Goal: Task Accomplishment & Management: Complete application form

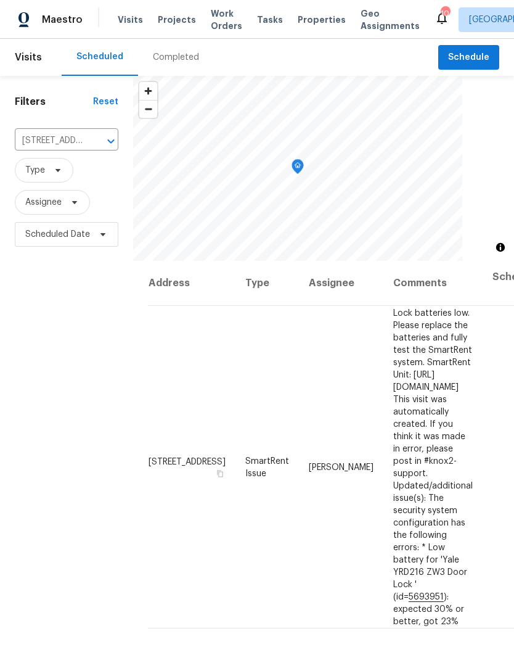
scroll to position [0, 86]
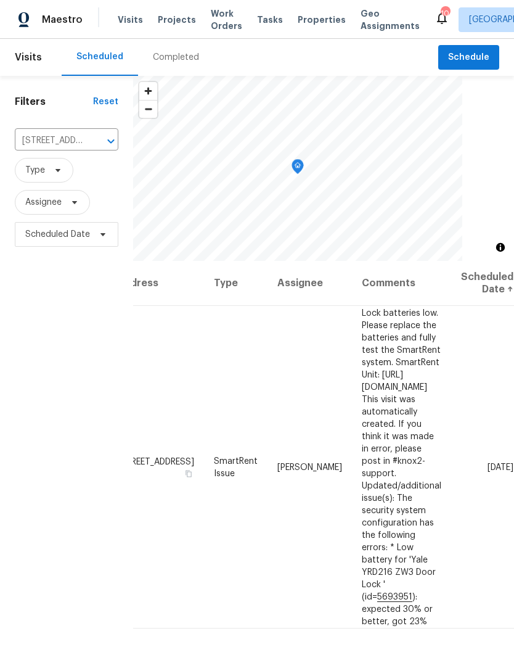
click at [96, 141] on icon "Clear" at bounding box center [94, 140] width 7 height 7
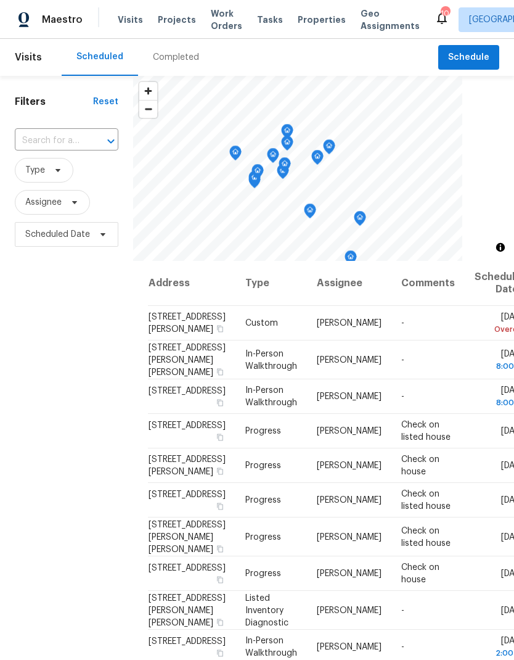
click at [79, 138] on input "text" at bounding box center [49, 140] width 69 height 19
type input "8019"
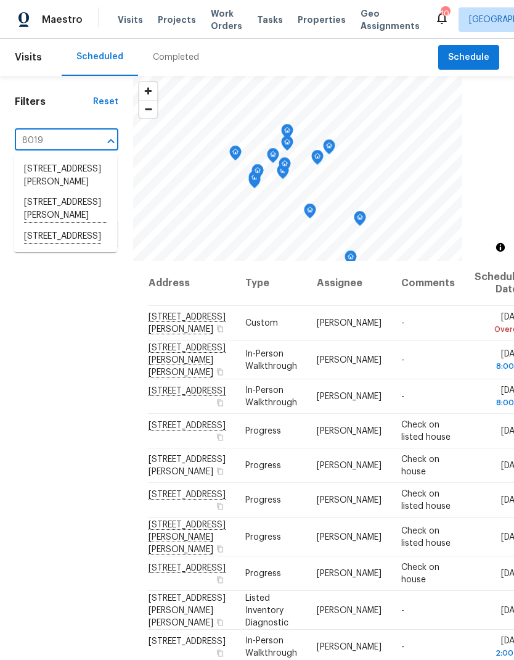
click at [65, 208] on li "8019 Wolff St Unit H, Westminster, CO 80031" at bounding box center [65, 209] width 103 height 34
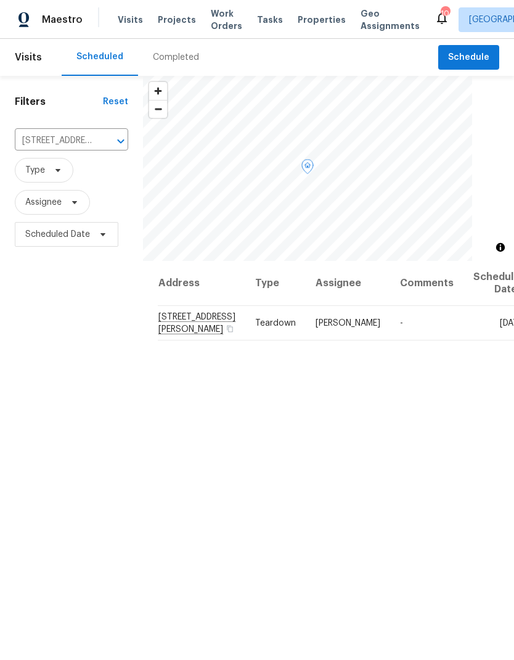
click at [0, 0] on icon at bounding box center [0, 0] width 0 height 0
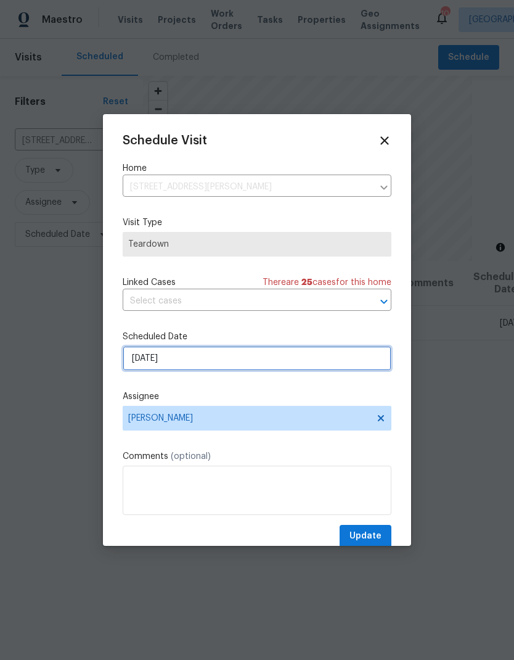
click at [210, 366] on input "8/24/2025" at bounding box center [257, 358] width 269 height 25
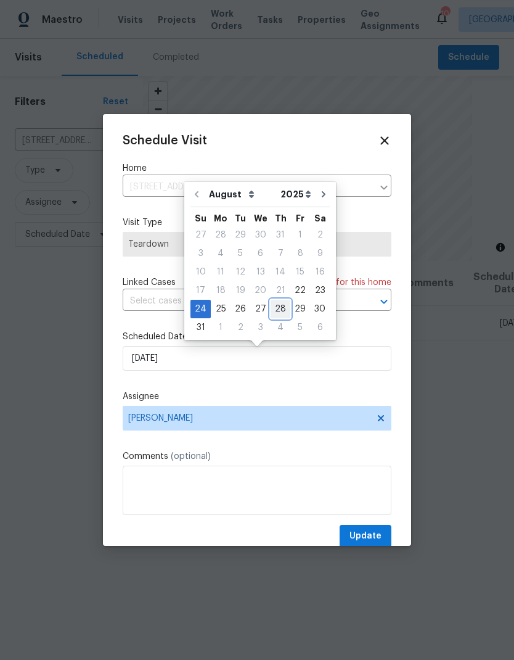
click at [277, 310] on div "28" at bounding box center [281, 308] width 20 height 17
type input "8/28/2025"
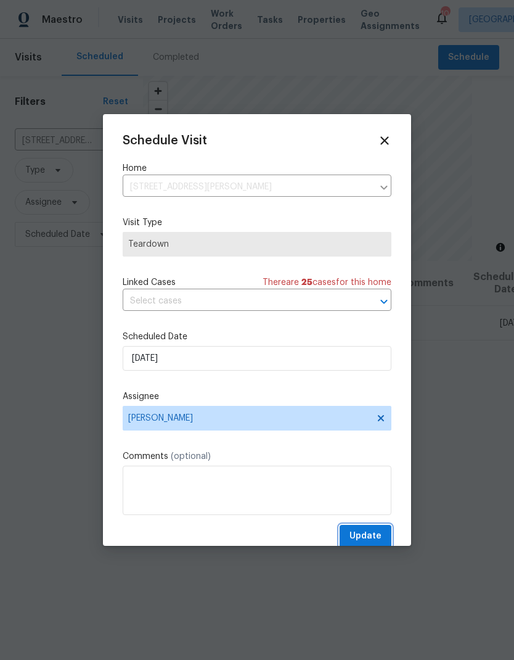
click at [377, 535] on span "Update" at bounding box center [366, 535] width 32 height 15
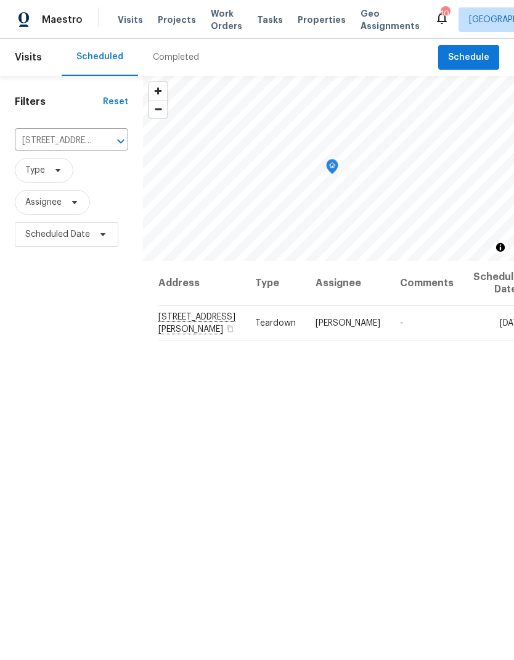
click at [303, 23] on span "Properties" at bounding box center [322, 20] width 48 height 12
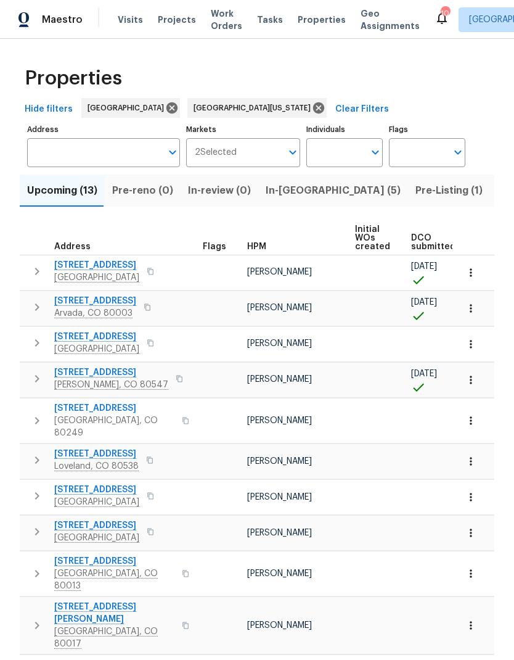
click at [62, 195] on span "Upcoming (13)" at bounding box center [62, 190] width 70 height 17
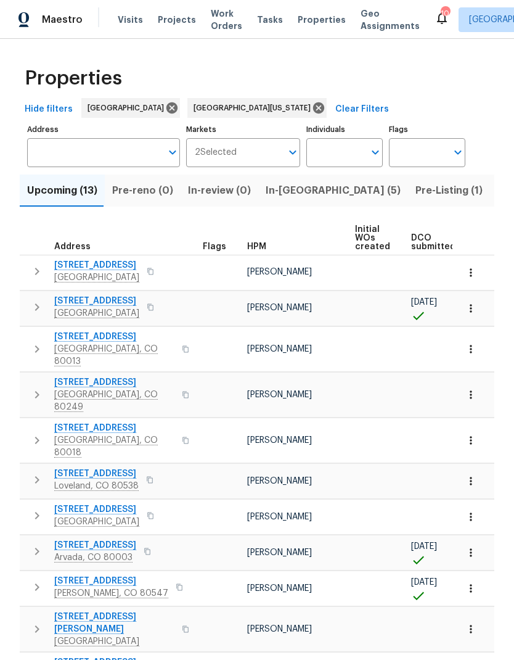
click at [253, 248] on span "HPM" at bounding box center [256, 246] width 19 height 9
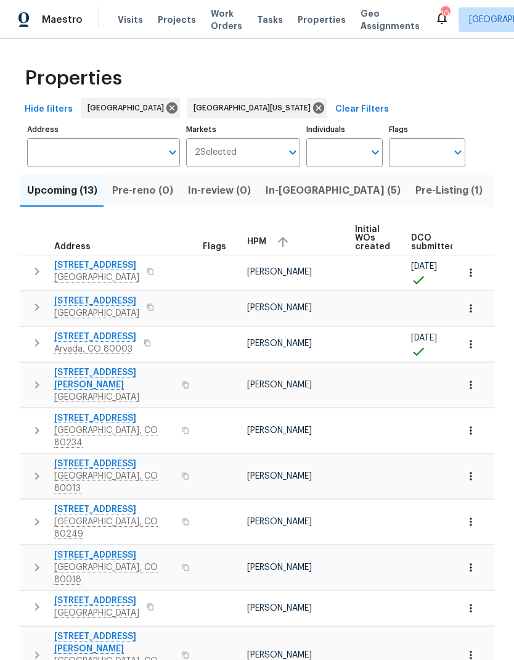
click at [78, 335] on span "5680 W 71st Ave" at bounding box center [95, 336] width 82 height 12
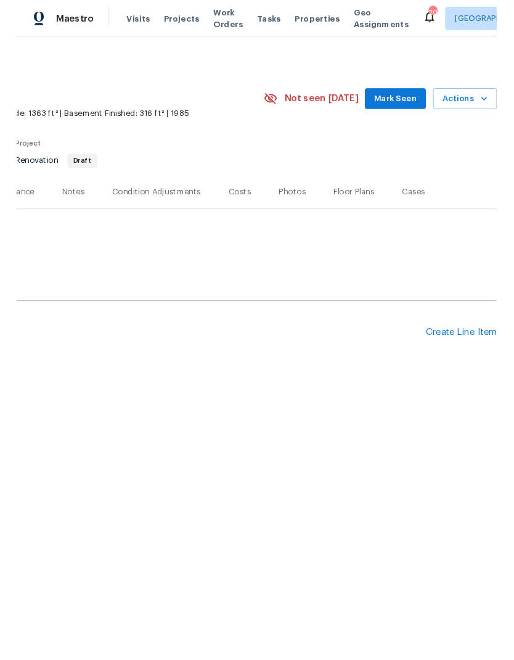
scroll to position [0, 182]
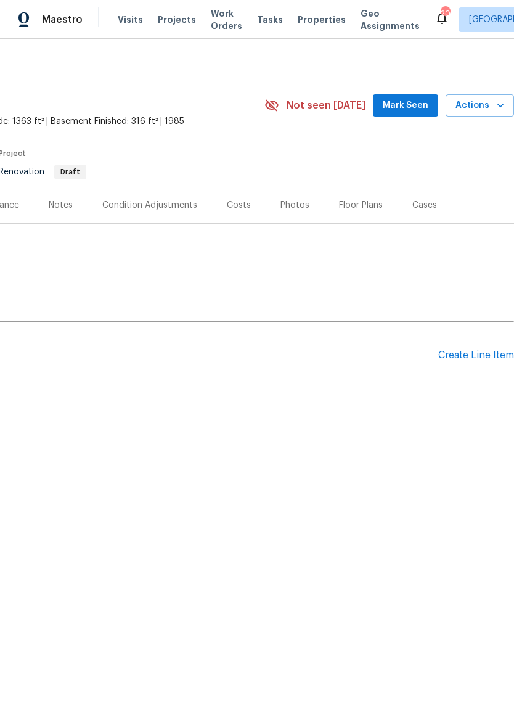
click at [471, 361] on div "Create Line Item" at bounding box center [476, 356] width 76 height 12
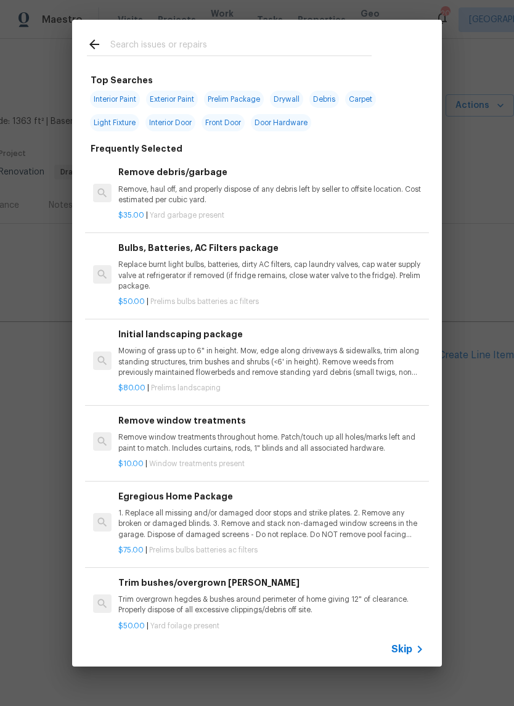
click at [410, 645] on span "Skip" at bounding box center [401, 649] width 21 height 12
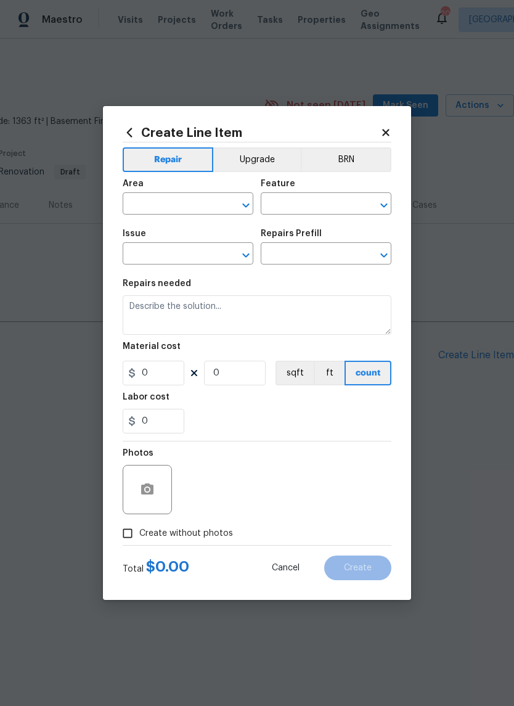
click at [150, 197] on input "text" at bounding box center [171, 204] width 96 height 19
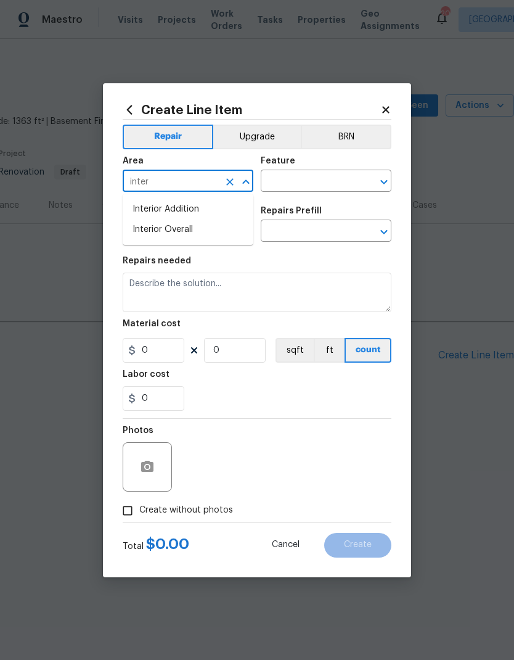
click at [166, 238] on li "Interior Overall" at bounding box center [188, 229] width 131 height 20
type input "Interior Overall"
click at [301, 186] on input "text" at bounding box center [309, 182] width 96 height 19
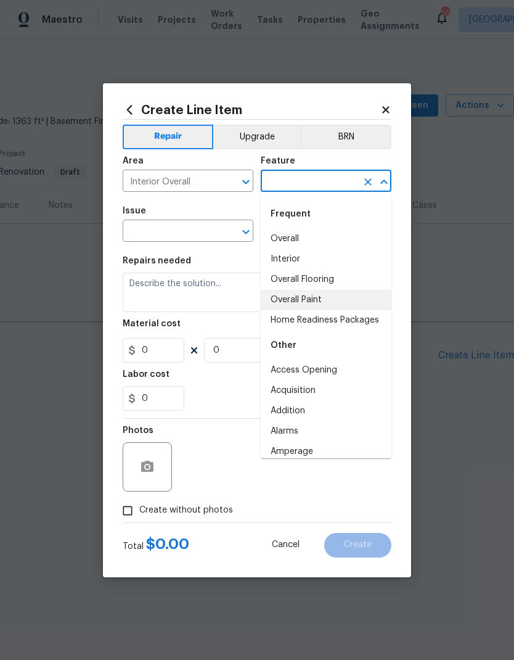
click at [319, 301] on li "Overall Paint" at bounding box center [326, 300] width 131 height 20
type input "Overall Paint"
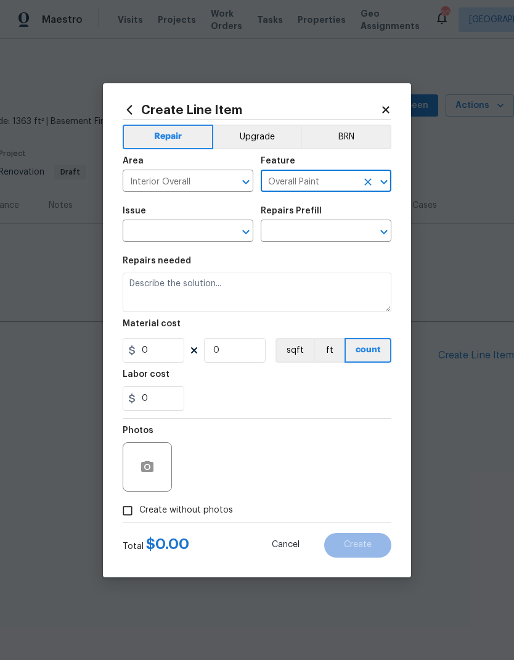
click at [162, 234] on input "text" at bounding box center [171, 232] width 96 height 19
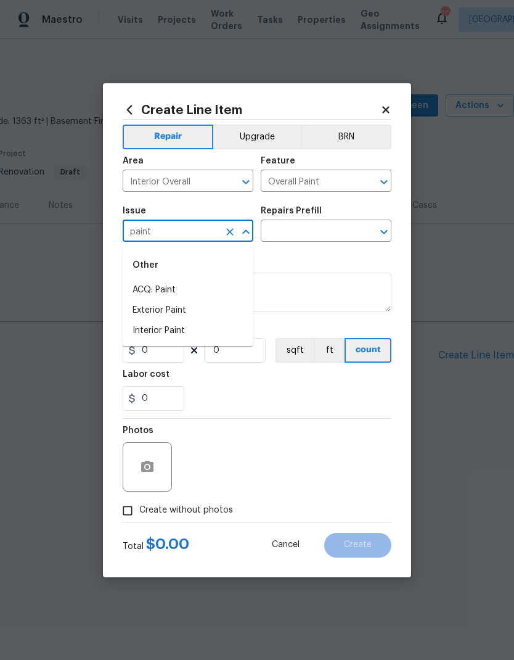
click at [155, 330] on li "Interior Paint" at bounding box center [188, 331] width 131 height 20
type input "Interior Paint"
click at [326, 230] on input "text" at bounding box center [309, 232] width 96 height 19
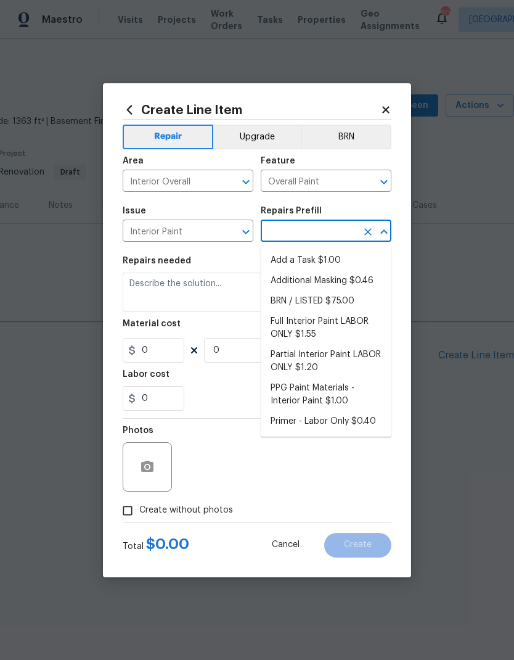
click at [337, 325] on li "Full Interior Paint LABOR ONLY $1.55" at bounding box center [326, 327] width 131 height 33
type input "Full Interior Paint LABOR ONLY $1.55"
type textarea "Full Interior paint - (walls, ceilings, trim, and doors) - PAINT PROVIDED BY OP…"
type input "1"
type input "Full Interior Paint LABOR ONLY $1.55"
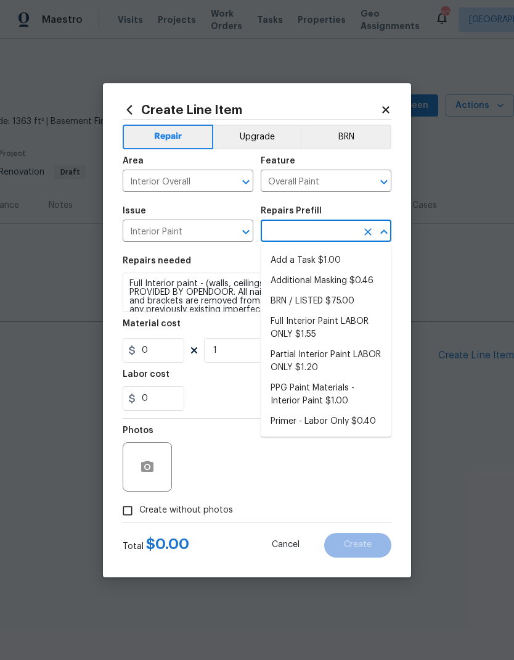
type input "1.55"
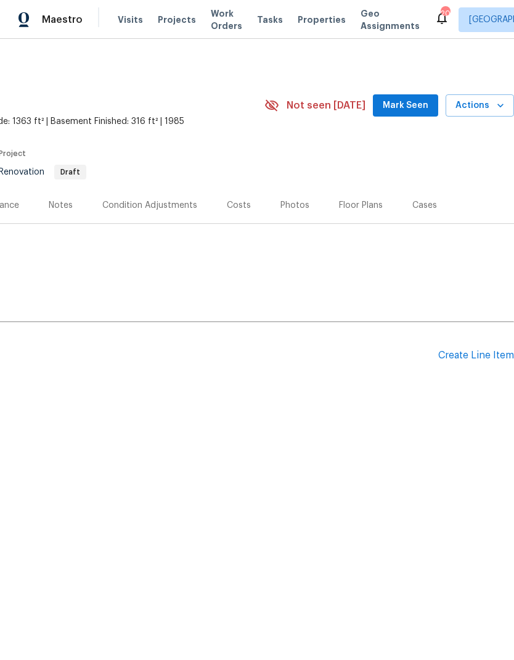
click at [475, 354] on div "Create Line Item" at bounding box center [476, 356] width 76 height 12
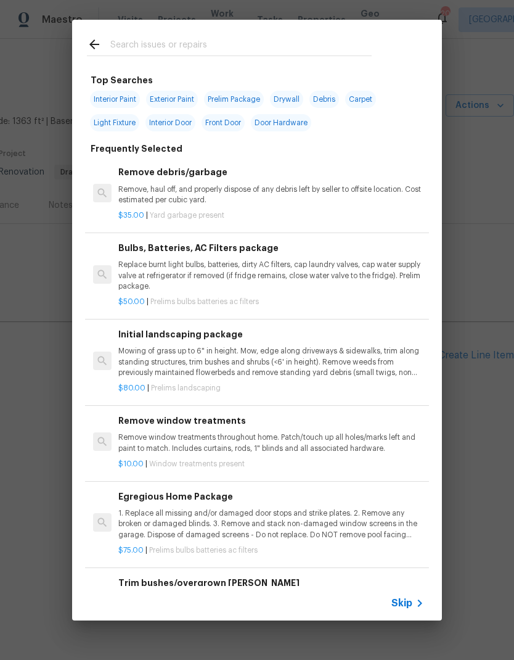
click at [400, 605] on span "Skip" at bounding box center [401, 603] width 21 height 12
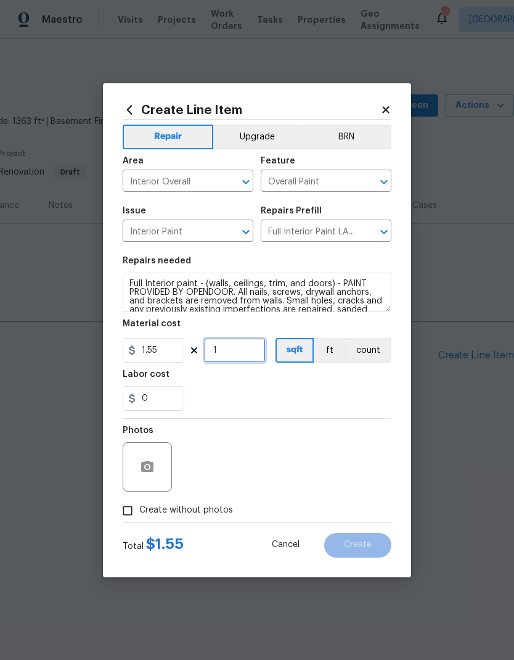
click at [244, 359] on input "1" at bounding box center [235, 350] width 62 height 25
type input "1679"
click at [344, 387] on div "0" at bounding box center [257, 398] width 269 height 25
click at [136, 510] on input "Create without photos" at bounding box center [127, 510] width 23 height 23
checkbox input "true"
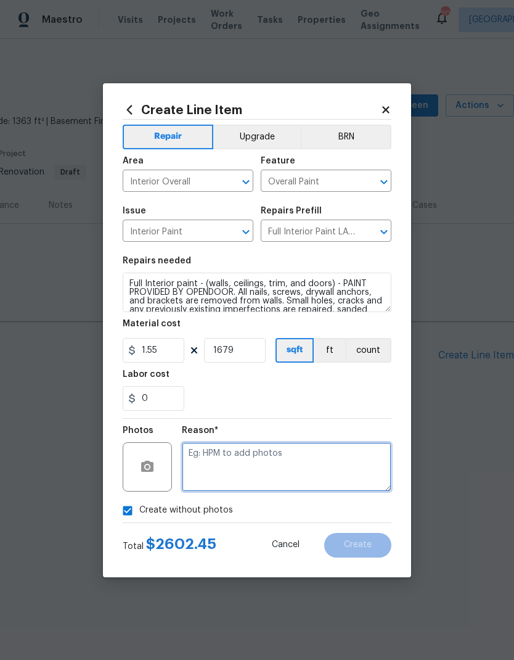
click at [280, 471] on textarea at bounding box center [287, 466] width 210 height 49
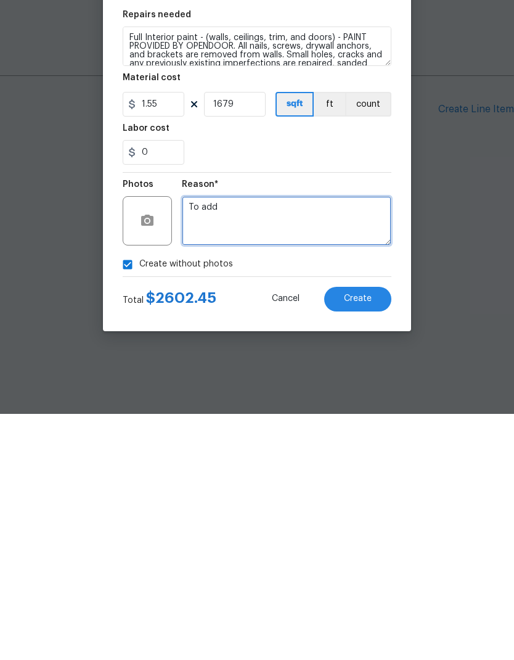
type textarea "To add"
click at [360, 540] on span "Create" at bounding box center [358, 544] width 28 height 9
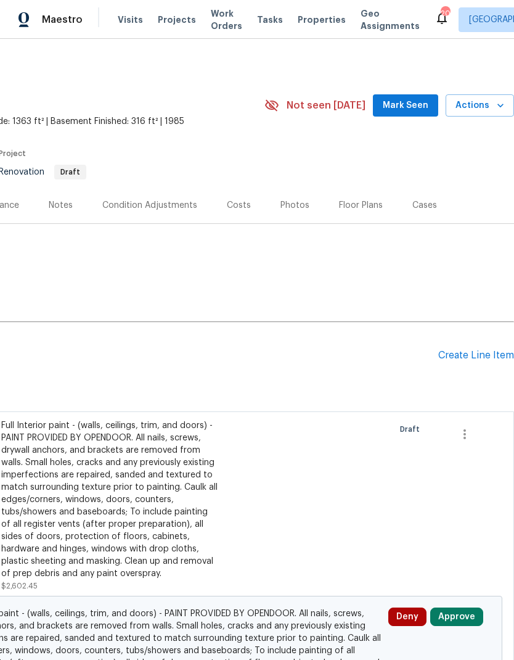
click at [478, 356] on div "Create Line Item" at bounding box center [476, 356] width 76 height 12
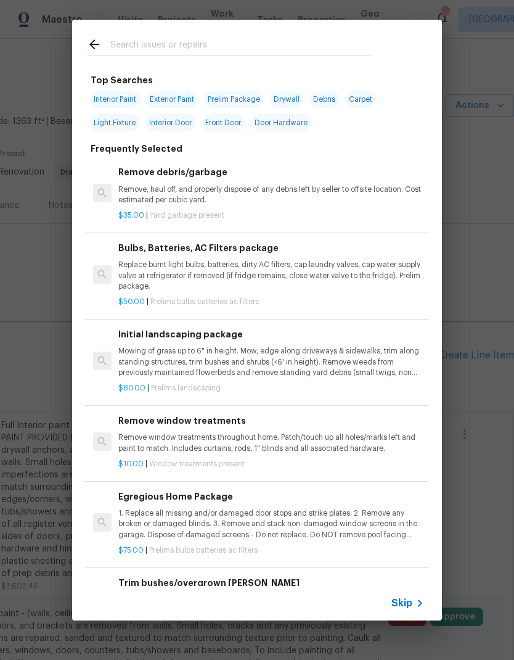
click at [405, 600] on span "Skip" at bounding box center [401, 603] width 21 height 12
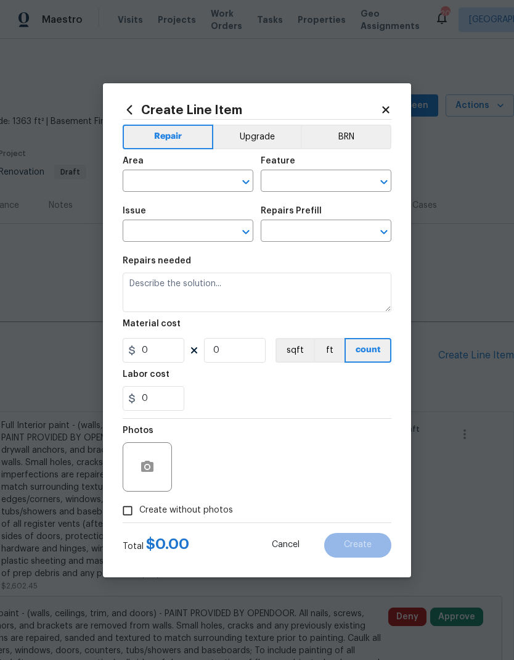
click at [157, 187] on input "text" at bounding box center [171, 182] width 96 height 19
click at [157, 234] on li "Exterior Overall" at bounding box center [188, 229] width 131 height 20
type input "Exterior Overall"
click at [314, 182] on input "text" at bounding box center [309, 182] width 96 height 19
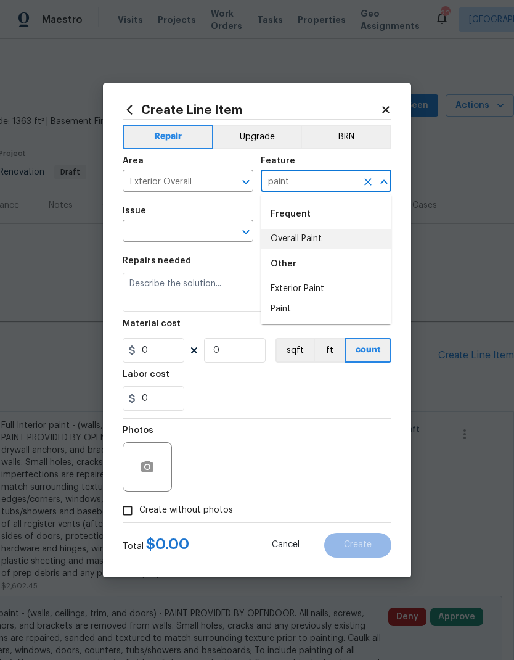
click at [311, 240] on li "Overall Paint" at bounding box center [326, 239] width 131 height 20
type input "Overall Paint"
click at [187, 234] on input "text" at bounding box center [171, 232] width 96 height 19
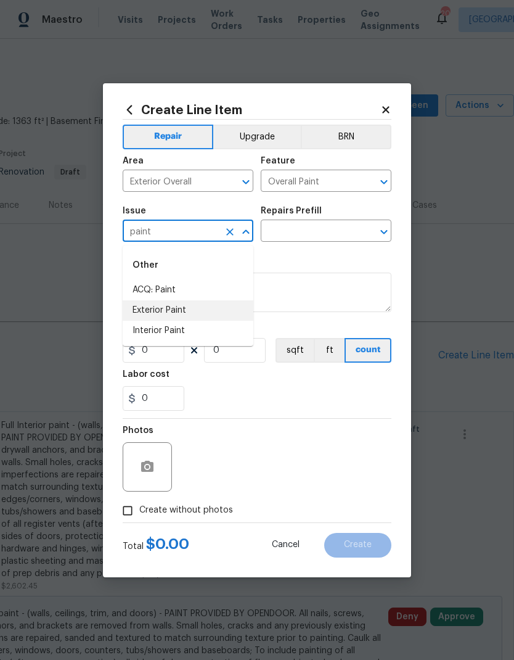
click at [155, 314] on li "Exterior Paint" at bounding box center [188, 310] width 131 height 20
type input "Exterior Paint"
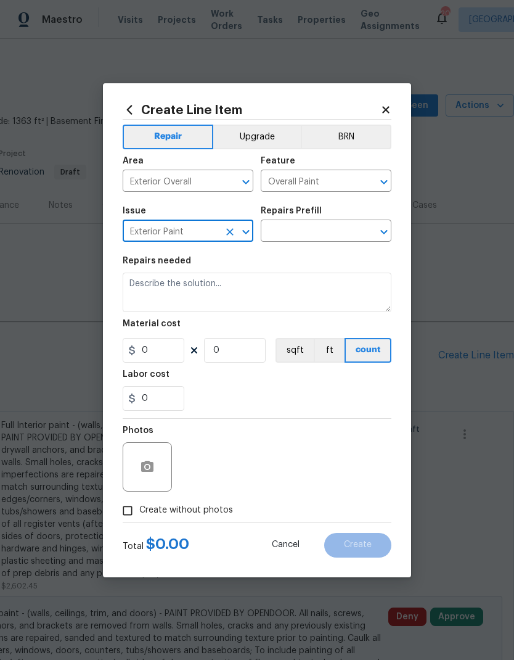
click at [332, 235] on input "text" at bounding box center [309, 232] width 96 height 19
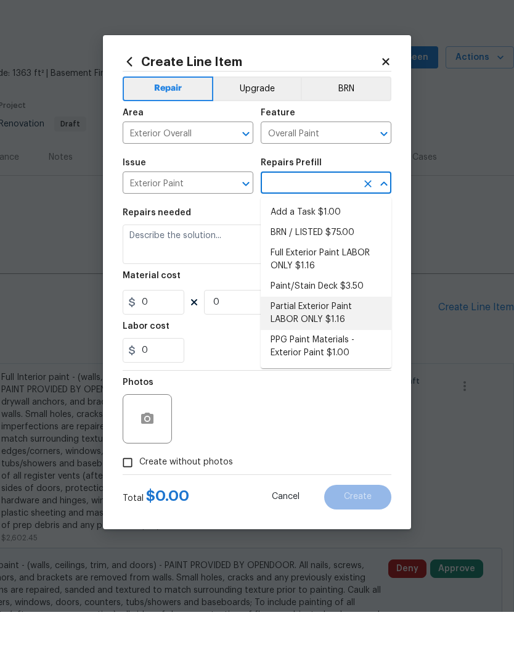
click at [319, 345] on li "Partial Exterior Paint LABOR ONLY $1.16" at bounding box center [326, 361] width 131 height 33
type input "Partial Exterior Paint LABOR ONLY $1.16"
type textarea "Partial Exterior Paint - Prep, mask and paint the exterior of the home in the a…"
type input "1"
type input "Partial Exterior Paint LABOR ONLY $1.16"
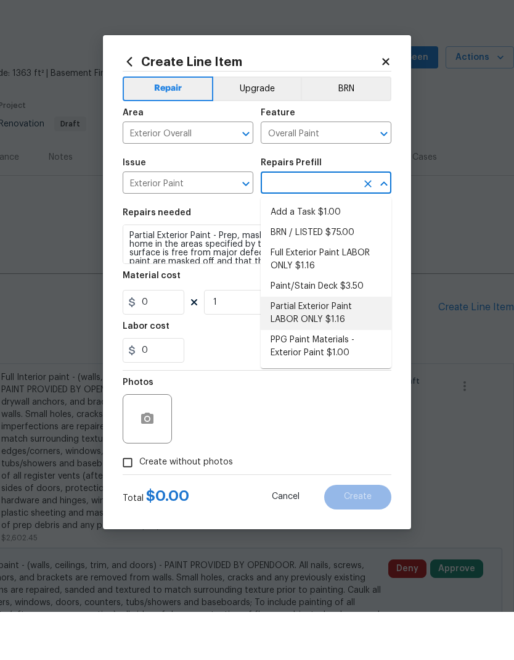
type input "1.16"
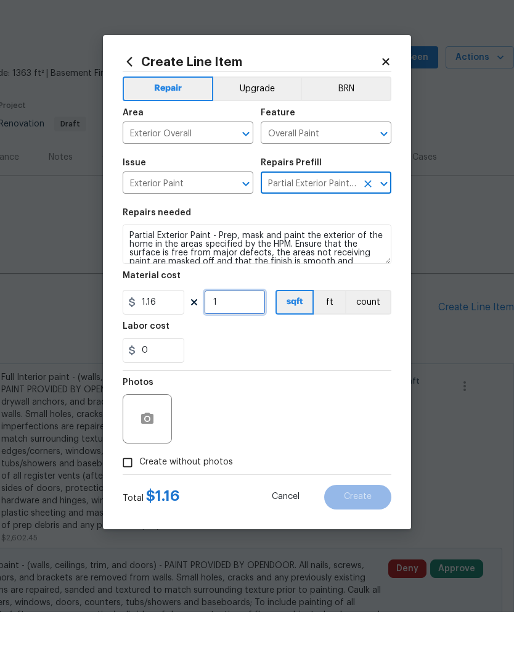
click at [239, 338] on input "1" at bounding box center [235, 350] width 62 height 25
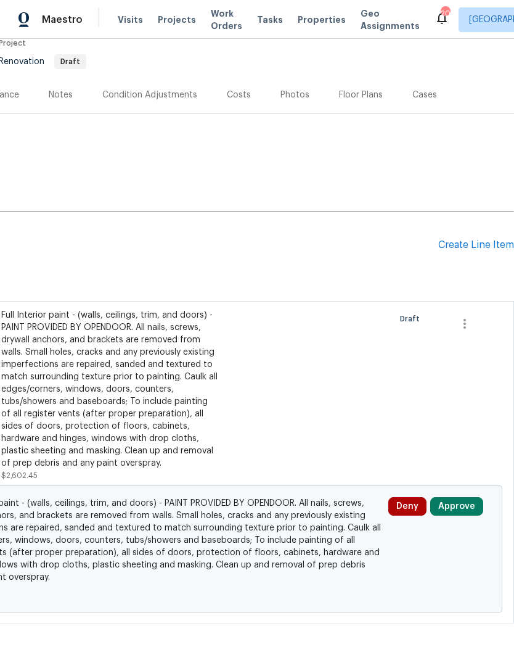
scroll to position [109, 182]
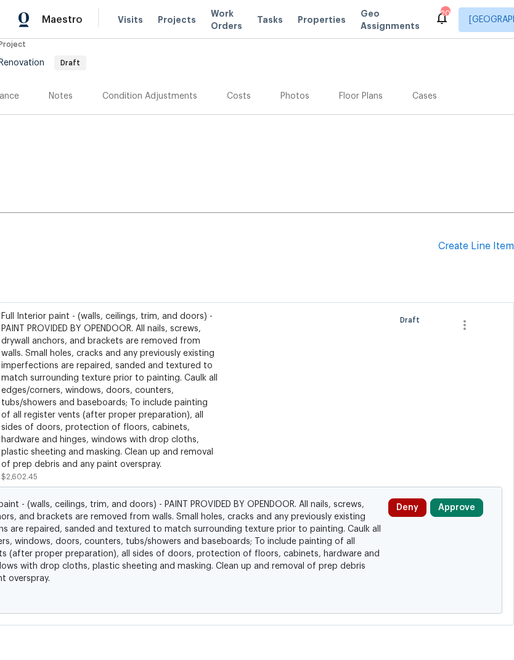
click at [474, 244] on div "Create Line Item" at bounding box center [476, 246] width 76 height 12
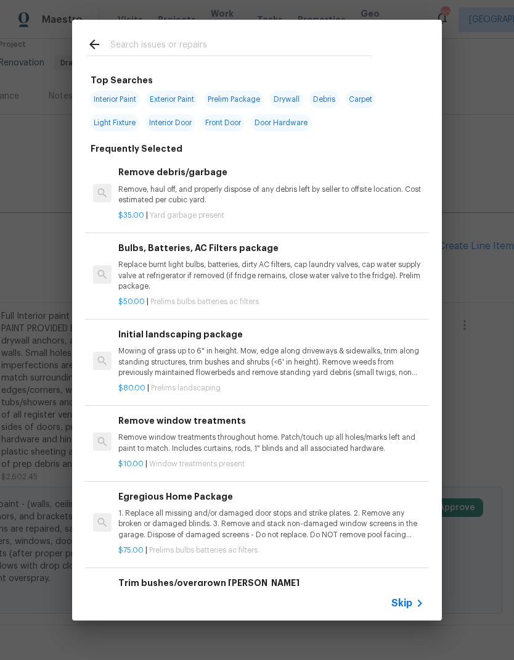
click at [406, 602] on span "Skip" at bounding box center [401, 603] width 21 height 12
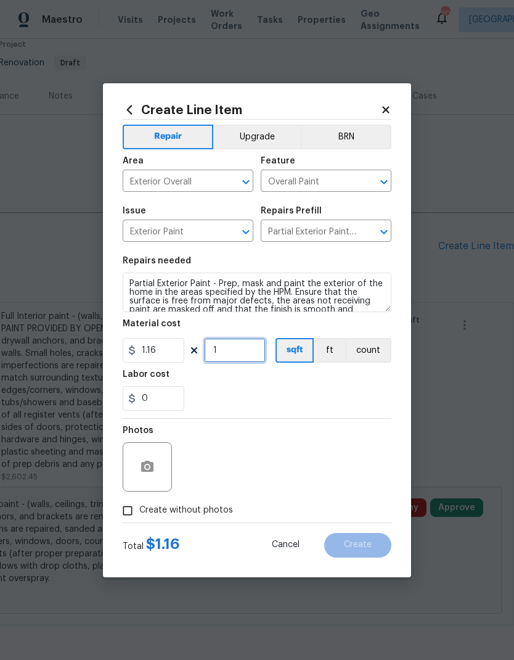
click at [245, 354] on input "1" at bounding box center [235, 350] width 62 height 25
type input "1679"
click at [345, 382] on div "Labor cost" at bounding box center [257, 378] width 269 height 16
click at [131, 515] on input "Create without photos" at bounding box center [127, 510] width 23 height 23
checkbox input "true"
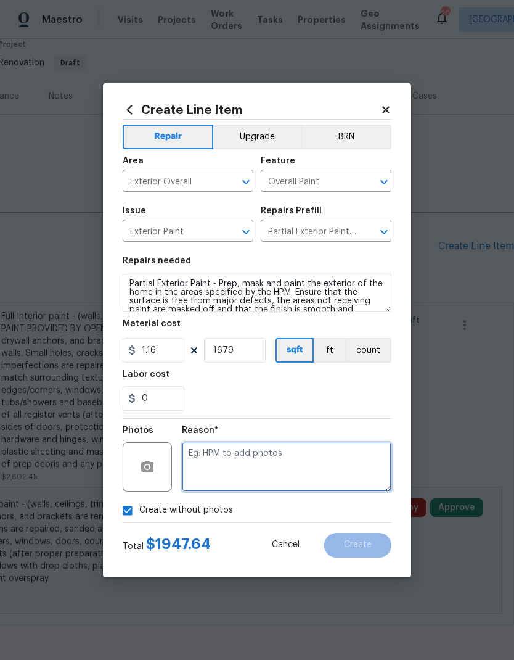
click at [329, 468] on textarea at bounding box center [287, 466] width 210 height 49
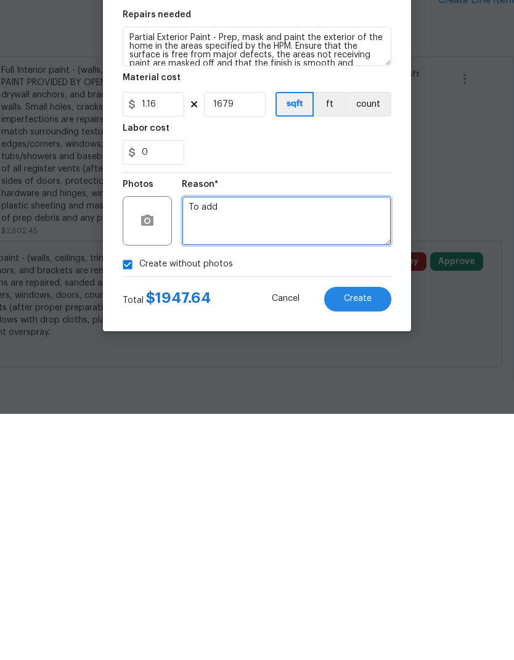
type textarea "To add"
click at [367, 533] on button "Create" at bounding box center [357, 545] width 67 height 25
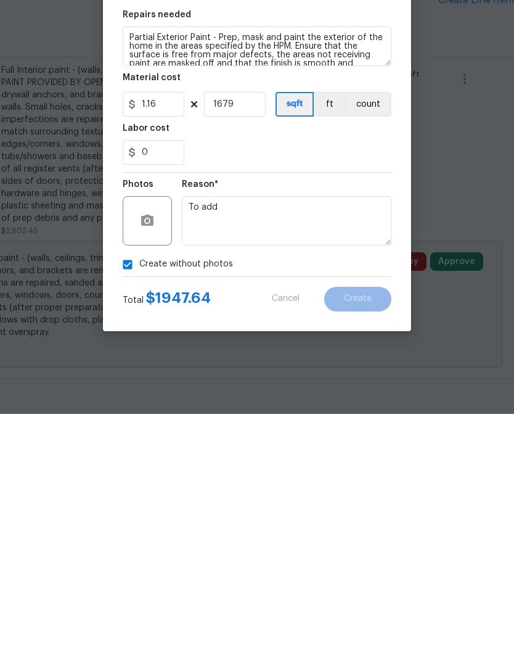
scroll to position [49, 0]
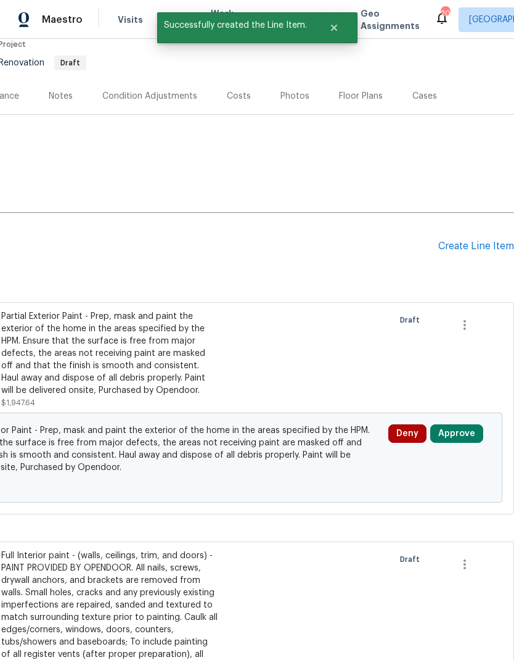
click at [465, 240] on div "Create Line Item" at bounding box center [476, 246] width 76 height 12
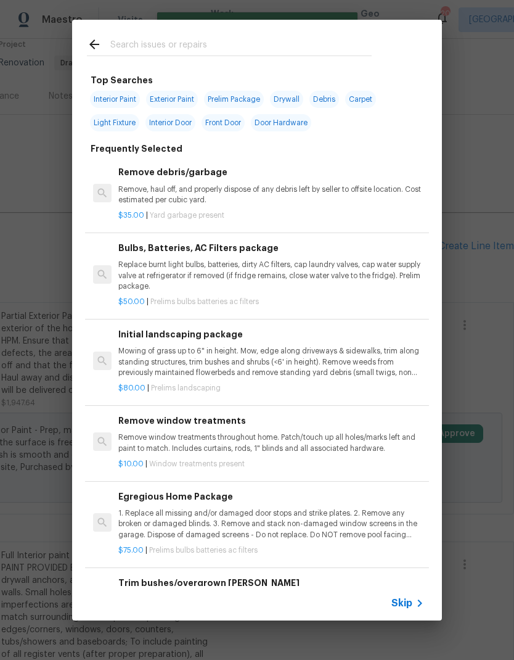
click at [408, 605] on span "Skip" at bounding box center [401, 603] width 21 height 12
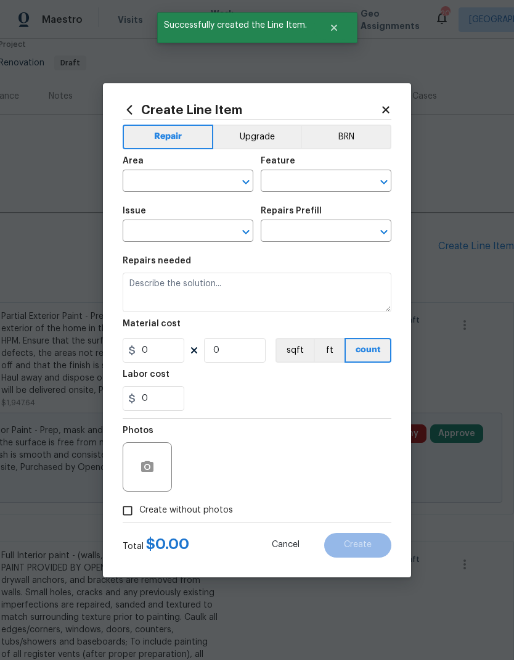
click at [164, 189] on input "text" at bounding box center [171, 182] width 96 height 19
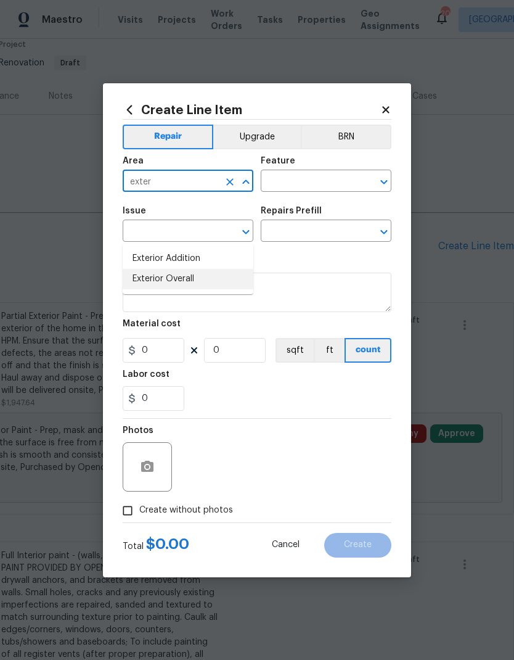
click at [186, 269] on li "Exterior Overall" at bounding box center [188, 279] width 131 height 20
type input "Exterior Overall"
click at [306, 186] on input "text" at bounding box center [309, 182] width 96 height 19
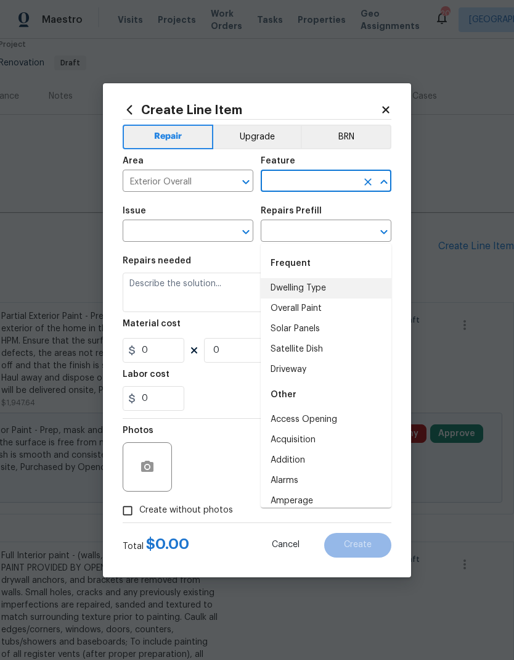
click at [311, 278] on li "Dwelling Type" at bounding box center [326, 288] width 131 height 20
type input "Dwelling Type"
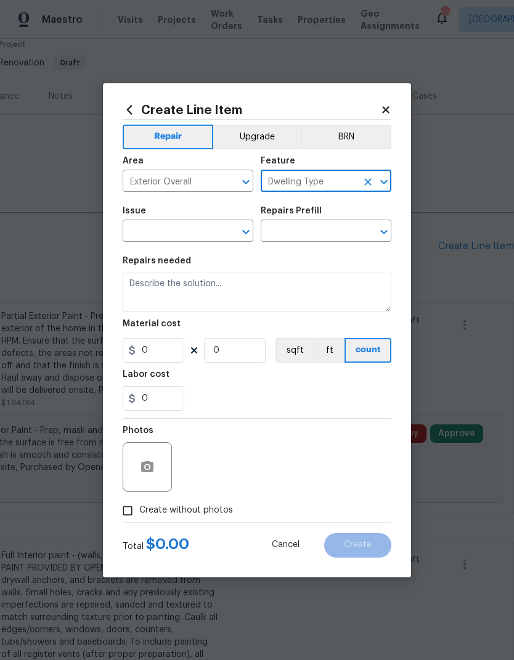
click at [181, 231] on input "text" at bounding box center [171, 232] width 96 height 19
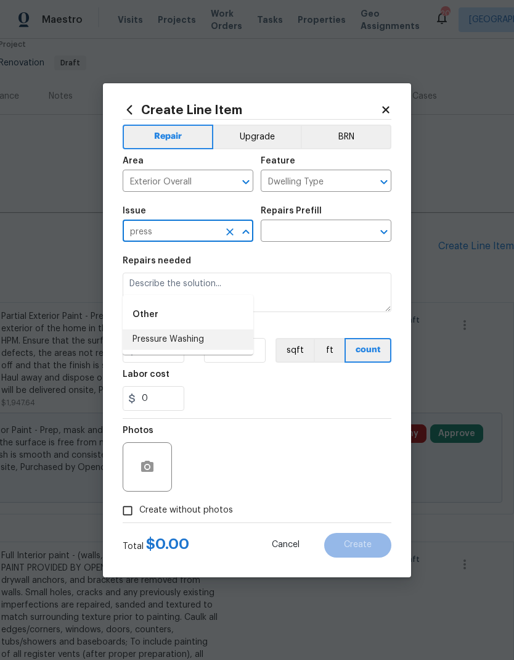
click at [184, 329] on li "Pressure Washing" at bounding box center [188, 339] width 131 height 20
type input "Pressure Washing"
click at [317, 239] on input "text" at bounding box center [309, 232] width 96 height 19
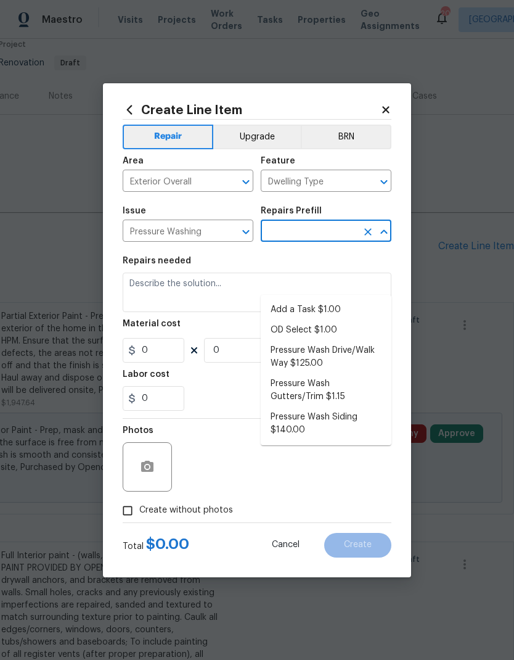
click at [323, 407] on li "Pressure Wash Siding $140.00" at bounding box center [326, 423] width 131 height 33
type input "Pressure Wash Siding $140.00"
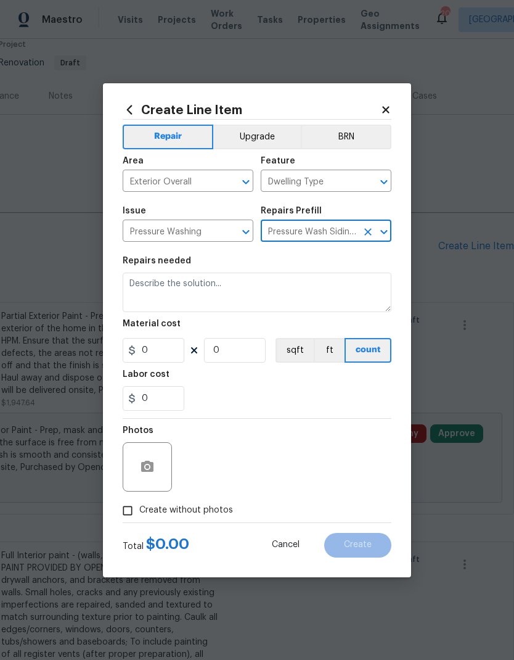
type input "Siding"
type textarea "Protect areas as needed for pressure washing. Pressure wash the siding on the h…"
type input "1"
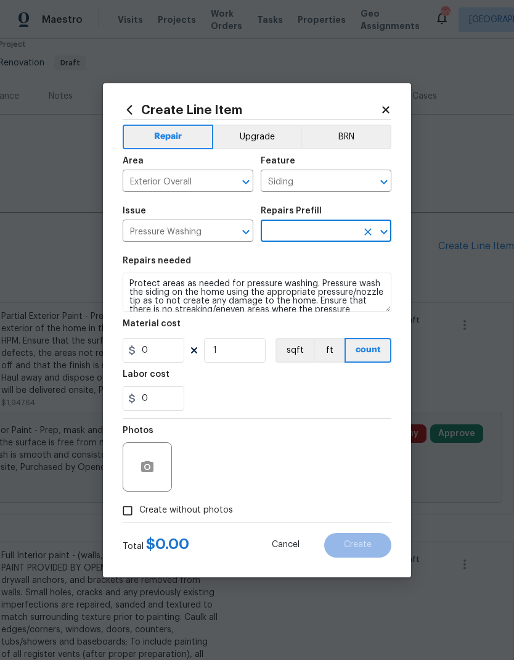
type input "Pressure Wash Siding $140.00"
type input "140"
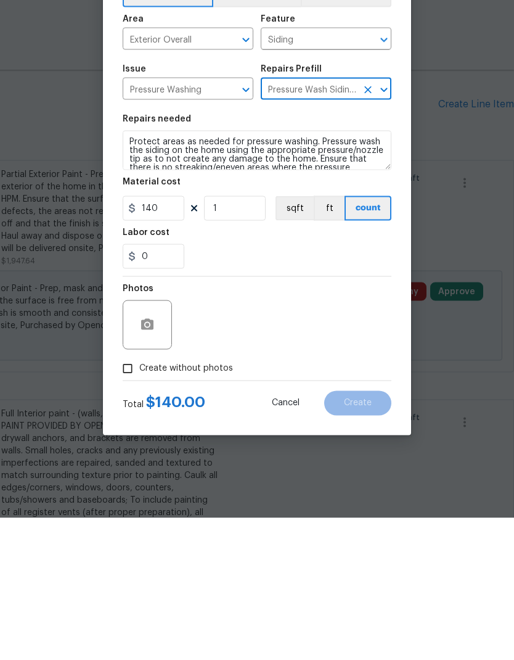
click at [186, 504] on span "Create without photos" at bounding box center [186, 510] width 94 height 13
click at [139, 499] on input "Create without photos" at bounding box center [127, 510] width 23 height 23
checkbox input "true"
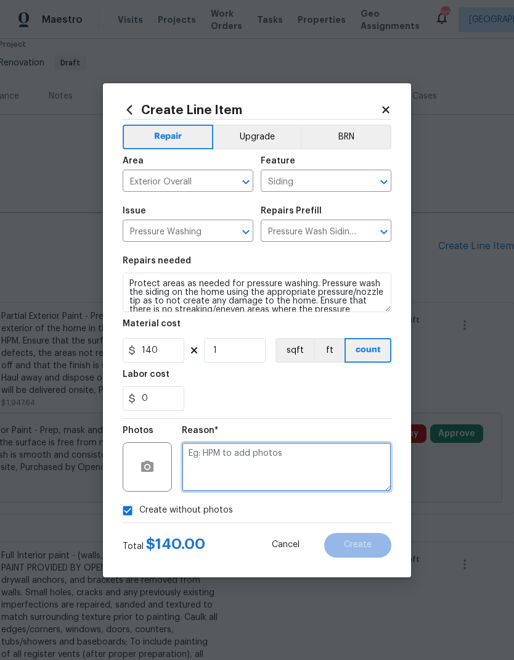
click at [272, 466] on textarea at bounding box center [287, 466] width 210 height 49
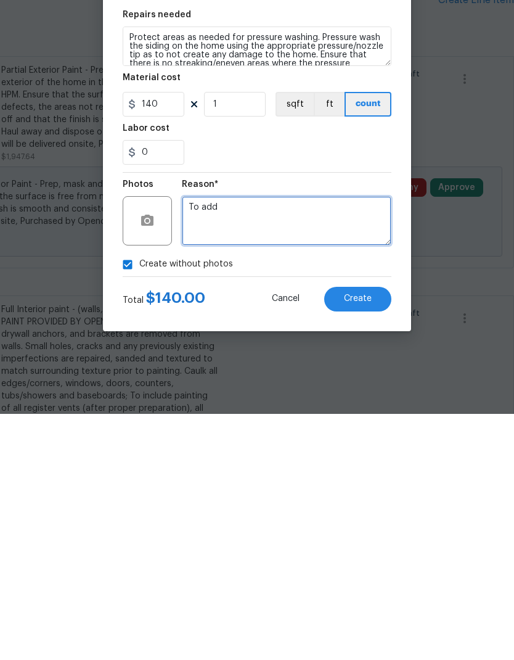
type textarea "To add"
click at [371, 540] on span "Create" at bounding box center [358, 544] width 28 height 9
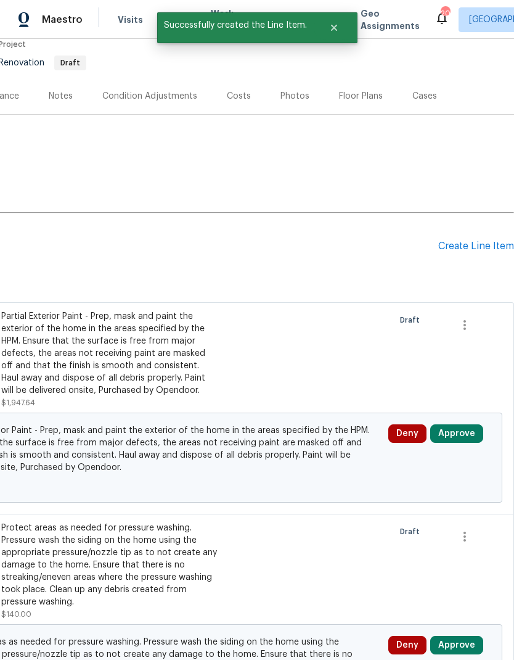
click at [469, 240] on div "Create Line Item" at bounding box center [476, 246] width 76 height 12
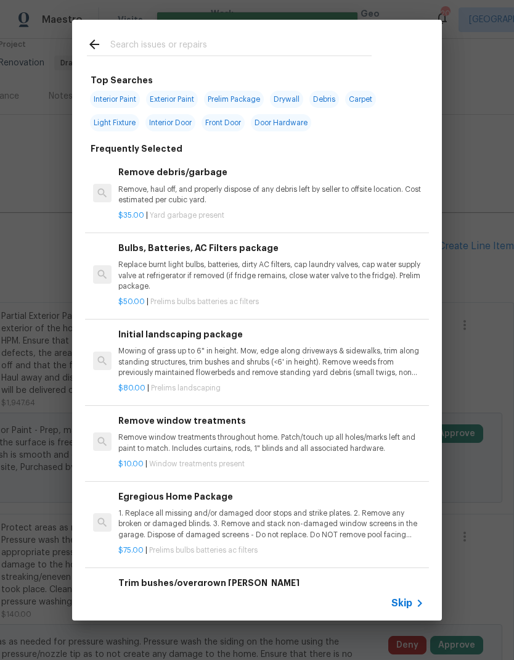
click at [411, 600] on span "Skip" at bounding box center [401, 603] width 21 height 12
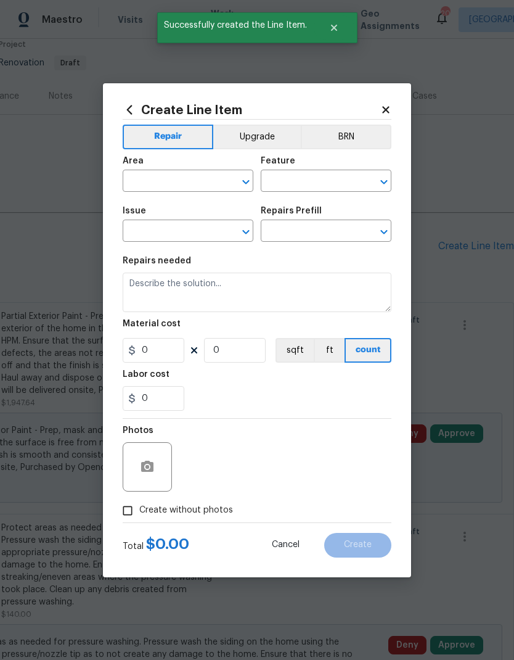
click at [158, 181] on input "text" at bounding box center [171, 182] width 96 height 19
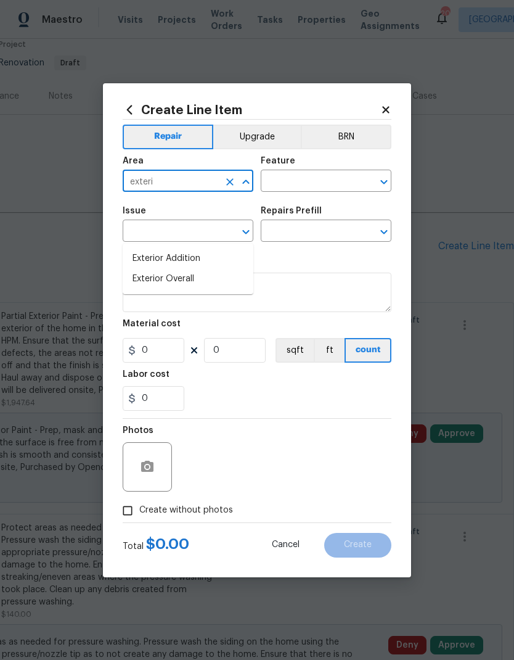
click at [160, 269] on li "Exterior Overall" at bounding box center [188, 279] width 131 height 20
type input "Exterior Overall"
click at [317, 181] on input "text" at bounding box center [309, 182] width 96 height 19
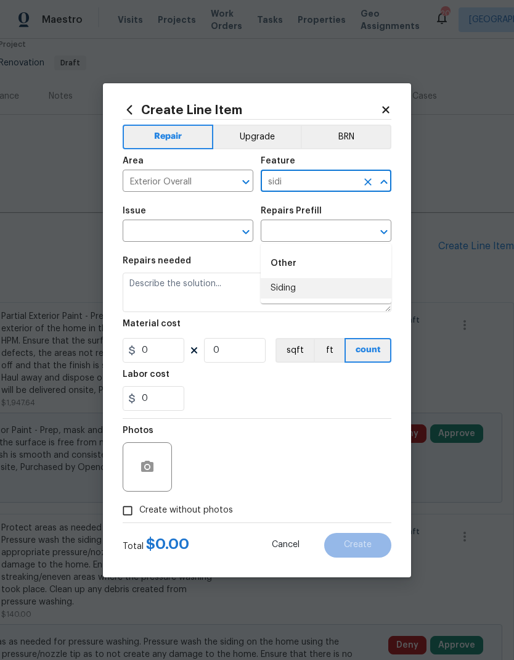
click at [295, 278] on li "Siding" at bounding box center [326, 288] width 131 height 20
type input "Siding"
click at [190, 229] on input "text" at bounding box center [171, 232] width 96 height 19
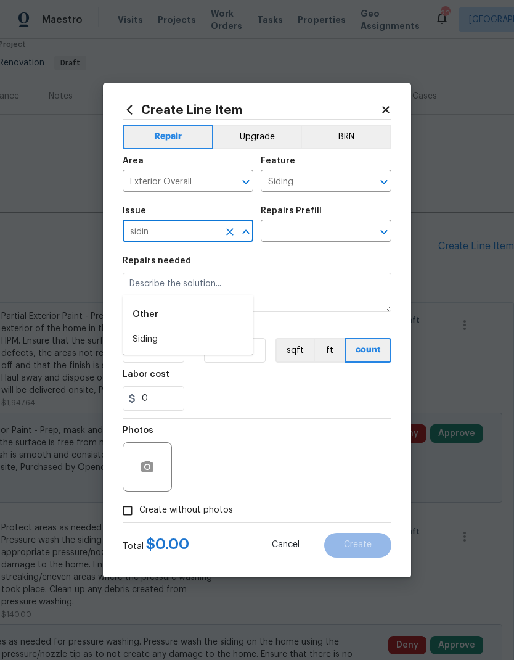
click at [160, 329] on li "Siding" at bounding box center [188, 339] width 131 height 20
type input "Siding"
click at [329, 231] on input "text" at bounding box center [309, 232] width 96 height 19
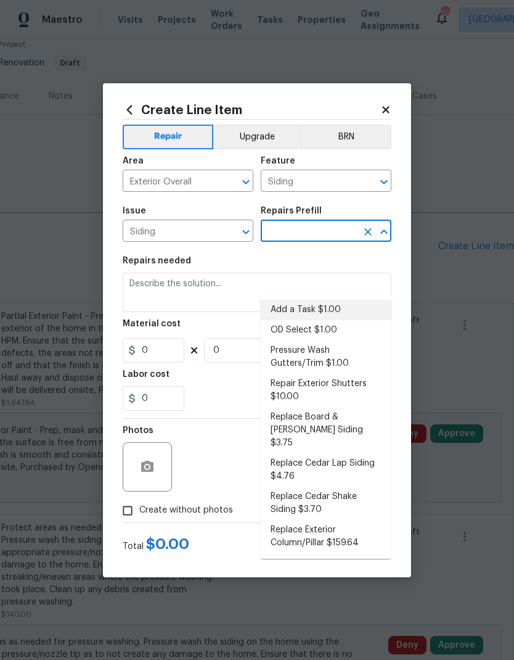
click at [335, 300] on li "Add a Task $1.00" at bounding box center [326, 310] width 131 height 20
type input "Add a Task $1.00"
type textarea "HPM to detail"
type input "1"
type input "Add a Task $1.00"
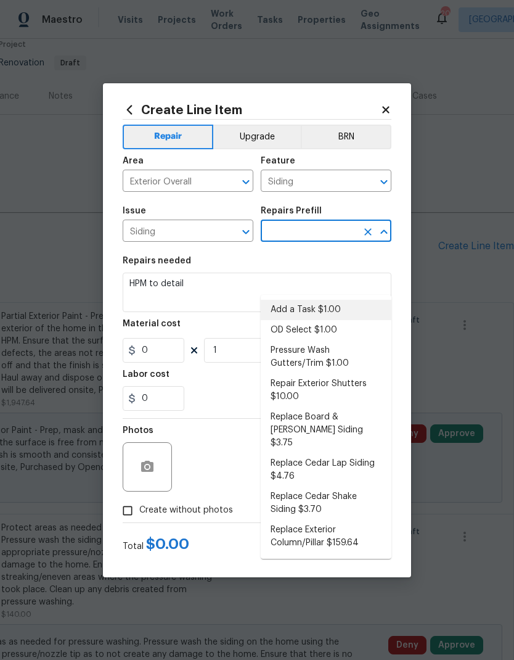
type input "1"
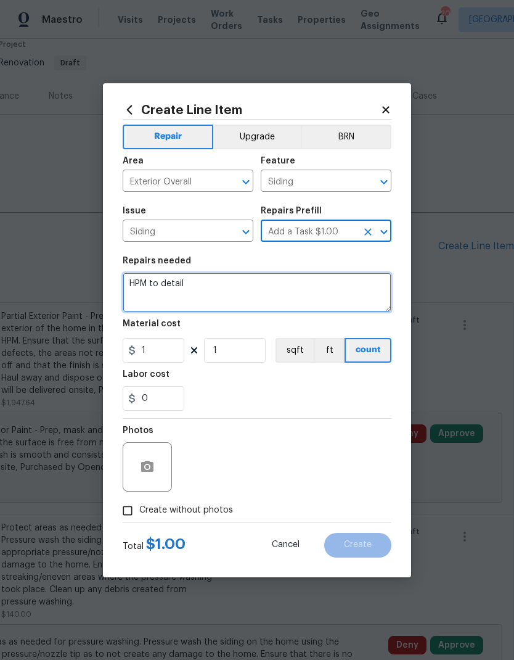
click at [297, 289] on textarea "HPM to detail" at bounding box center [257, 291] width 269 height 39
type textarea "H"
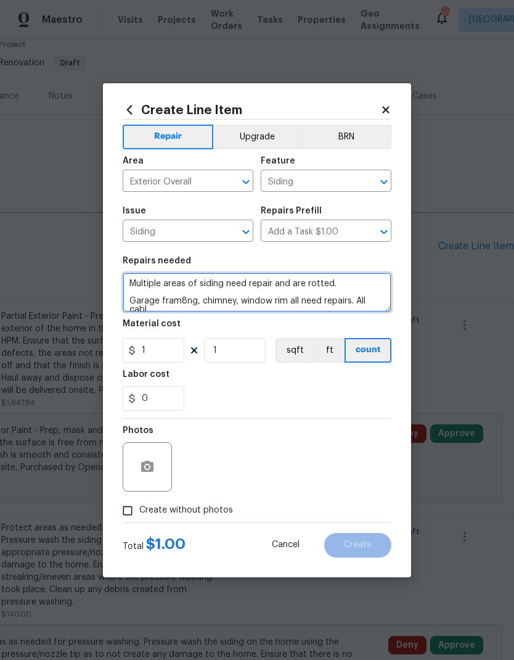
scroll to position [3, 0]
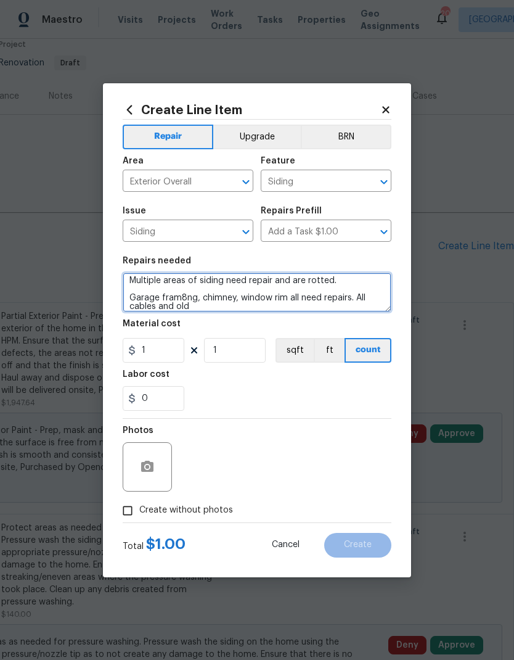
click at [171, 289] on textarea "Multiple areas of siding need repair and are rotted. Garage fram8ng, chimney, w…" at bounding box center [257, 291] width 269 height 39
click at [180, 297] on textarea "Multiple areas of siding need repair and are rotted. Garage fram8ng, chimney, w…" at bounding box center [257, 291] width 269 height 39
click at [235, 306] on textarea "Multiple areas of siding need repair and are rotted. Garage framing, chimney, w…" at bounding box center [257, 291] width 269 height 39
type textarea "Multiple areas of siding need repair and are rotted. Garage framing, chimney, w…"
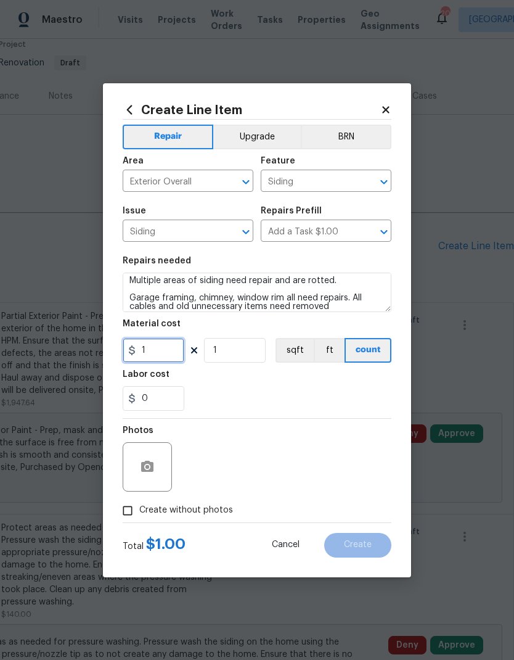
click at [152, 354] on input "1" at bounding box center [154, 350] width 62 height 25
type input "1000"
click at [338, 383] on div "Labor cost" at bounding box center [257, 378] width 269 height 16
click at [126, 512] on input "Create without photos" at bounding box center [127, 510] width 23 height 23
checkbox input "true"
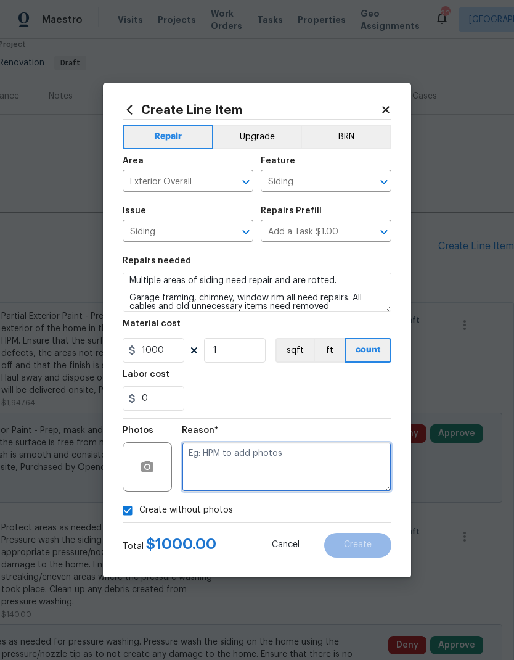
click at [325, 462] on textarea at bounding box center [287, 466] width 210 height 49
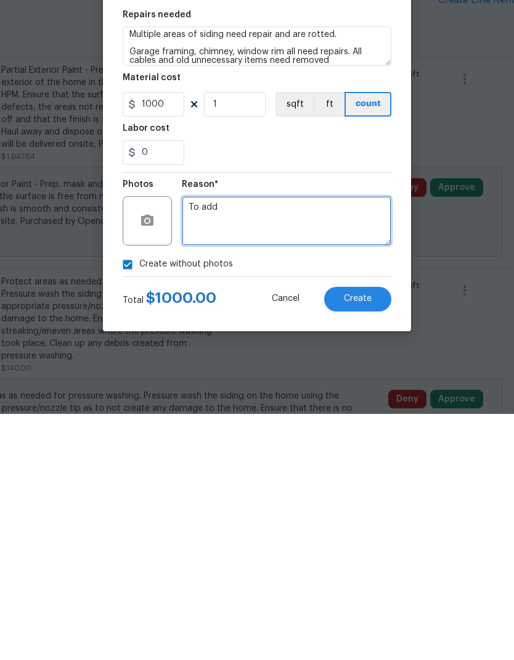
type textarea "To add"
click at [363, 533] on button "Create" at bounding box center [357, 545] width 67 height 25
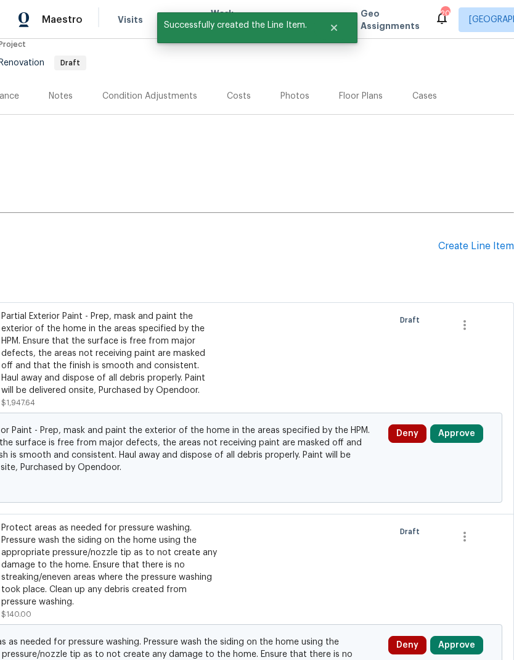
click at [464, 240] on div "Create Line Item" at bounding box center [476, 246] width 76 height 12
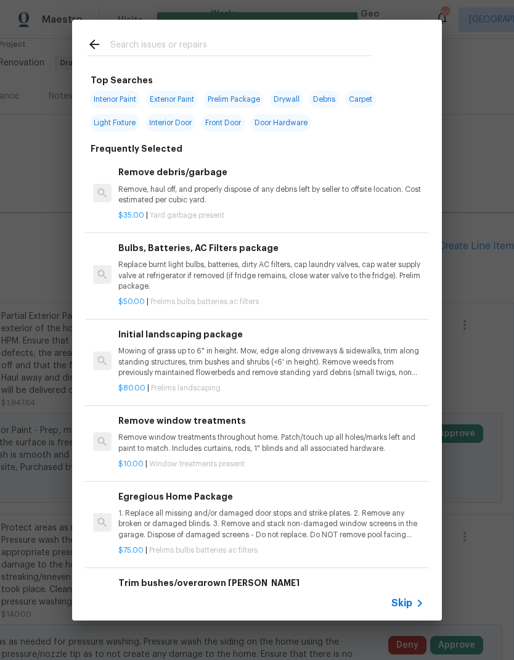
click at [409, 602] on span "Skip" at bounding box center [401, 603] width 21 height 12
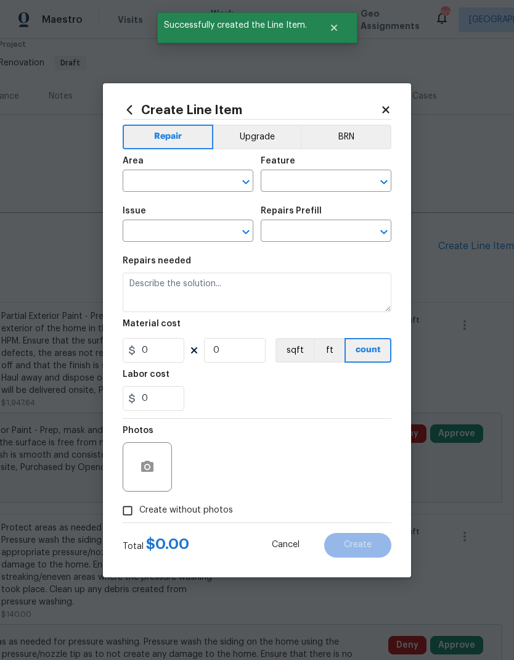
click at [166, 183] on input "text" at bounding box center [171, 182] width 96 height 19
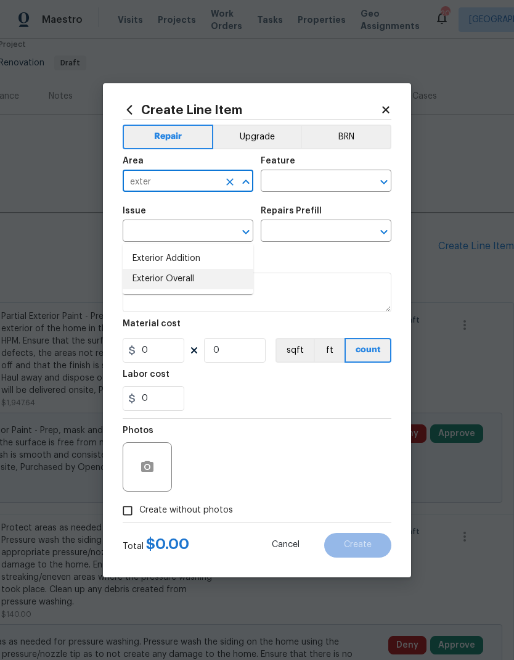
click at [190, 269] on li "Exterior Overall" at bounding box center [188, 279] width 131 height 20
type input "Exterior Overall"
click at [301, 180] on input "text" at bounding box center [309, 182] width 96 height 19
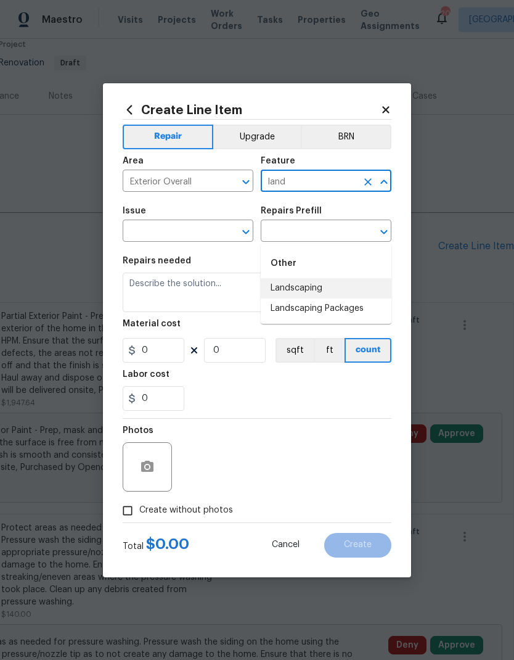
click at [316, 278] on li "Landscaping" at bounding box center [326, 288] width 131 height 20
type input "Landscaping"
click at [189, 231] on input "text" at bounding box center [171, 232] width 96 height 19
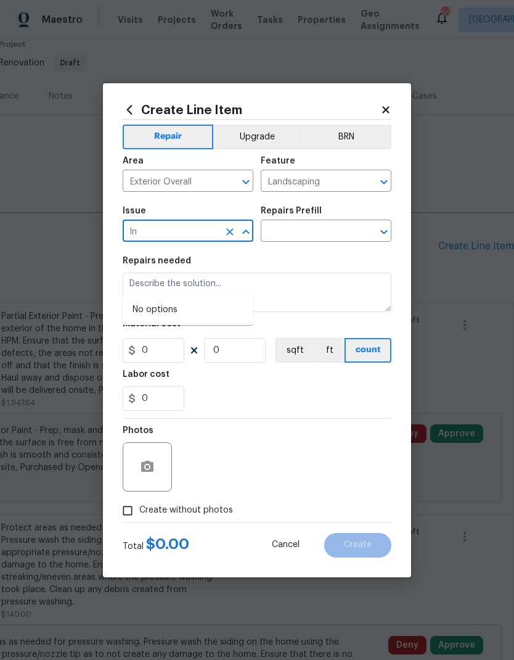
type input "l"
click at [186, 350] on li "Landscaping" at bounding box center [188, 360] width 131 height 20
type input "Landscaping"
click at [316, 226] on input "text" at bounding box center [309, 232] width 96 height 19
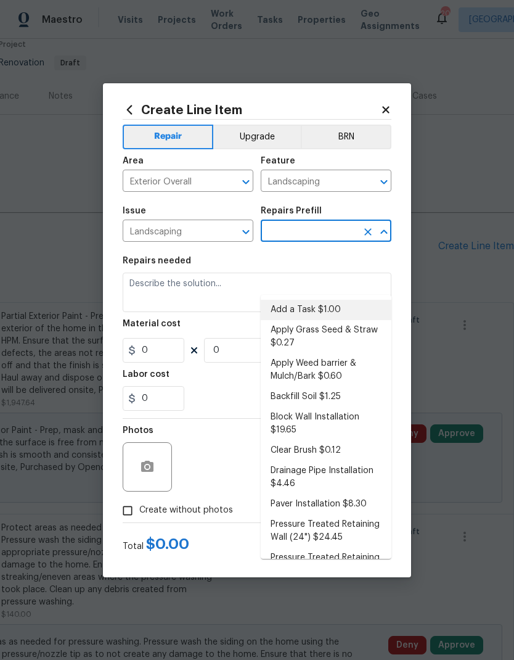
click at [324, 300] on li "Add a Task $1.00" at bounding box center [326, 310] width 131 height 20
type input "Add a Task $1.00"
type textarea "HPM to detail"
type input "1"
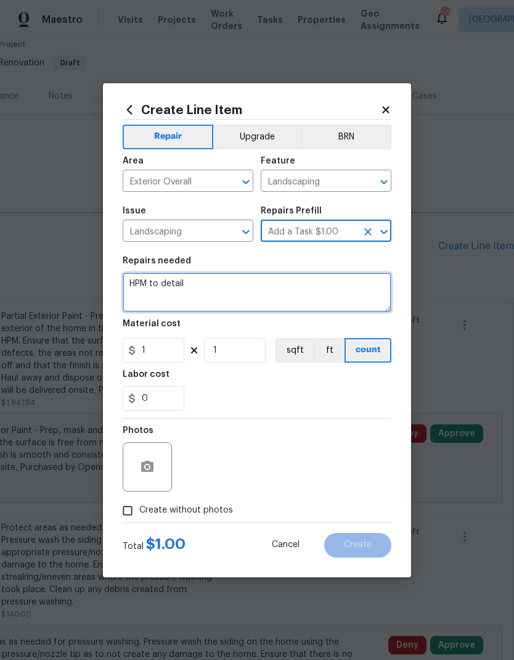
click at [223, 291] on textarea "HPM to detail" at bounding box center [257, 291] width 269 height 39
click at [223, 290] on textarea "HPM to detail" at bounding box center [257, 291] width 269 height 39
click at [228, 292] on textarea "HPM to detail" at bounding box center [257, 291] width 269 height 39
type textarea "H"
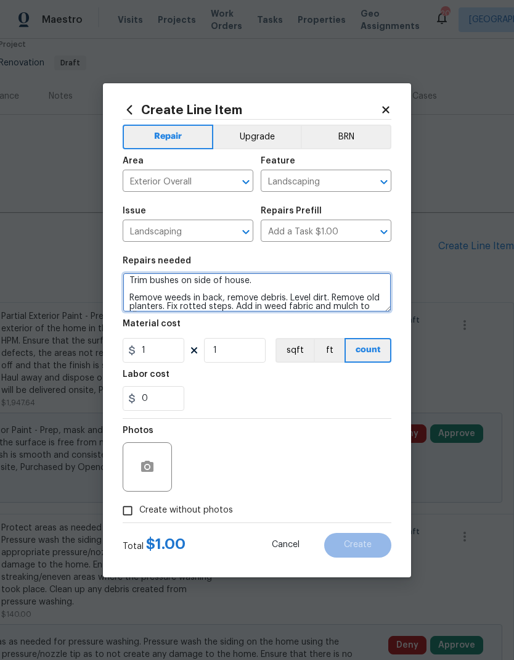
scroll to position [29, 0]
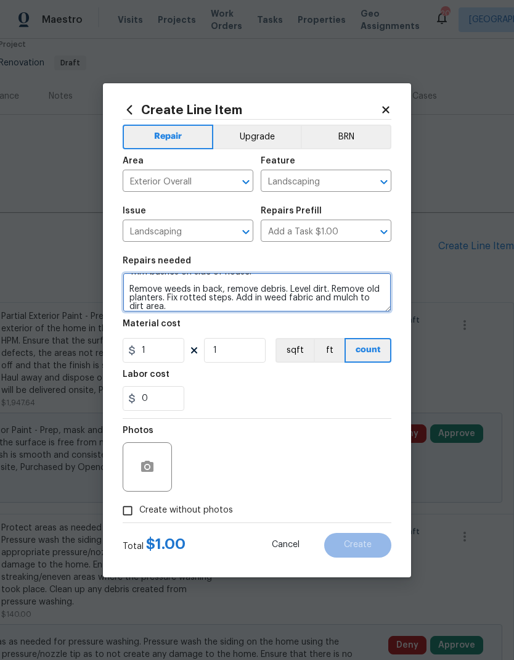
type textarea "Mow, trim, edge front lawn area. Get rid of weeds. Trim bushes on side of house…"
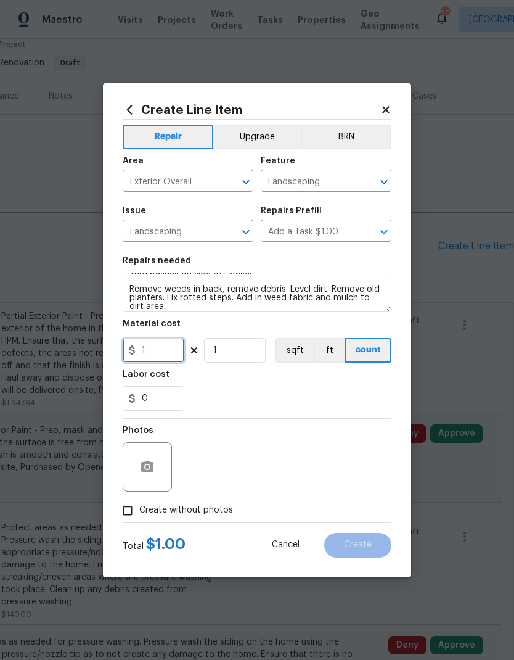
click at [153, 354] on input "1" at bounding box center [154, 350] width 62 height 25
type input "1500"
click at [325, 378] on div "Labor cost" at bounding box center [257, 378] width 269 height 16
click at [129, 509] on input "Create without photos" at bounding box center [127, 510] width 23 height 23
checkbox input "true"
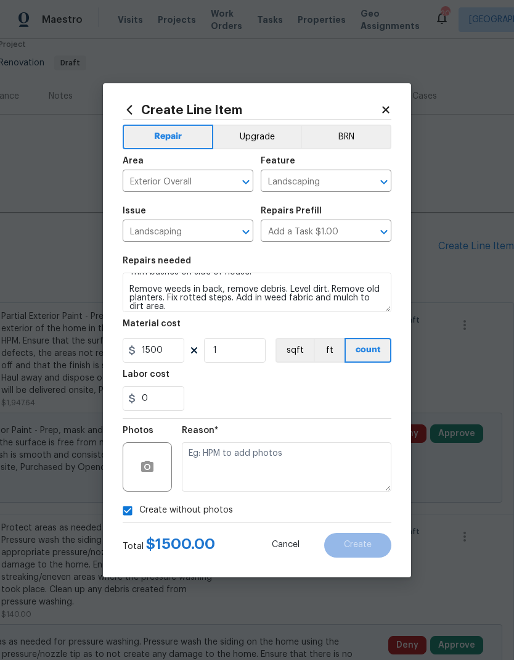
click at [320, 466] on textarea at bounding box center [287, 466] width 210 height 49
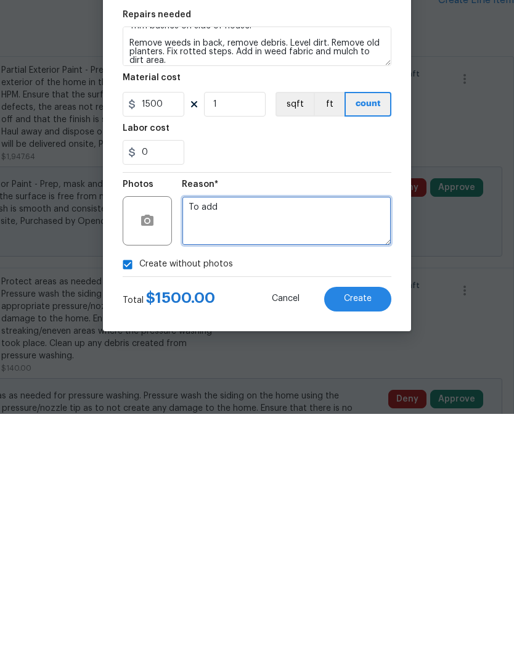
type textarea "To add"
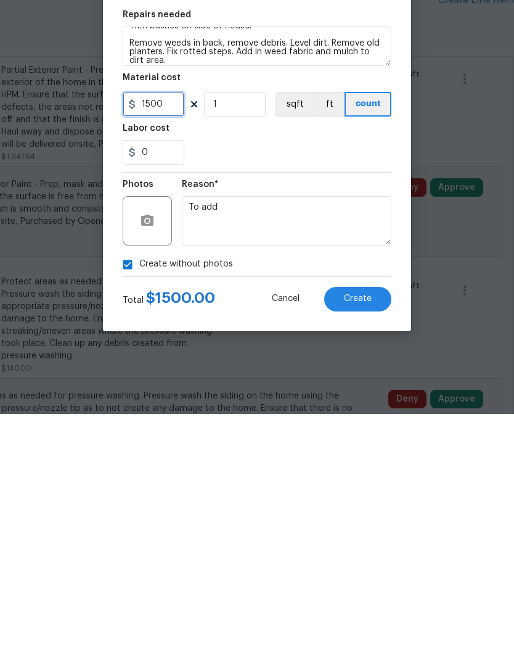
click at [177, 338] on input "1500" at bounding box center [154, 350] width 62 height 25
type input "1700"
click at [353, 540] on span "Create" at bounding box center [358, 544] width 28 height 9
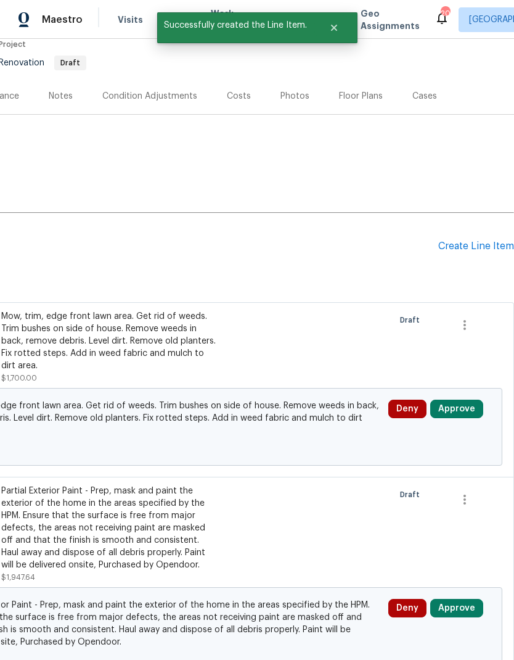
click at [460, 240] on div "Create Line Item" at bounding box center [476, 246] width 76 height 12
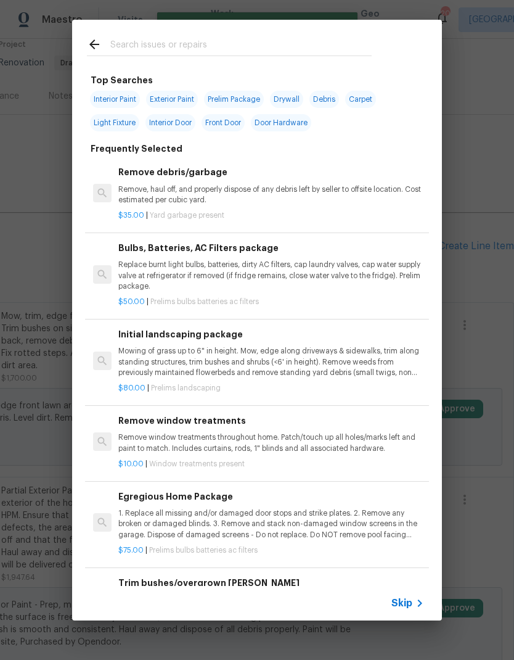
click at [403, 600] on span "Skip" at bounding box center [401, 603] width 21 height 12
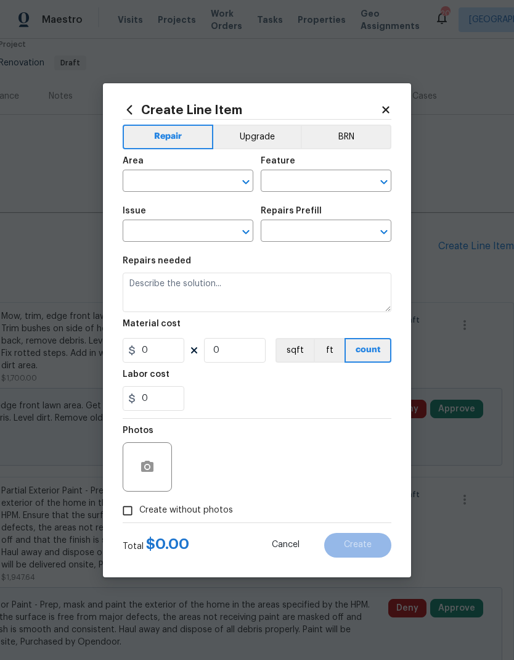
click at [171, 184] on input "text" at bounding box center [171, 182] width 96 height 19
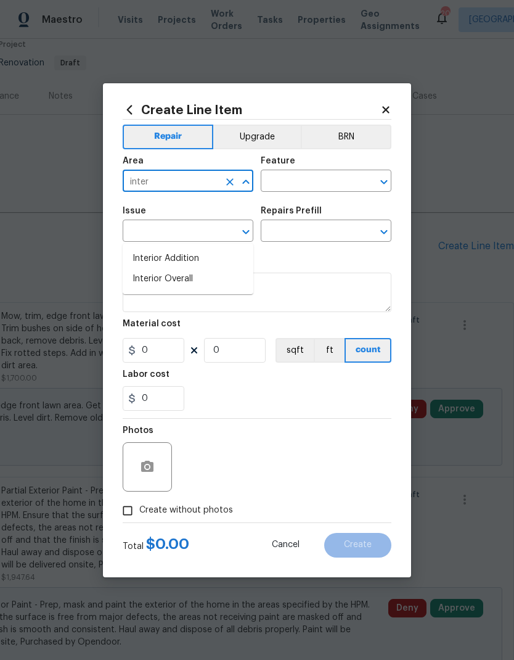
click at [181, 269] on li "Interior Overall" at bounding box center [188, 279] width 131 height 20
type input "Interior Overall"
click at [317, 182] on input "text" at bounding box center [309, 182] width 96 height 19
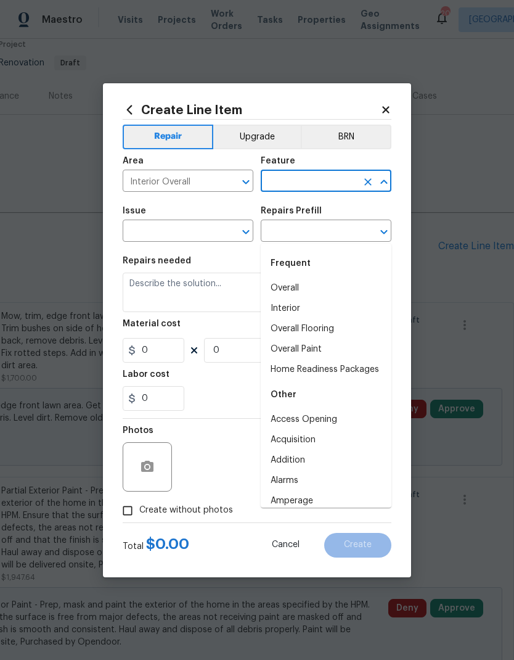
click at [319, 359] on li "Home Readiness Packages" at bounding box center [326, 369] width 131 height 20
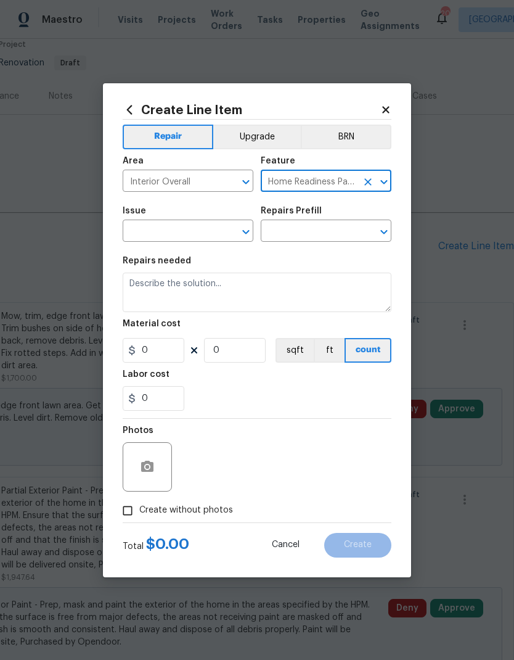
type input "Home Readiness Packages"
click at [199, 237] on input "text" at bounding box center [171, 232] width 96 height 19
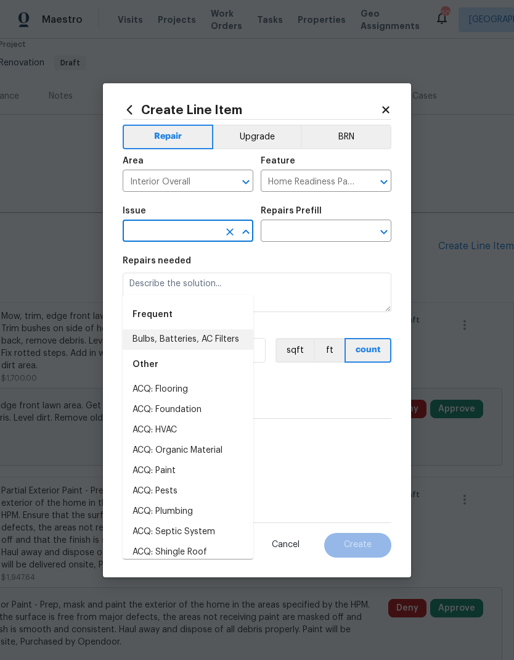
click at [223, 329] on li "Bulbs, Batteries, AC Filters" at bounding box center [188, 339] width 131 height 20
type input "Bulbs, Batteries, AC Filters"
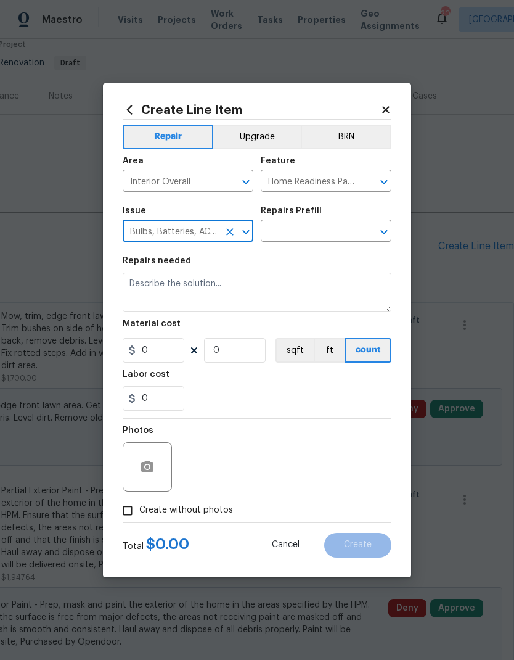
click at [305, 234] on input "text" at bounding box center [309, 232] width 96 height 19
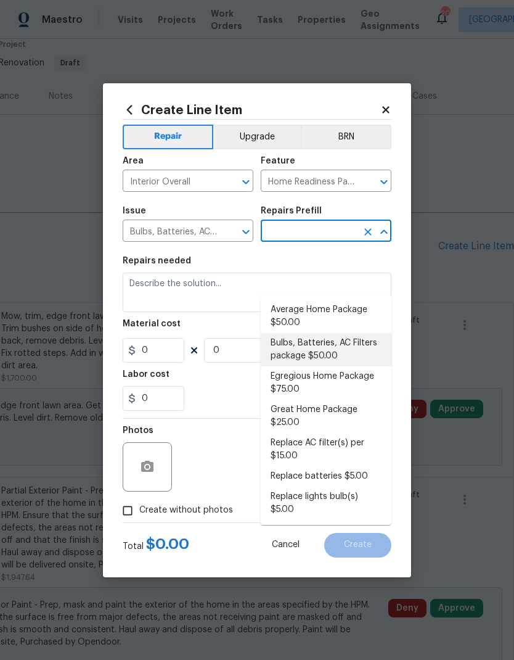
click at [330, 333] on li "Bulbs, Batteries, AC Filters package $50.00" at bounding box center [326, 349] width 131 height 33
type input "Bulbs, Batteries, AC Filters package $50.00"
type textarea "Replace burnt light bulbs, batteries, dirty AC filters, cap laundry valves, cap…"
type input "1"
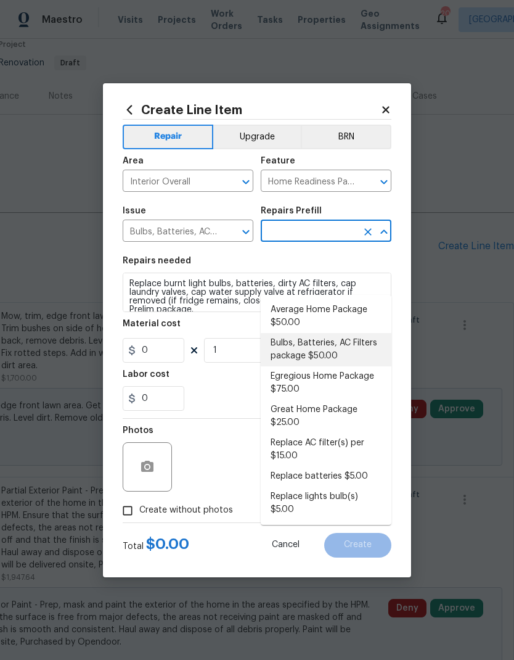
type input "Bulbs, Batteries, AC Filters package $50.00"
type input "50"
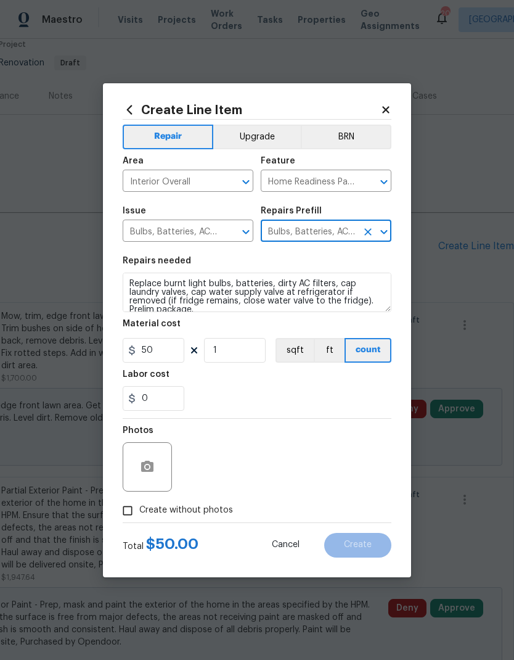
click at [285, 385] on div "Labor cost" at bounding box center [257, 378] width 269 height 16
click at [133, 519] on input "Create without photos" at bounding box center [127, 510] width 23 height 23
checkbox input "true"
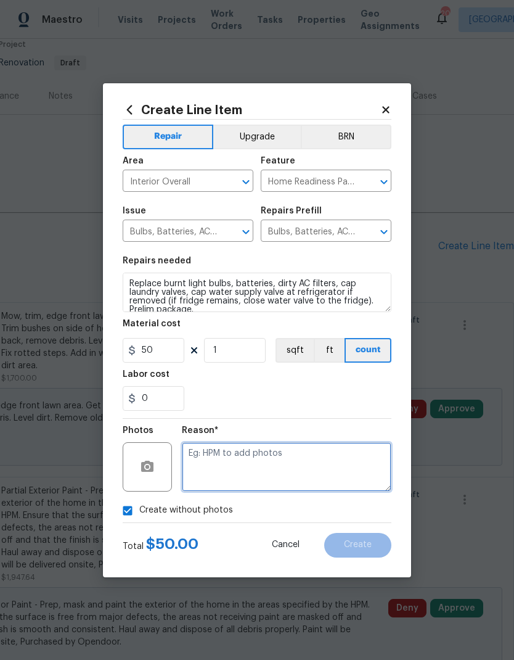
click at [335, 461] on textarea at bounding box center [287, 466] width 210 height 49
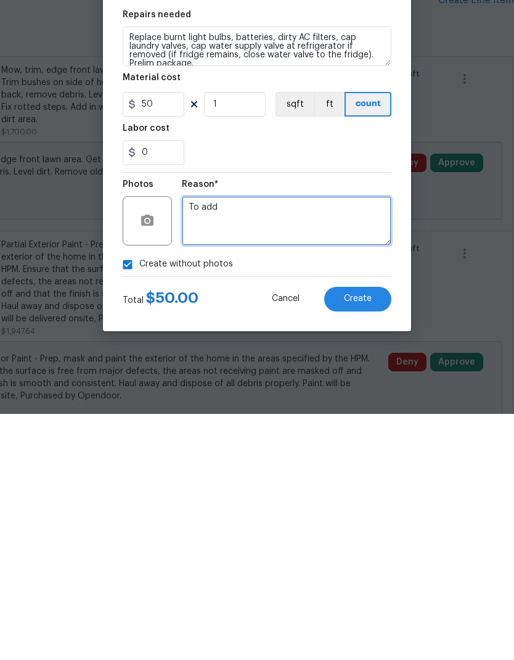
type textarea "To add"
click at [366, 540] on span "Create" at bounding box center [358, 544] width 28 height 9
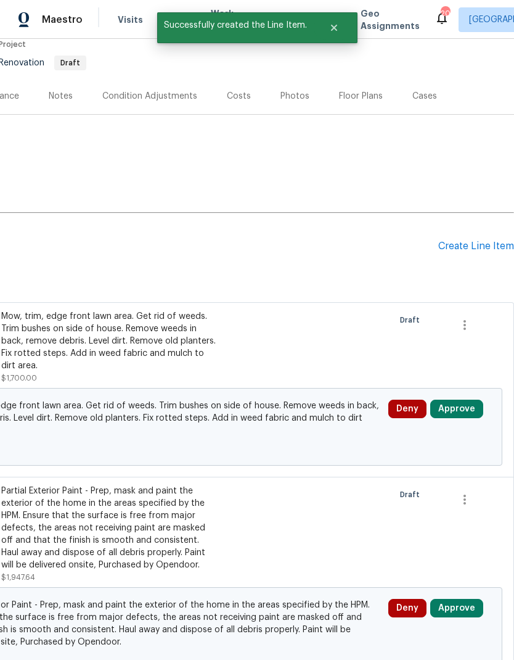
click at [467, 240] on div "Create Line Item" at bounding box center [476, 246] width 76 height 12
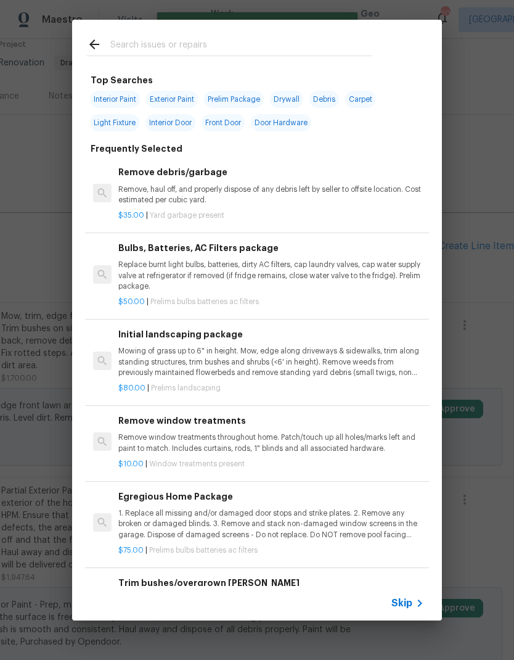
click at [409, 604] on span "Skip" at bounding box center [401, 603] width 21 height 12
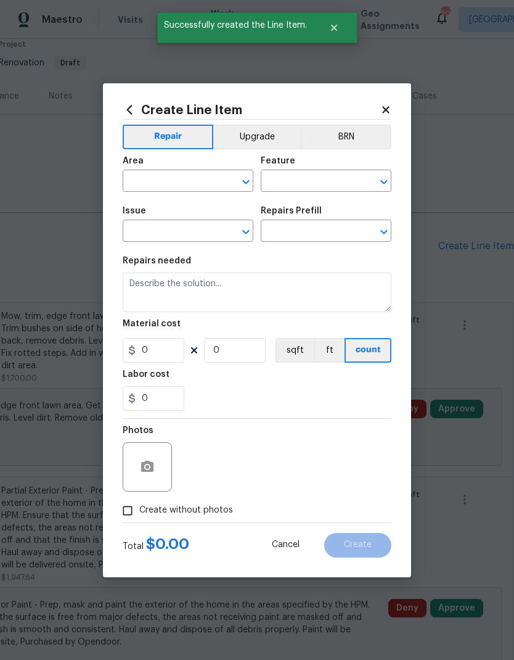
click at [166, 182] on input "text" at bounding box center [171, 182] width 96 height 19
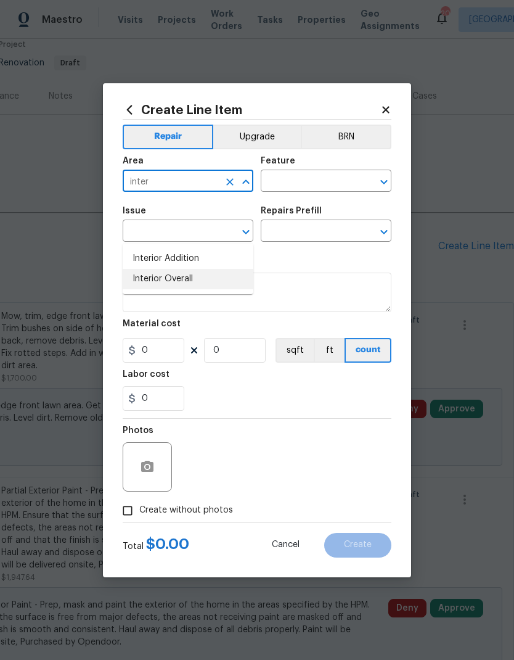
click at [181, 269] on li "Interior Overall" at bounding box center [188, 279] width 131 height 20
type input "Interior Overall"
click at [315, 182] on input "text" at bounding box center [309, 182] width 96 height 19
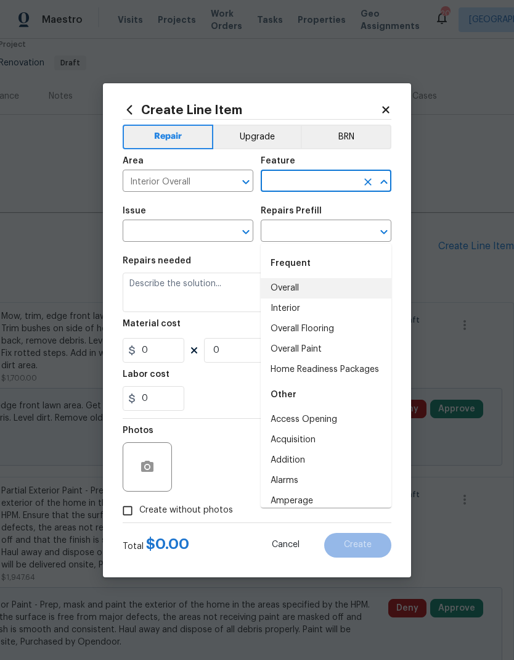
click at [309, 278] on li "Overall" at bounding box center [326, 288] width 131 height 20
type input "Overall"
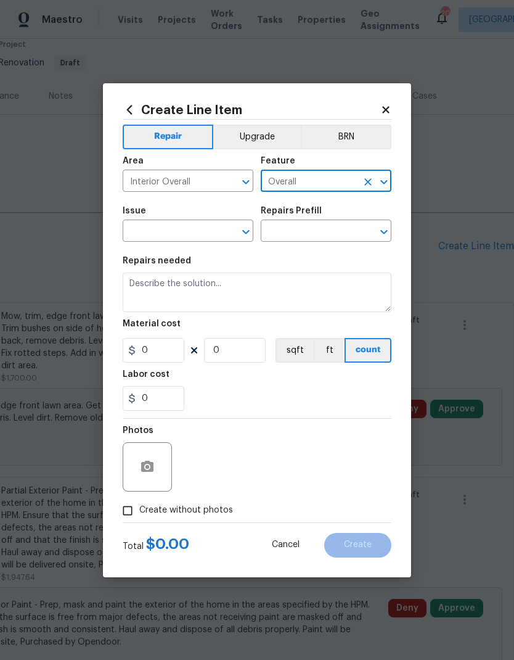
click at [190, 237] on input "text" at bounding box center [171, 232] width 96 height 19
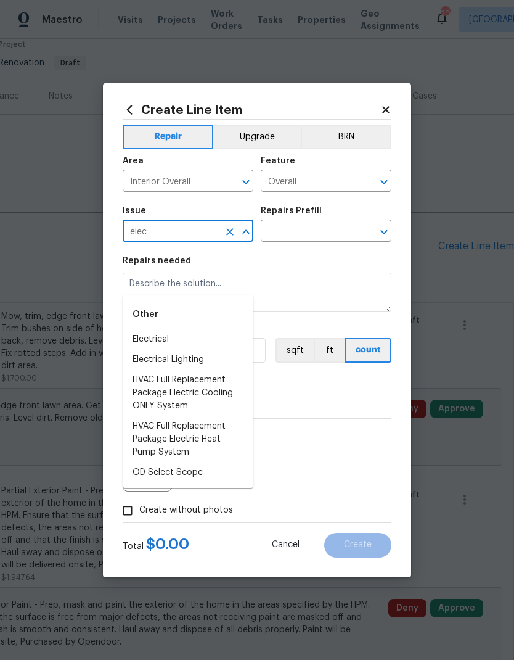
click at [158, 329] on li "Electrical" at bounding box center [188, 339] width 131 height 20
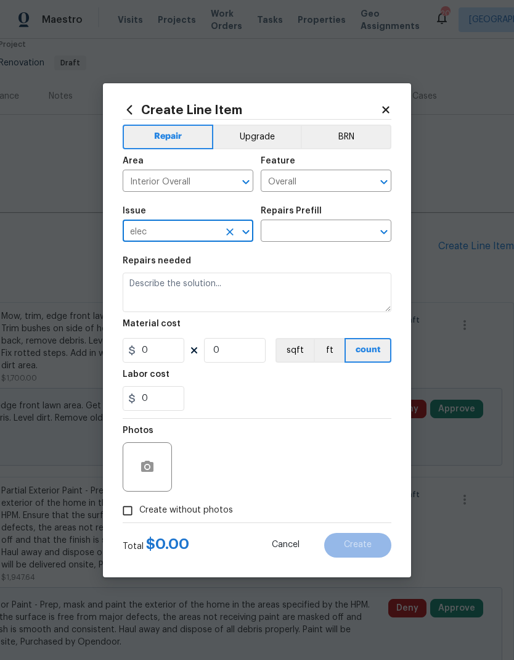
type input "Electrical"
click at [321, 235] on input "text" at bounding box center [309, 232] width 96 height 19
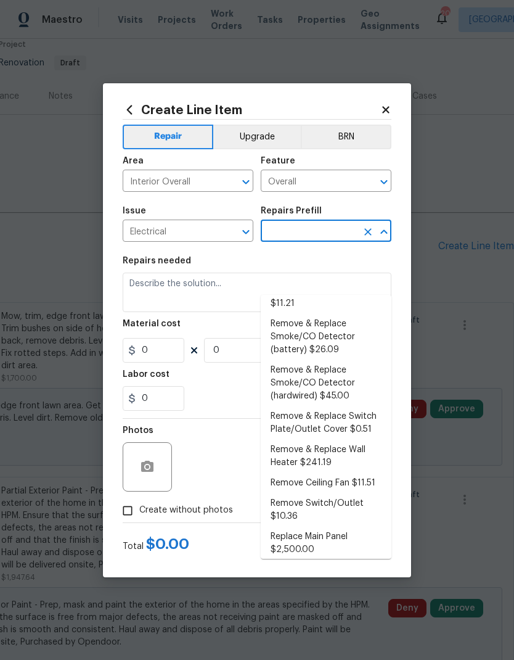
scroll to position [301, 0]
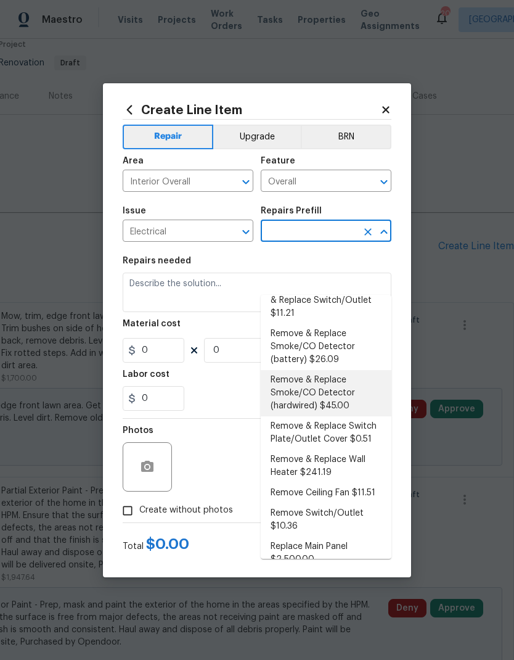
click at [332, 370] on li "Remove & Replace Smoke/CO Detector (hardwired) $45.00" at bounding box center [326, 393] width 131 height 46
type input "Remove & Replace Smoke/CO Detector (hardwired) $45.00"
type textarea "Remove the existing smoke/CO detector (hardwired) and replace with new. Ensure …"
type input "1"
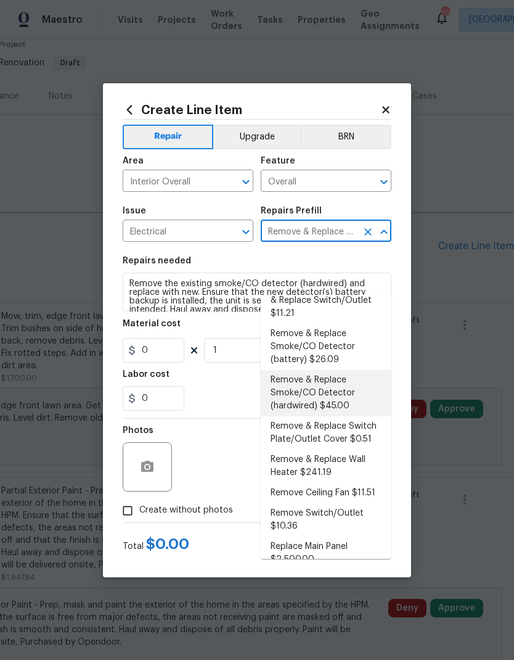
type input "45"
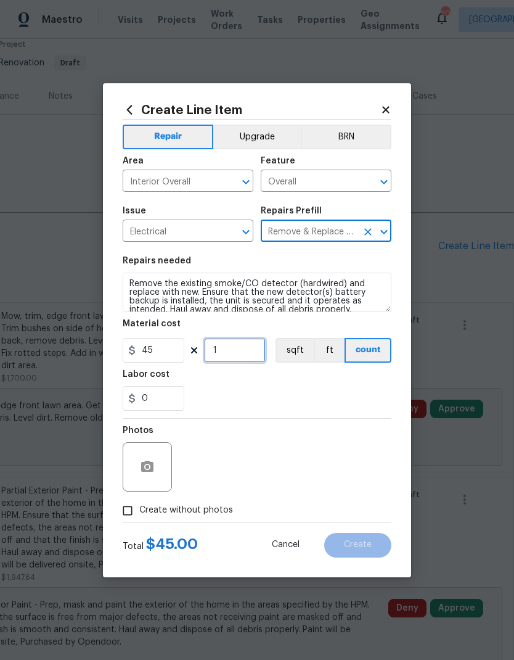
click at [247, 353] on input "1" at bounding box center [235, 350] width 62 height 25
type input "6"
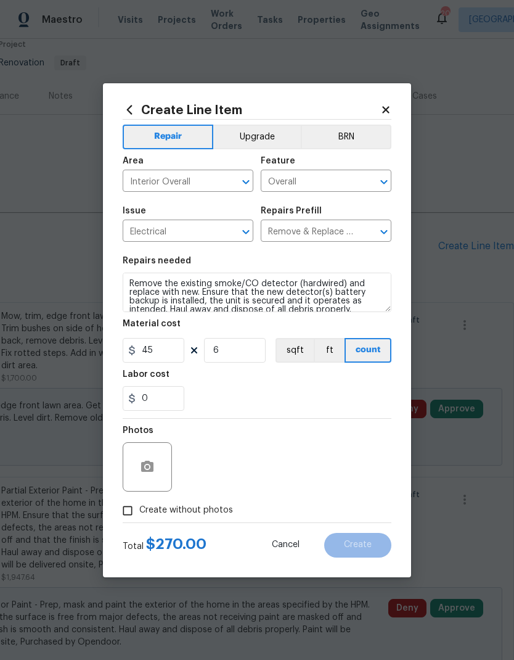
click at [325, 385] on div "Labor cost" at bounding box center [257, 378] width 269 height 16
click at [248, 351] on input "6" at bounding box center [235, 350] width 62 height 25
click at [369, 379] on div "Labor cost" at bounding box center [257, 378] width 269 height 16
click at [169, 515] on span "Create without photos" at bounding box center [186, 510] width 94 height 13
click at [139, 515] on input "Create without photos" at bounding box center [127, 510] width 23 height 23
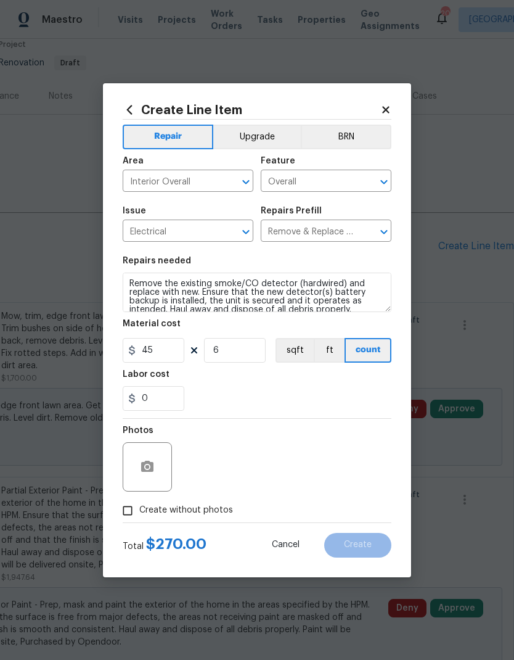
checkbox input "true"
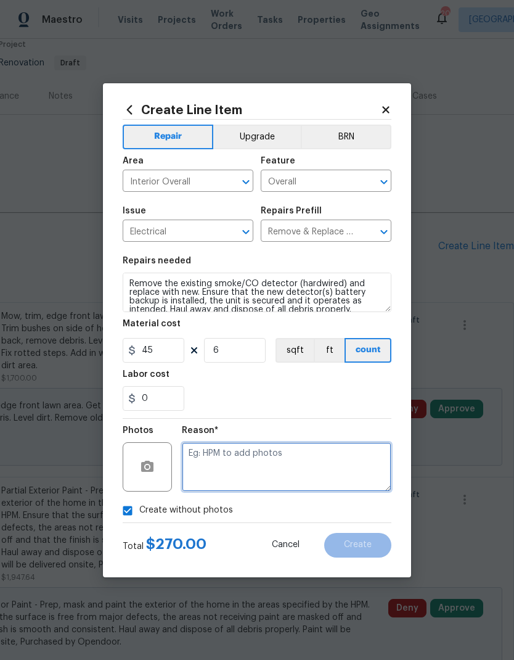
click at [285, 461] on textarea at bounding box center [287, 466] width 210 height 49
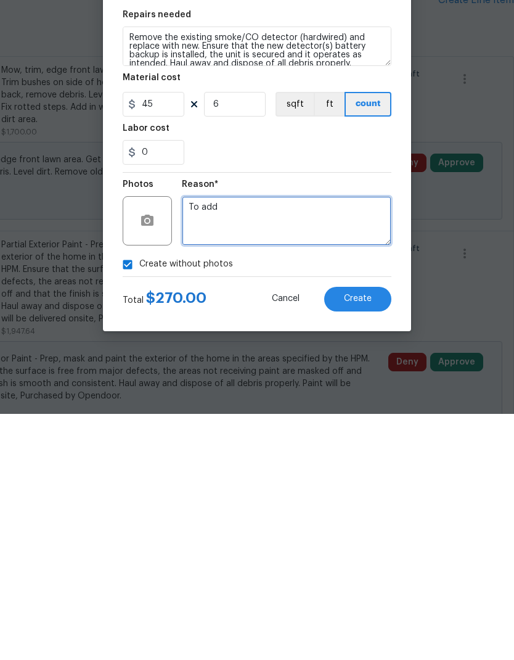
type textarea "To add"
click at [364, 540] on span "Create" at bounding box center [358, 544] width 28 height 9
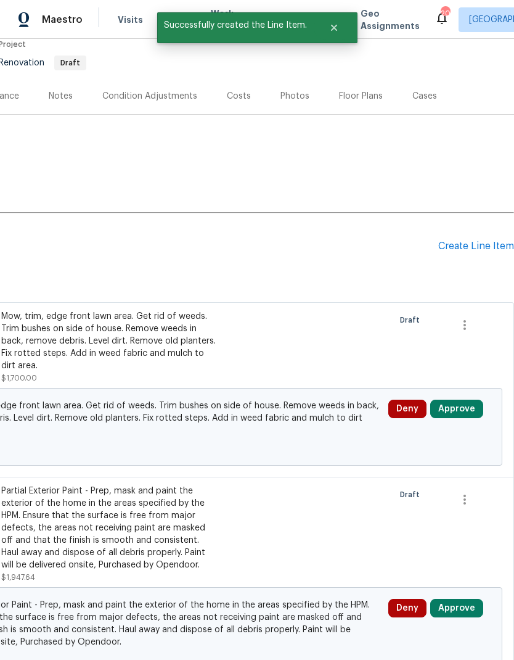
click at [475, 240] on div "Create Line Item" at bounding box center [476, 246] width 76 height 12
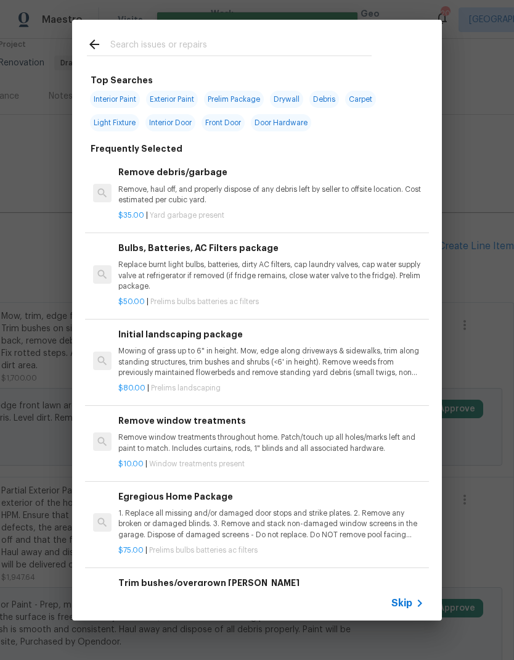
click at [409, 600] on span "Skip" at bounding box center [401, 603] width 21 height 12
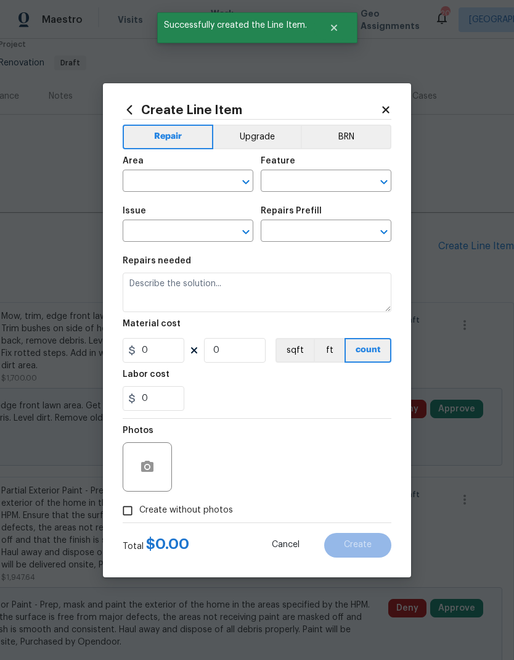
click at [156, 181] on input "text" at bounding box center [171, 182] width 96 height 19
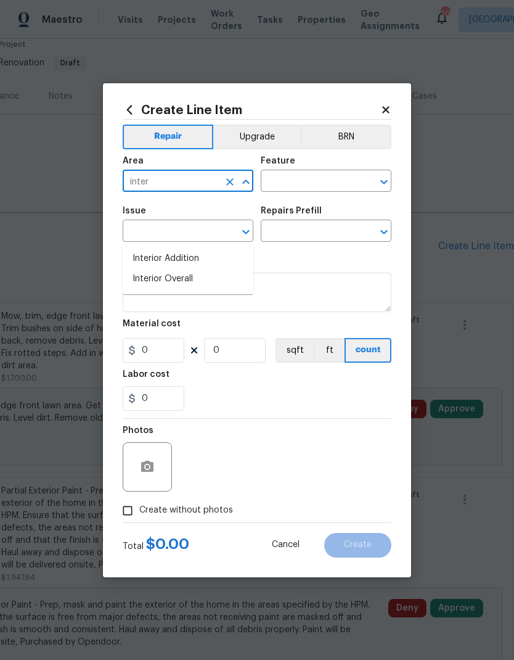
click at [182, 269] on li "Interior Overall" at bounding box center [188, 279] width 131 height 20
type input "Interior Overall"
click at [319, 182] on input "text" at bounding box center [309, 182] width 96 height 19
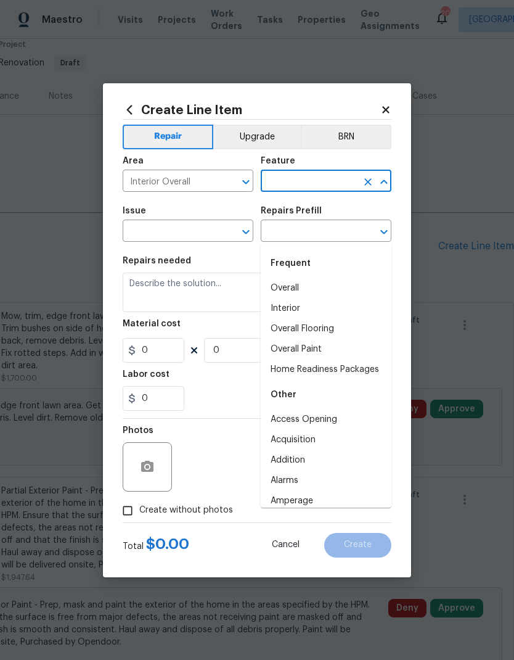
click at [297, 278] on li "Overall" at bounding box center [326, 288] width 131 height 20
type input "Overall"
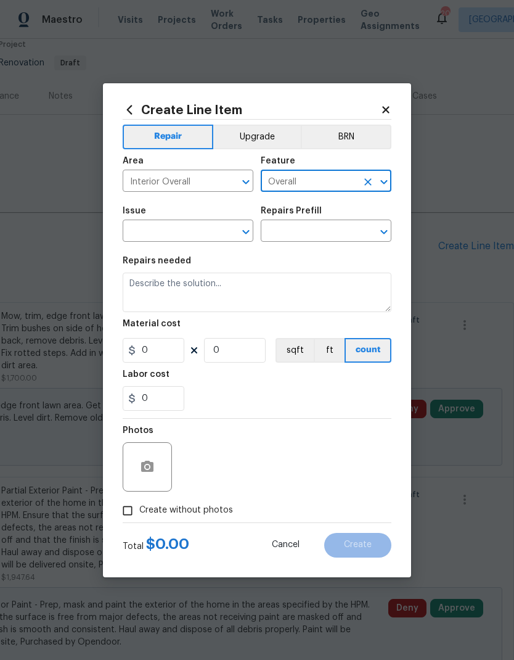
click at [194, 229] on input "text" at bounding box center [171, 232] width 96 height 19
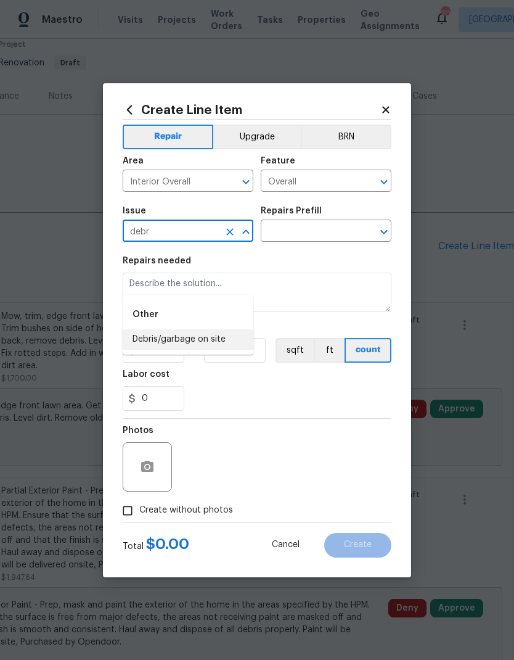
click at [211, 329] on li "Debris/garbage on site" at bounding box center [188, 339] width 131 height 20
type input "Debris/garbage on site"
click at [316, 227] on input "text" at bounding box center [309, 232] width 96 height 19
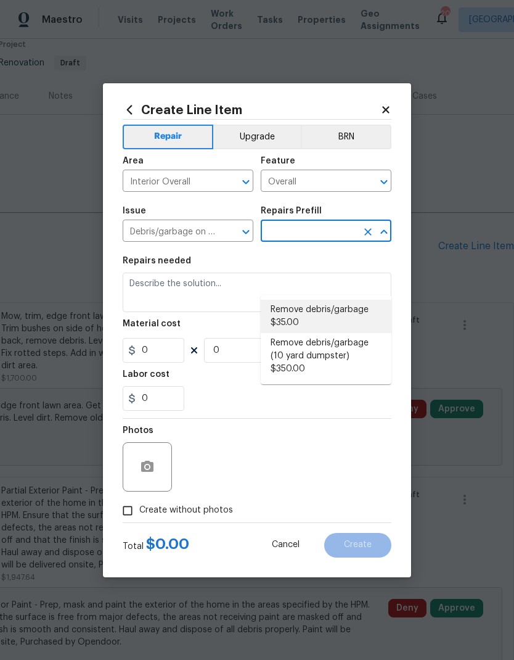
click at [335, 300] on li "Remove debris/garbage $35.00" at bounding box center [326, 316] width 131 height 33
type input "Remove debris/garbage $35.00"
type textarea "Remove, haul off, and properly dispose of any debris left by seller to offsite …"
type input "1"
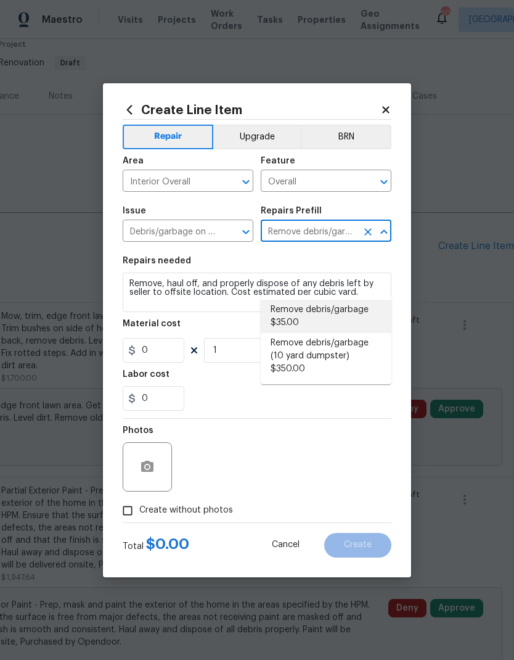
type input "35"
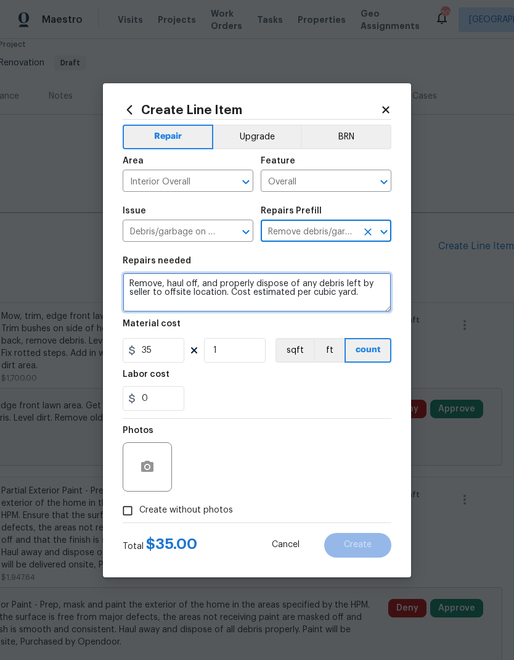
click at [242, 285] on textarea "Remove, haul off, and properly dispose of any debris left by seller to offsite …" at bounding box center [257, 291] width 269 height 39
click at [250, 286] on textarea "Remove, haul off, and properly dispose of any debris left by seller to offsite …" at bounding box center [257, 291] width 269 height 39
click at [250, 285] on textarea "Remove, haul off, and properly dispose of any debris left by seller to offsite …" at bounding box center [257, 291] width 269 height 39
click at [305, 287] on textarea "Remove, haul off, and properly dispose of any debris left by seller to offsite …" at bounding box center [257, 291] width 269 height 39
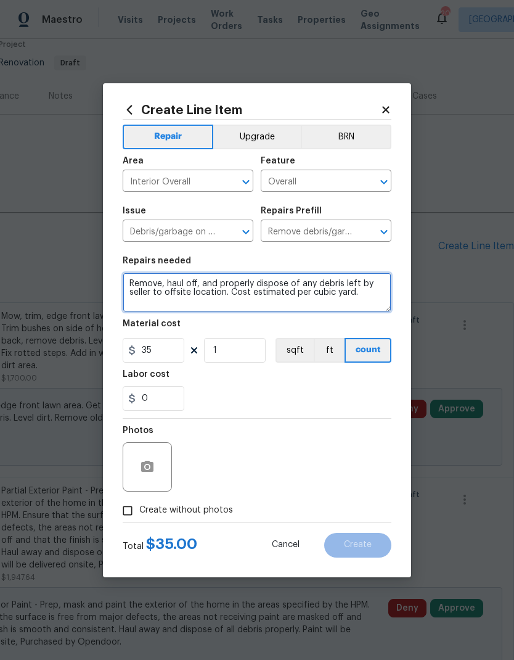
click at [305, 287] on textarea "Remove, haul off, and properly dispose of any debris left by seller to offsite …" at bounding box center [257, 291] width 269 height 39
type textarea "Remove loose shelves in garage. Remove debris in hvac room, including freezer. …"
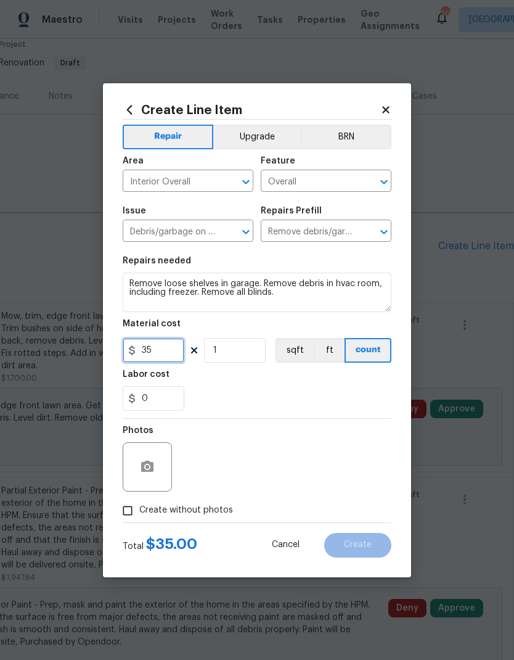
click at [161, 352] on input "35" at bounding box center [154, 350] width 62 height 25
type input "350"
click at [320, 386] on div "Labor cost" at bounding box center [257, 378] width 269 height 16
click at [126, 513] on input "Create without photos" at bounding box center [127, 510] width 23 height 23
checkbox input "true"
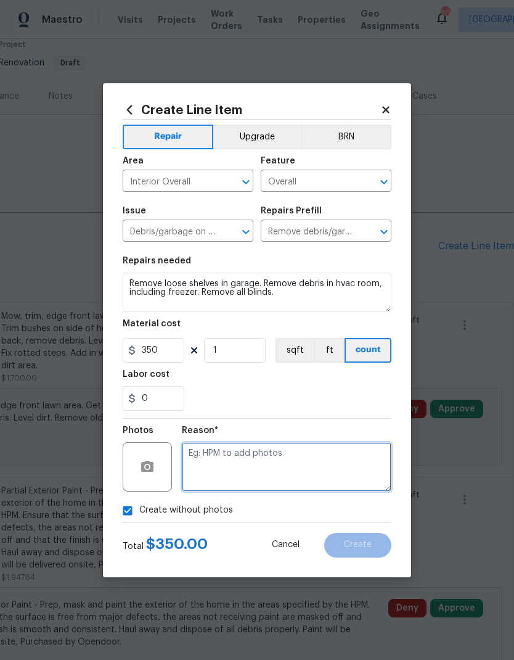
click at [320, 464] on textarea at bounding box center [287, 466] width 210 height 49
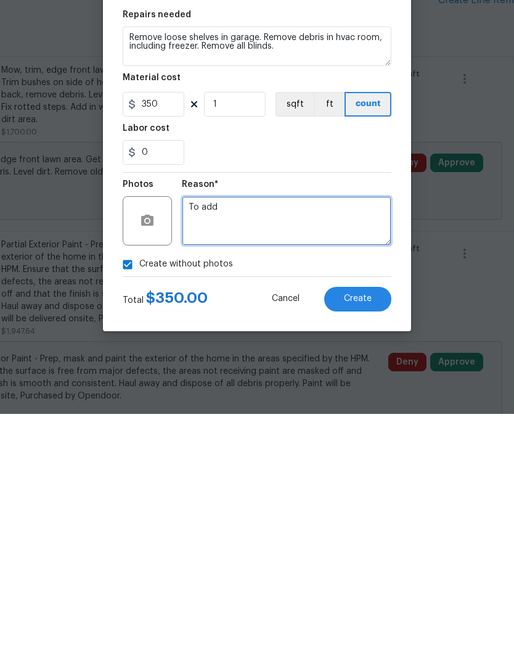
type textarea "To add"
click at [364, 540] on span "Create" at bounding box center [358, 544] width 28 height 9
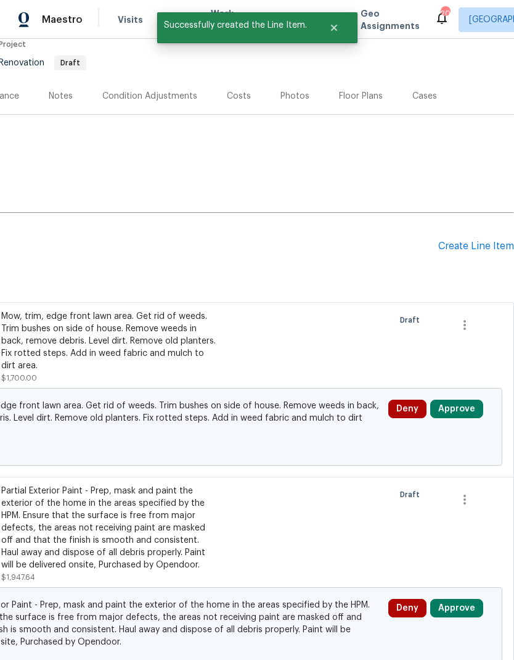
click at [468, 240] on div "Create Line Item" at bounding box center [476, 246] width 76 height 12
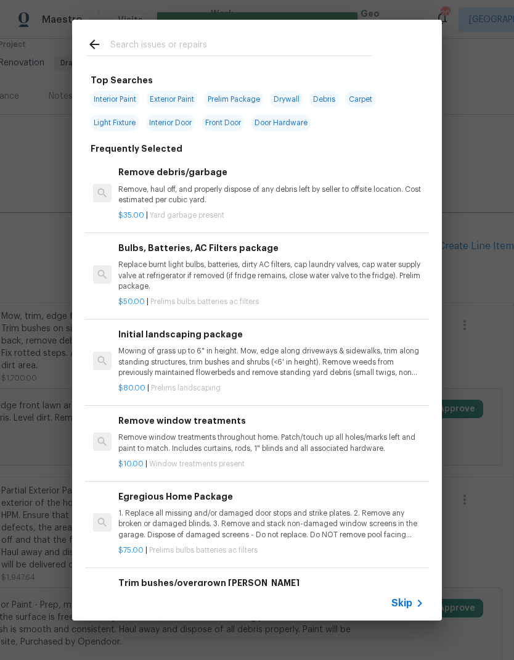
click at [409, 601] on span "Skip" at bounding box center [401, 603] width 21 height 12
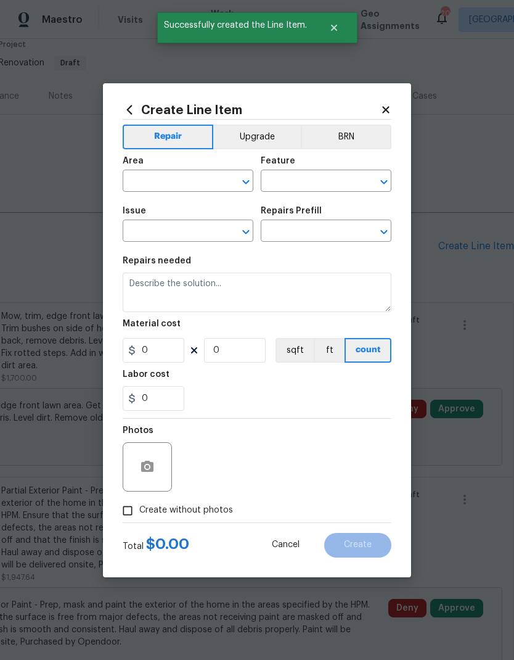
click at [170, 187] on input "text" at bounding box center [171, 182] width 96 height 19
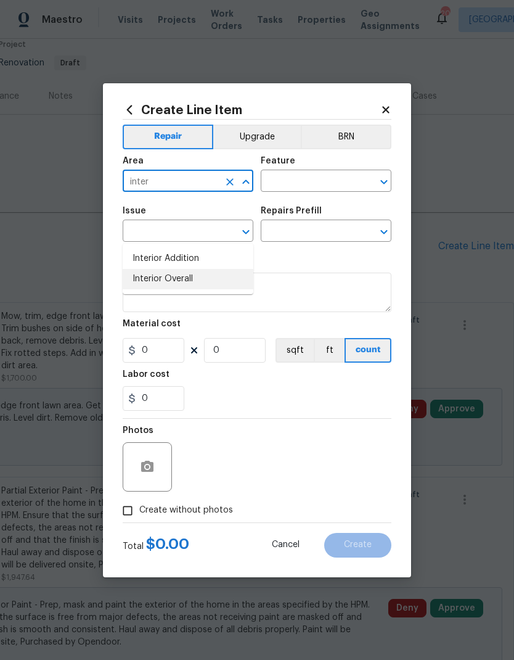
click at [182, 269] on li "Interior Overall" at bounding box center [188, 279] width 131 height 20
type input "Interior Overall"
click at [311, 181] on input "text" at bounding box center [309, 182] width 96 height 19
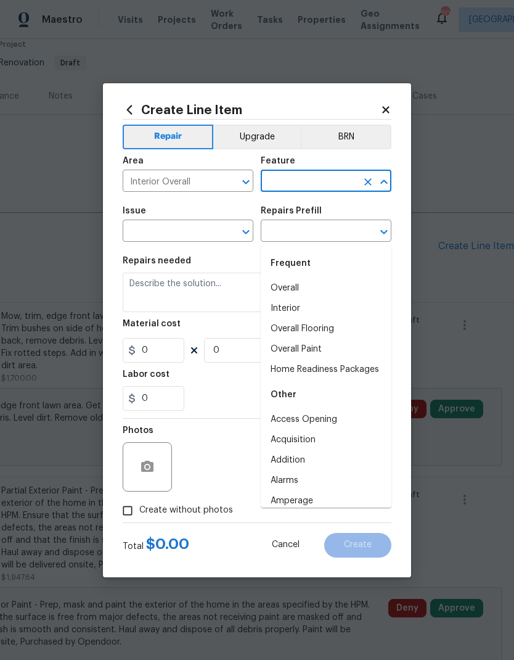
click at [299, 278] on li "Overall" at bounding box center [326, 288] width 131 height 20
type input "Overall"
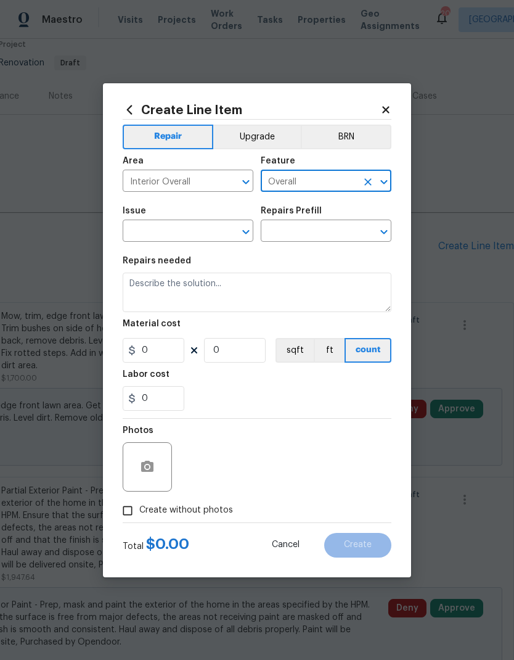
click at [197, 235] on input "text" at bounding box center [171, 232] width 96 height 19
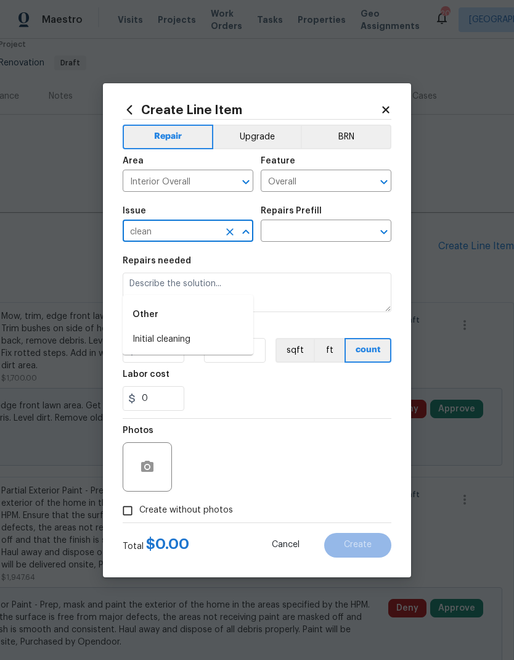
click at [182, 329] on li "Initial cleaning" at bounding box center [188, 339] width 131 height 20
type input "Initial cleaning"
click at [305, 229] on input "text" at bounding box center [309, 232] width 96 height 19
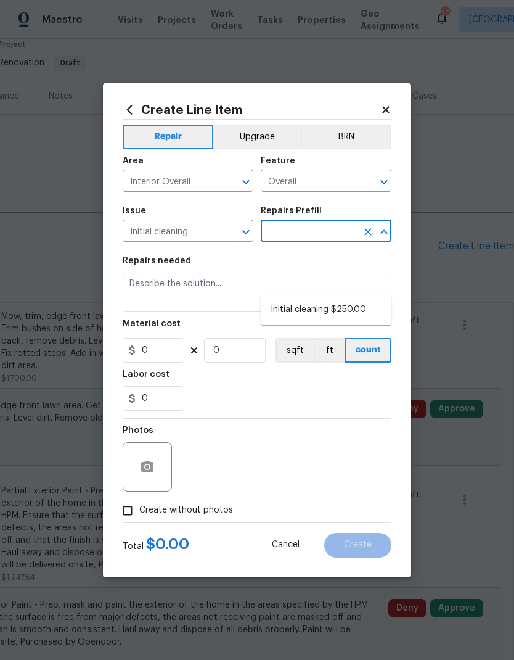
click at [319, 300] on li "Initial cleaning $250.00" at bounding box center [326, 310] width 131 height 20
type input "Initial cleaning $250.00"
type input "Home Readiness Packages"
type textarea "1. Wipe down exterior doors and trim. 2. Clean out all exterior light fixtures …"
type input "1"
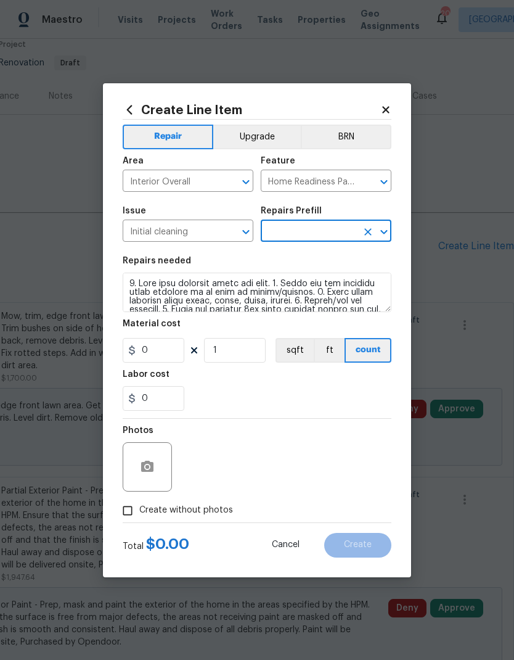
type input "Initial cleaning $250.00"
type input "250"
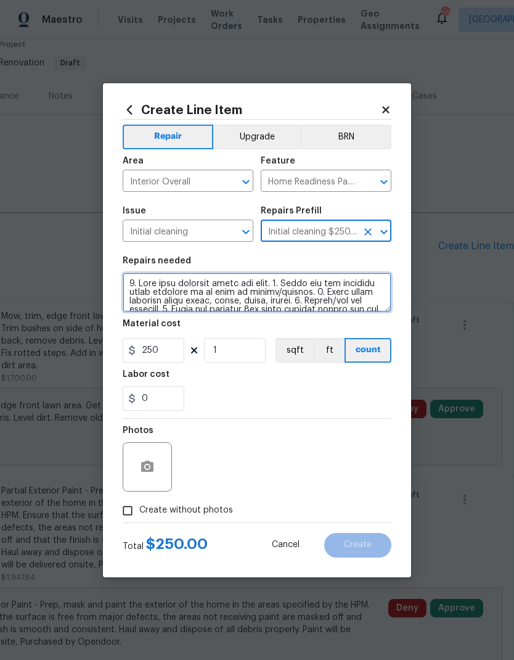
click at [124, 278] on textarea at bounding box center [257, 291] width 269 height 39
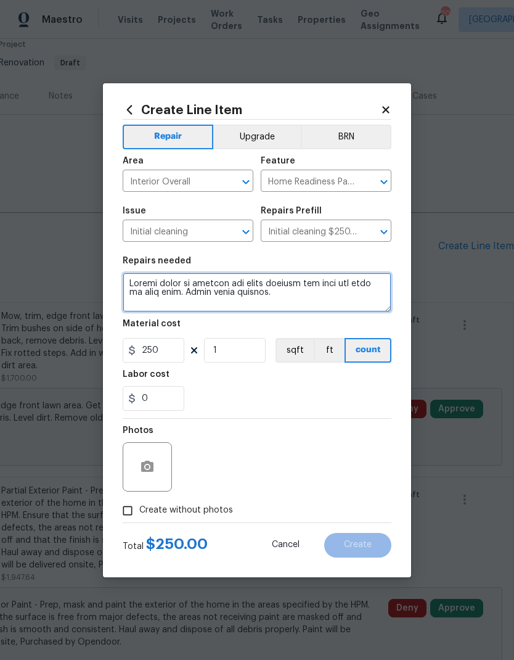
scroll to position [27, 0]
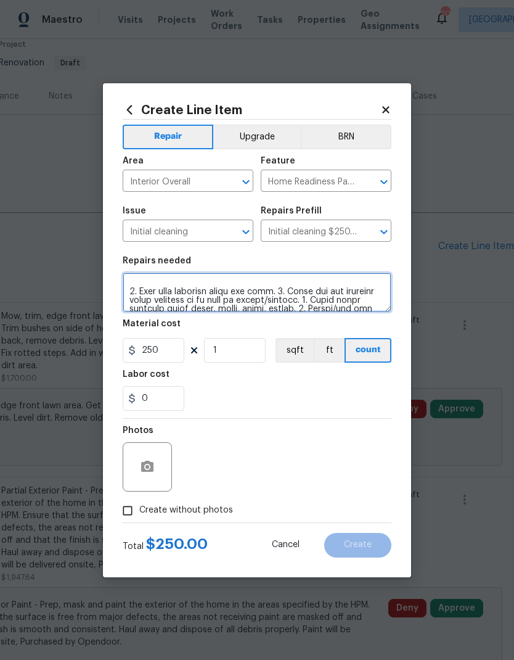
type textarea "Adding extra to account for extra cobwebs and dust and dirt in hvac room. Needs…"
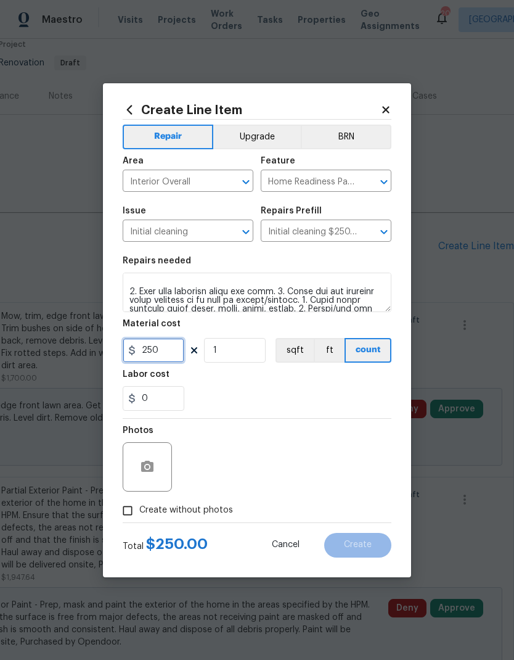
click at [168, 348] on input "250" at bounding box center [154, 350] width 62 height 25
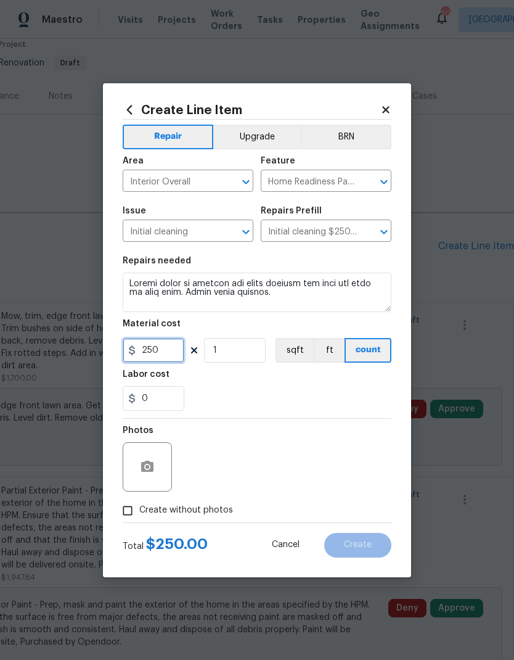
scroll to position [0, 0]
type input "400"
click at [330, 382] on div "Labor cost" at bounding box center [257, 378] width 269 height 16
click at [126, 514] on input "Create without photos" at bounding box center [127, 510] width 23 height 23
checkbox input "true"
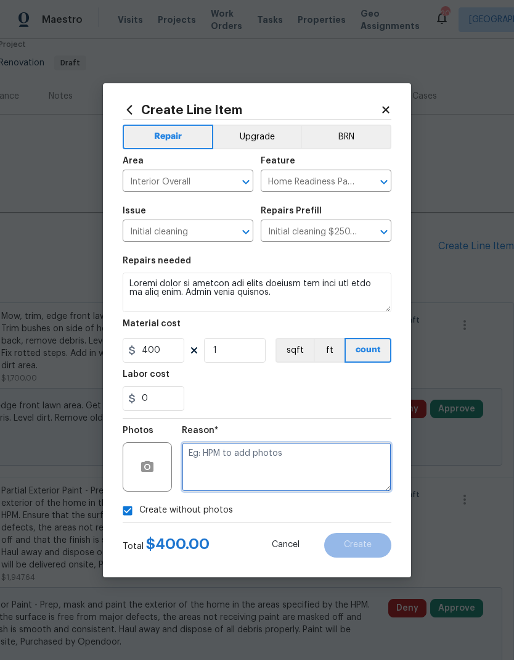
click at [310, 467] on textarea at bounding box center [287, 466] width 210 height 49
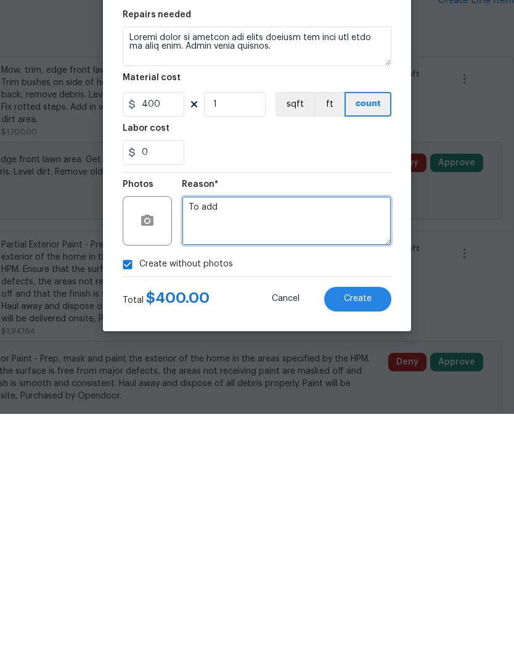
type textarea "To add"
click at [372, 533] on button "Create" at bounding box center [357, 545] width 67 height 25
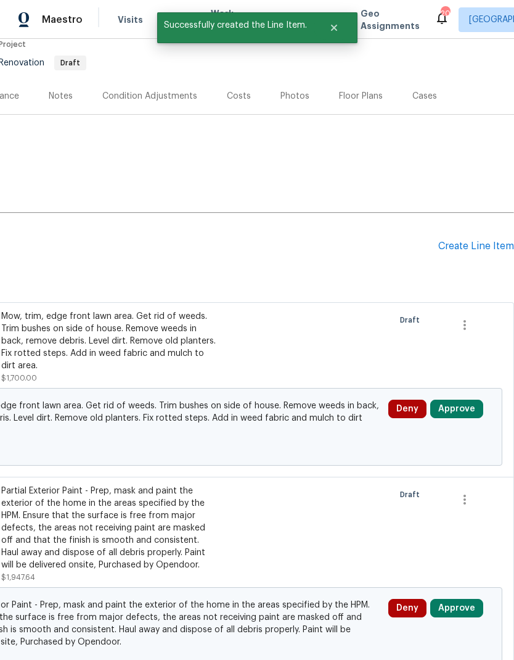
click at [464, 240] on div "Create Line Item" at bounding box center [476, 246] width 76 height 12
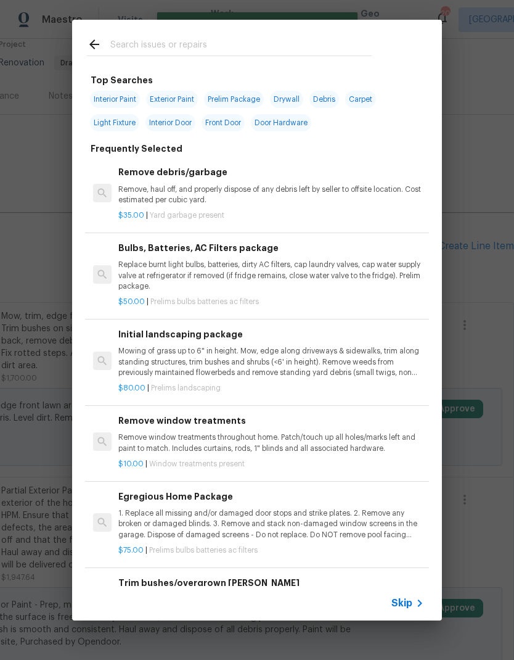
click at [411, 602] on span "Skip" at bounding box center [401, 603] width 21 height 12
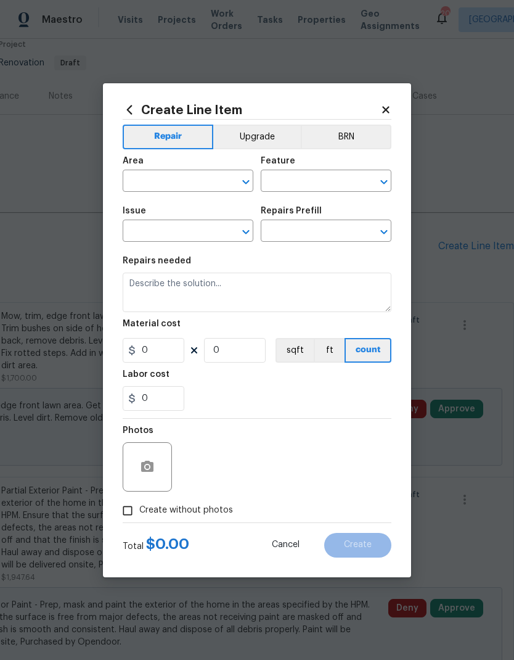
click at [170, 184] on input "text" at bounding box center [171, 182] width 96 height 19
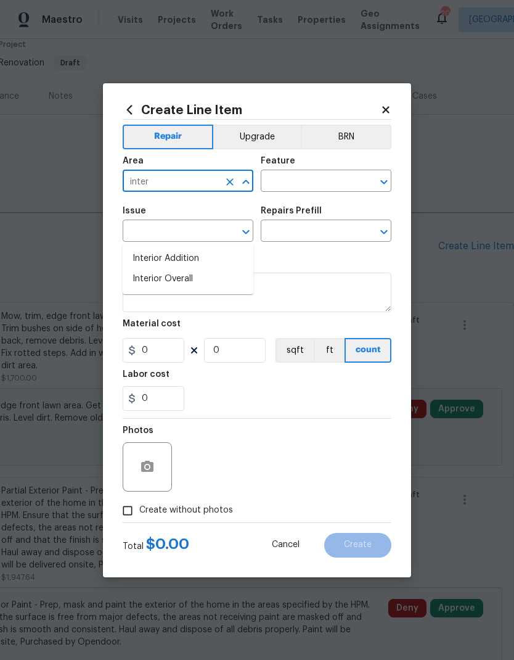
click at [185, 269] on li "Interior Overall" at bounding box center [188, 279] width 131 height 20
type input "Interior Overall"
click at [314, 175] on input "text" at bounding box center [309, 182] width 96 height 19
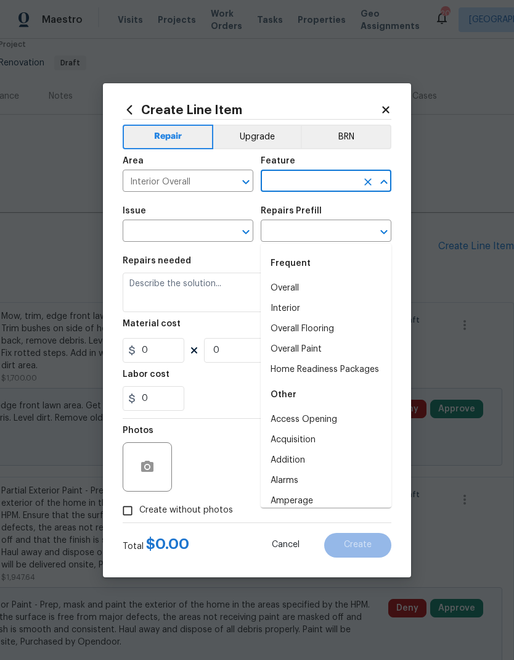
click at [322, 319] on li "Overall Flooring" at bounding box center [326, 329] width 131 height 20
type input "Overall Flooring"
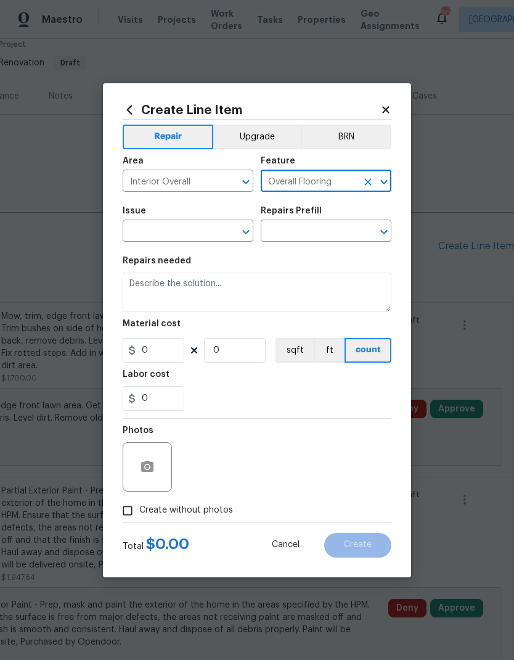
click at [204, 228] on input "text" at bounding box center [171, 232] width 96 height 19
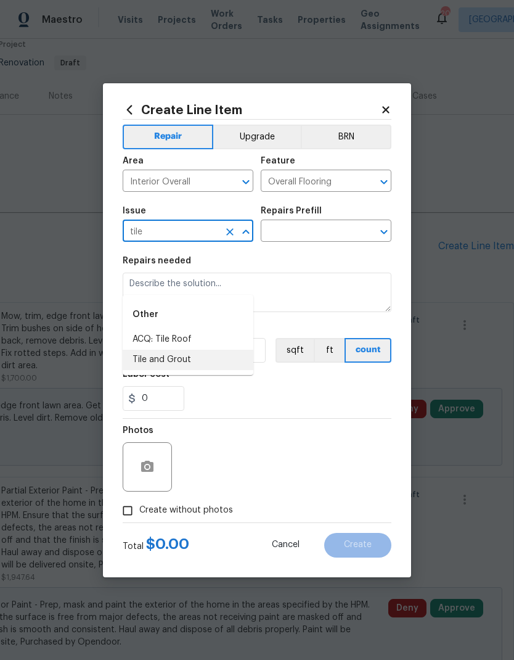
click at [171, 350] on li "Tile and Grout" at bounding box center [188, 360] width 131 height 20
type input "Tile and Grout"
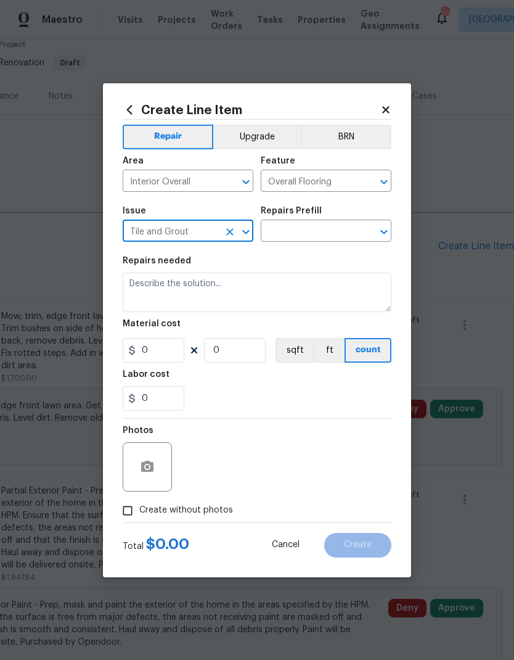
click at [327, 234] on input "text" at bounding box center [309, 232] width 96 height 19
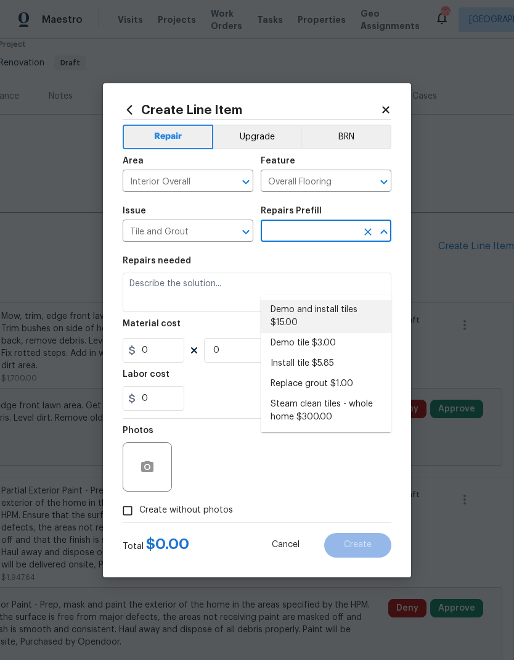
click at [334, 300] on li "Demo and install tiles $15.00" at bounding box center [326, 316] width 131 height 33
type input "Demo and install tiles $15.00"
type textarea "Demo damaged tile and trowel thinset. Install tile flooring, float (level), and…"
type input "1"
type input "Demo and install tiles $15.00"
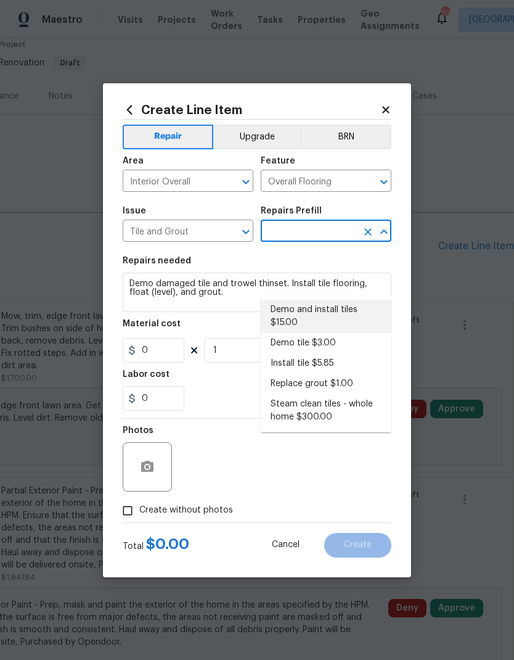
type input "15"
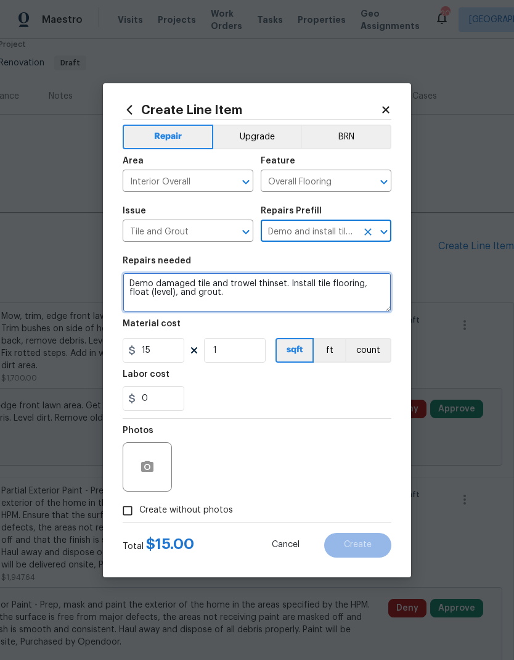
click at [131, 279] on textarea "Demo damaged tile and trowel thinset. Install tile flooring, float (level), and…" at bounding box center [257, 291] width 269 height 39
click at [127, 282] on textarea "Demo damaged tile and trowel thinset. Install tile flooring, float (level), and…" at bounding box center [257, 291] width 269 height 39
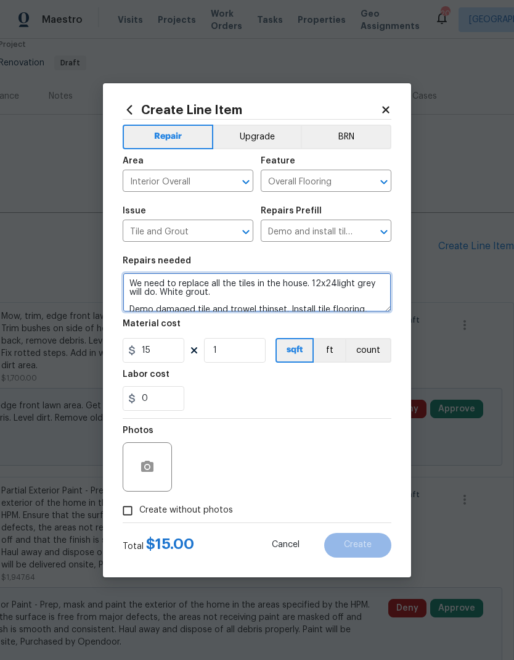
type textarea "We need to replace all the tiles in the house. 12x24light grey will do. White g…"
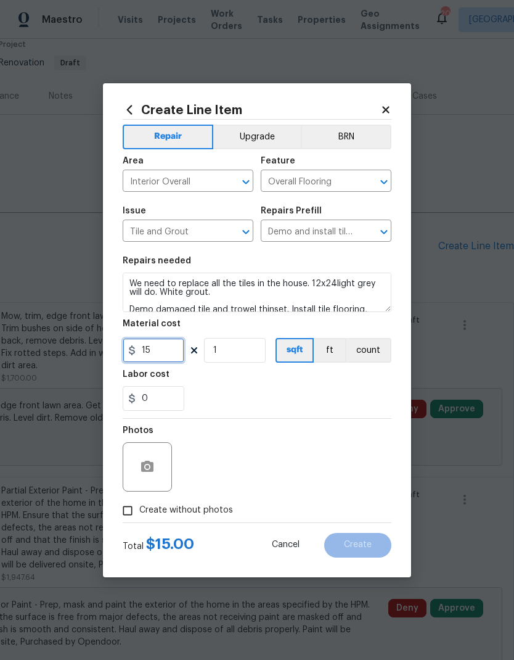
click at [163, 351] on input "15" at bounding box center [154, 350] width 62 height 25
type input "1500"
click at [317, 387] on div "0" at bounding box center [257, 398] width 269 height 25
click at [123, 511] on input "Create without photos" at bounding box center [127, 510] width 23 height 23
checkbox input "true"
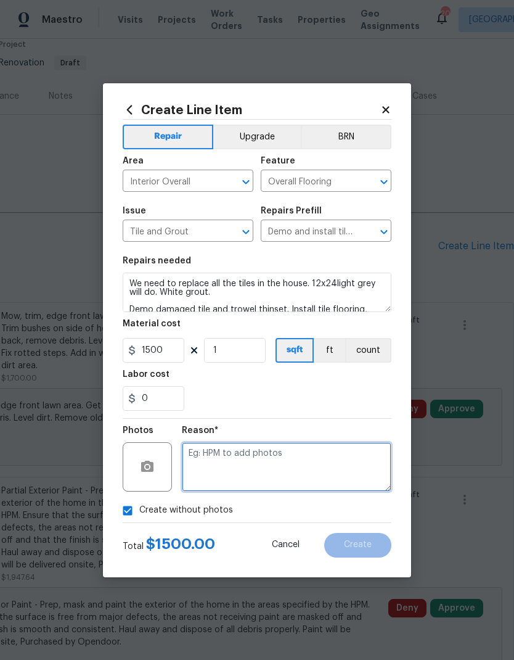
click at [321, 475] on textarea at bounding box center [287, 466] width 210 height 49
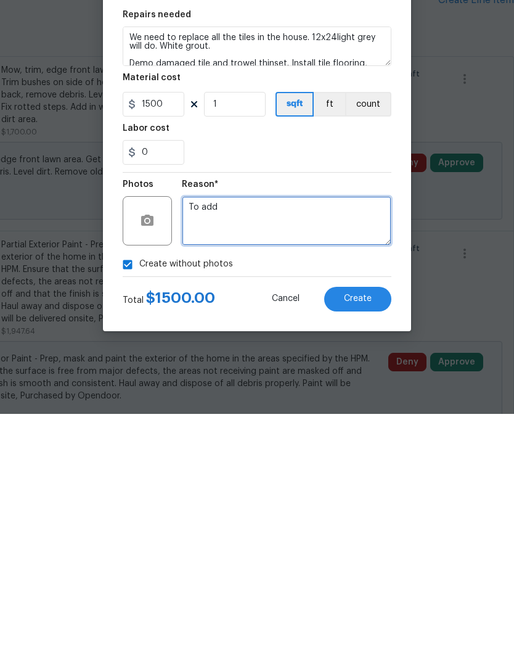
type textarea "To add"
click at [368, 533] on button "Create" at bounding box center [357, 545] width 67 height 25
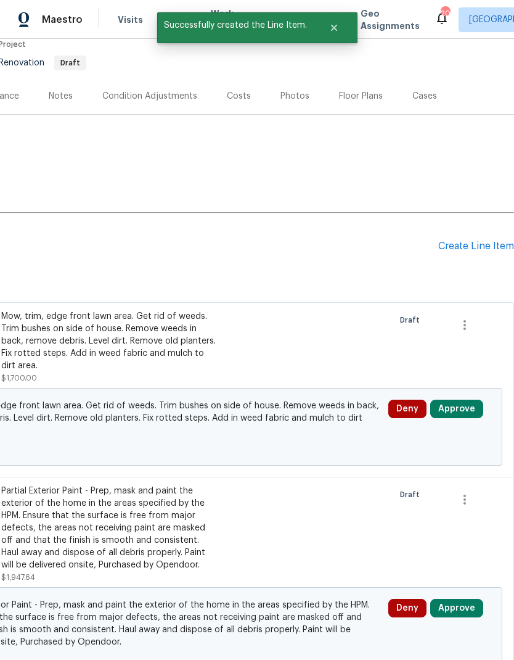
click at [465, 240] on div "Create Line Item" at bounding box center [476, 246] width 76 height 12
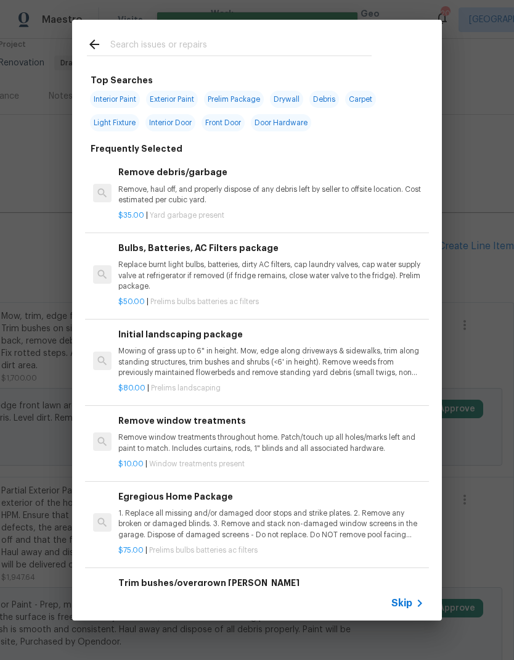
click at [415, 599] on icon at bounding box center [419, 603] width 15 height 15
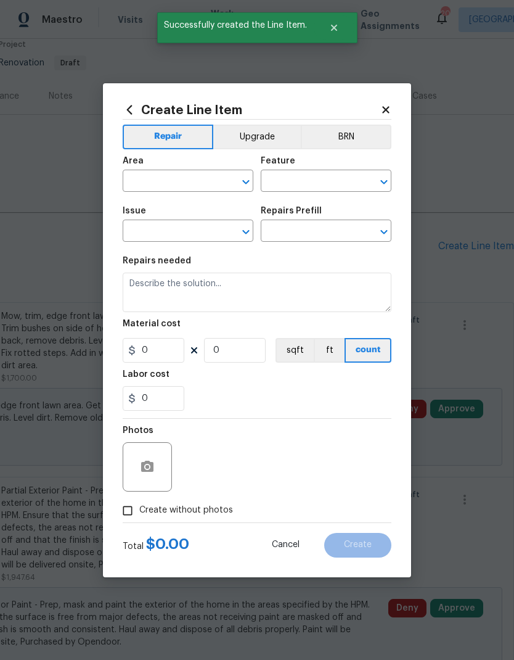
click at [150, 179] on input "text" at bounding box center [171, 182] width 96 height 19
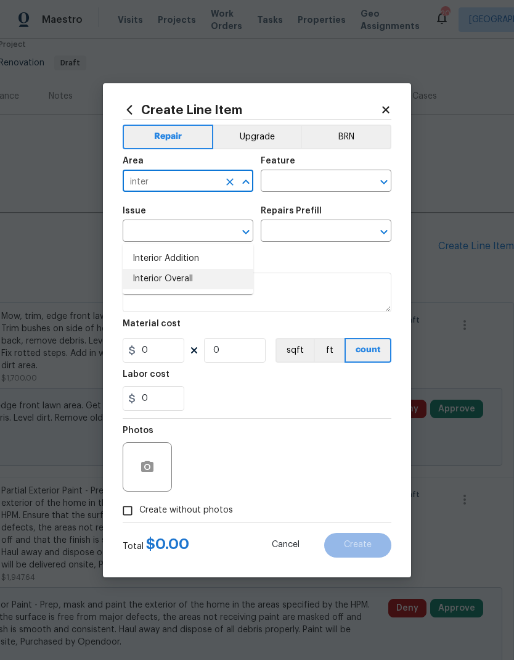
click at [174, 269] on li "Interior Overall" at bounding box center [188, 279] width 131 height 20
type input "Interior Overall"
click at [298, 181] on input "text" at bounding box center [309, 182] width 96 height 19
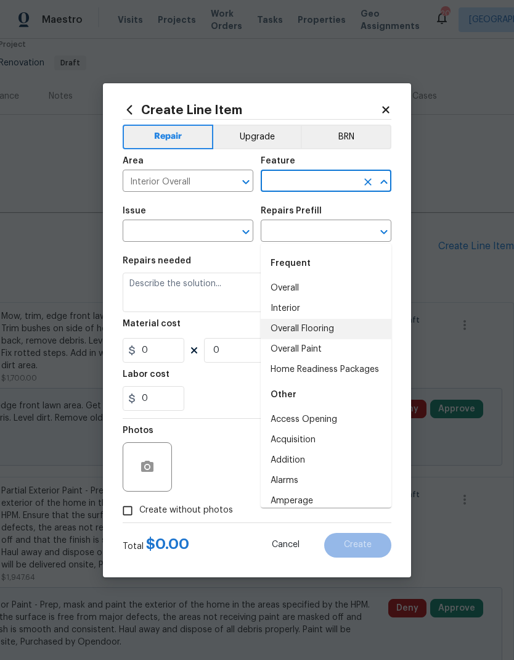
click at [329, 319] on li "Overall Flooring" at bounding box center [326, 329] width 131 height 20
type input "Overall Flooring"
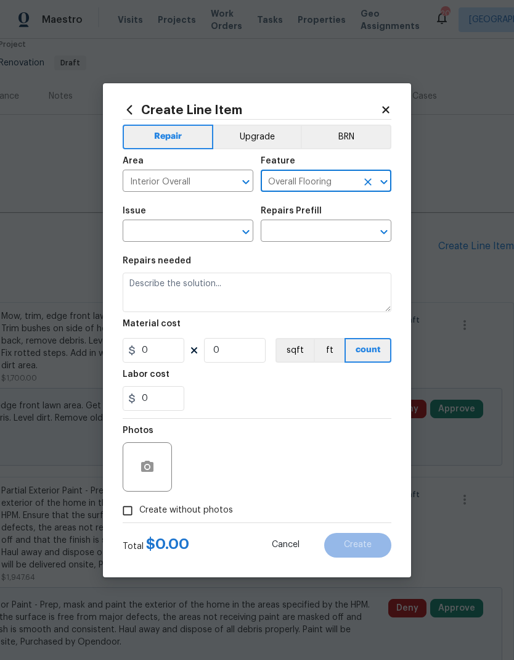
click at [189, 237] on input "text" at bounding box center [171, 232] width 96 height 19
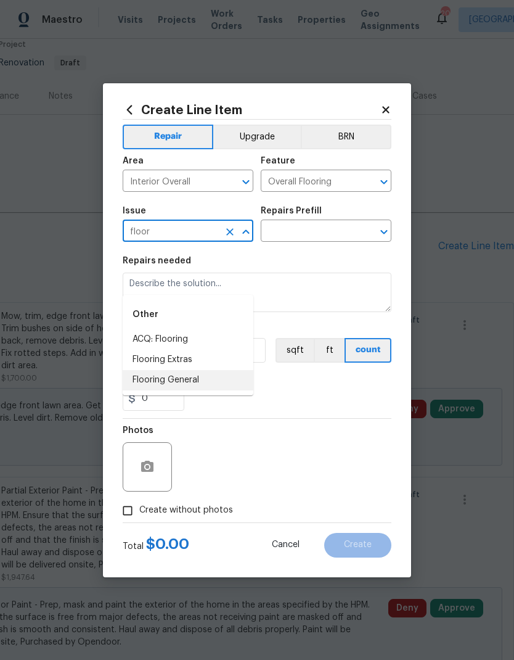
click at [184, 370] on li "Flooring General" at bounding box center [188, 380] width 131 height 20
type input "Flooring General"
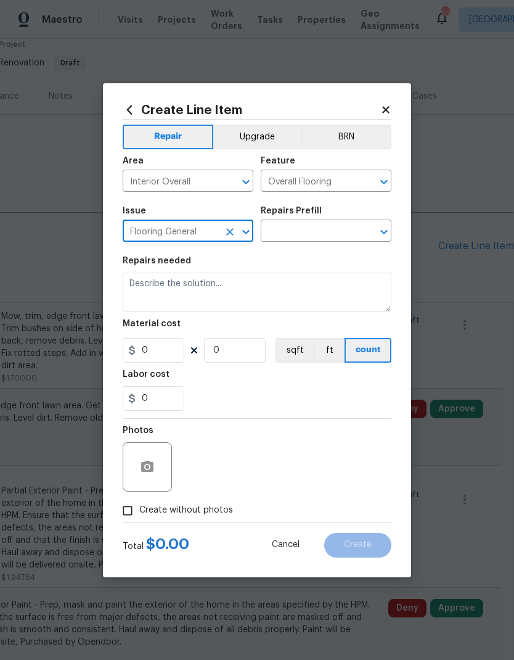
click at [329, 229] on input "text" at bounding box center [309, 232] width 96 height 19
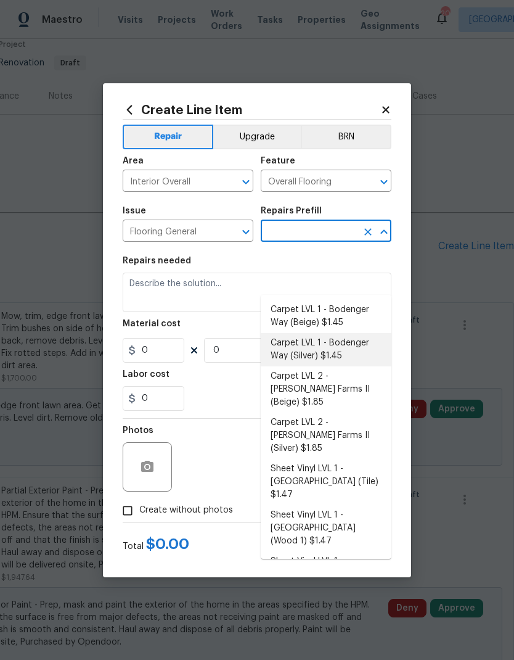
click at [330, 333] on li "Carpet LVL 1 - Bodenger Way (Silver) $1.45" at bounding box center [326, 349] width 131 height 33
type input "Carpet LVL 1 - Bodenger Way (Silver) $1.45"
type textarea "Install new carpet. (Bodenger Way [GEOGRAPHIC_DATA], Silver) at all previously …"
type input "1"
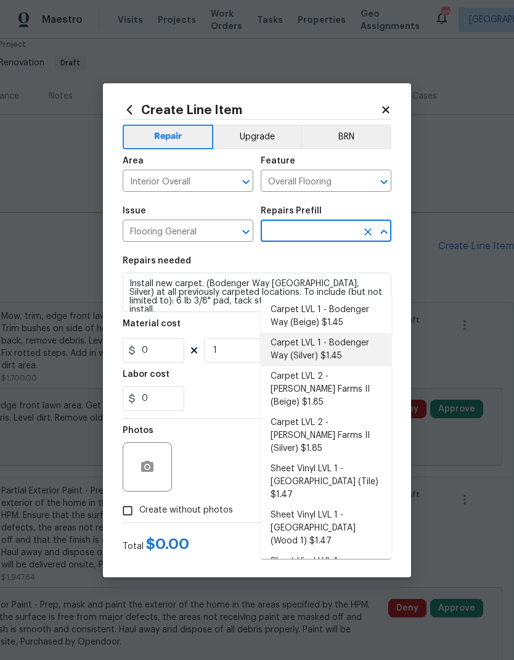
type input "Carpet LVL 1 - Bodenger Way (Silver) $1.45"
type input "1.45"
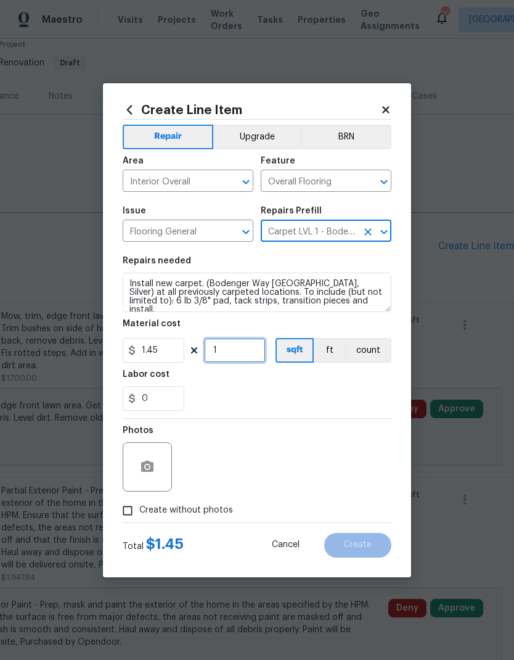
click at [242, 352] on input "1" at bounding box center [235, 350] width 62 height 25
type input "1000"
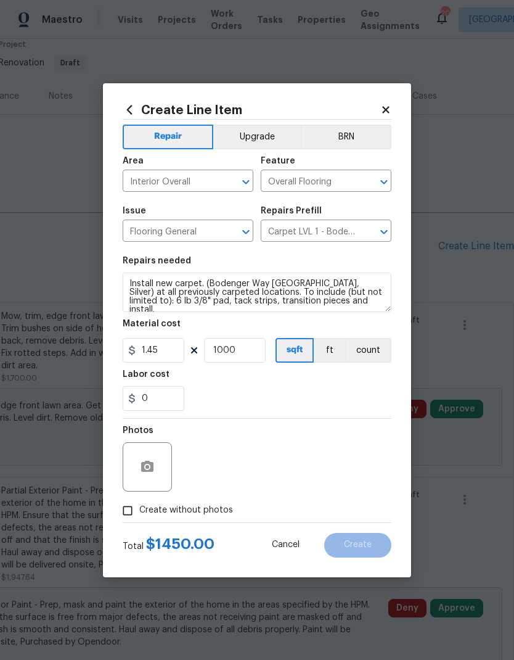
click at [327, 392] on div "0" at bounding box center [257, 398] width 269 height 25
click at [133, 509] on input "Create without photos" at bounding box center [127, 510] width 23 height 23
checkbox input "true"
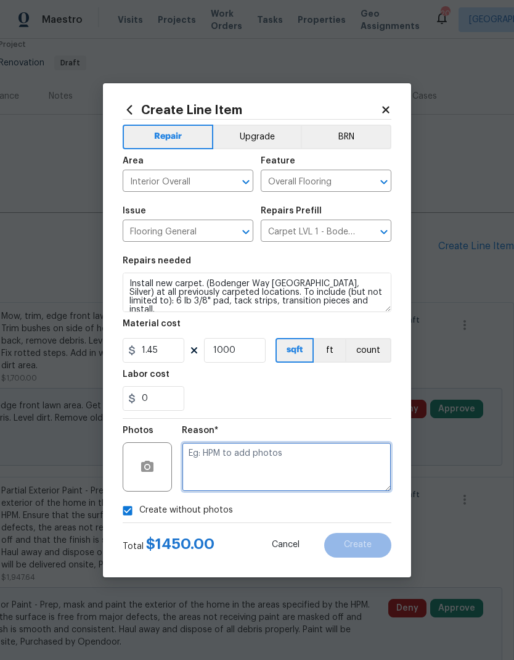
click at [326, 477] on textarea at bounding box center [287, 466] width 210 height 49
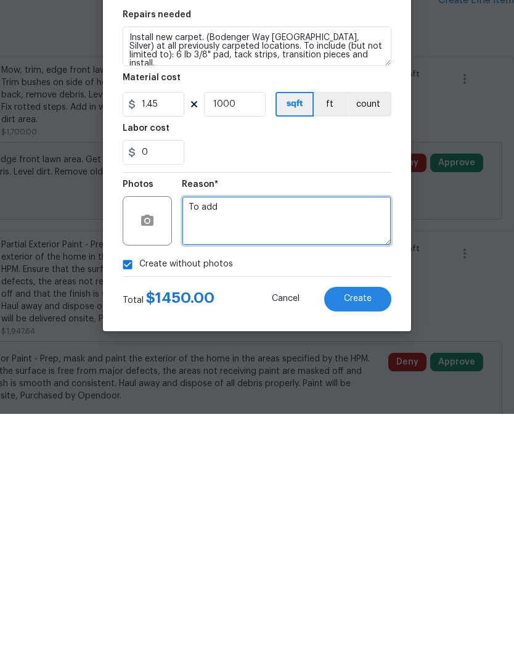
type textarea "To add"
click at [370, 540] on span "Create" at bounding box center [358, 544] width 28 height 9
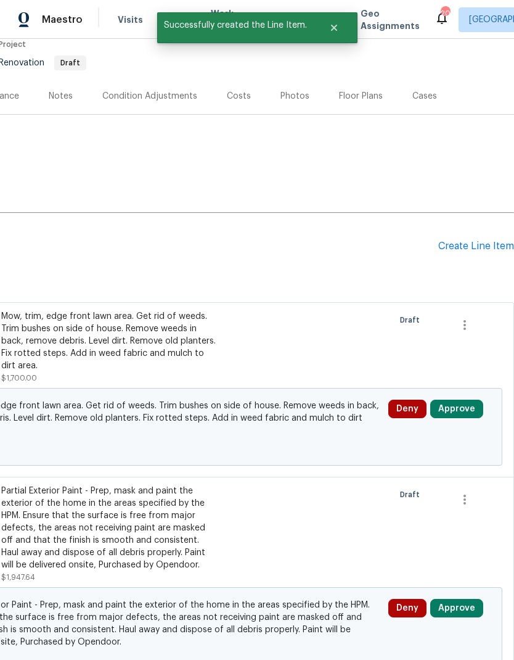
click at [470, 240] on div "Create Line Item" at bounding box center [476, 246] width 76 height 12
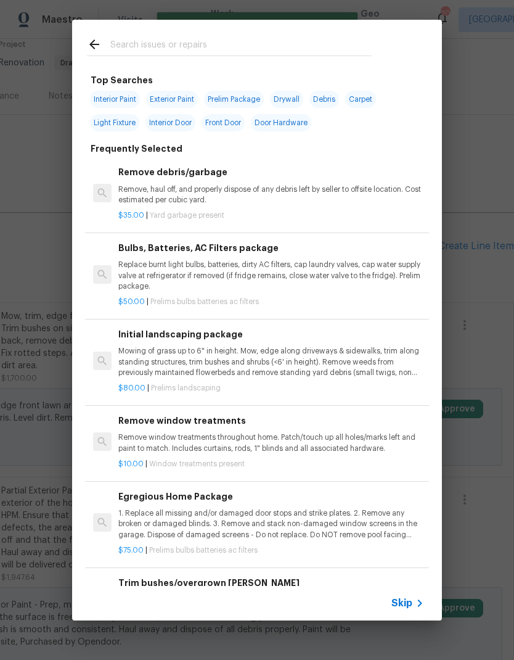
click at [404, 602] on span "Skip" at bounding box center [401, 603] width 21 height 12
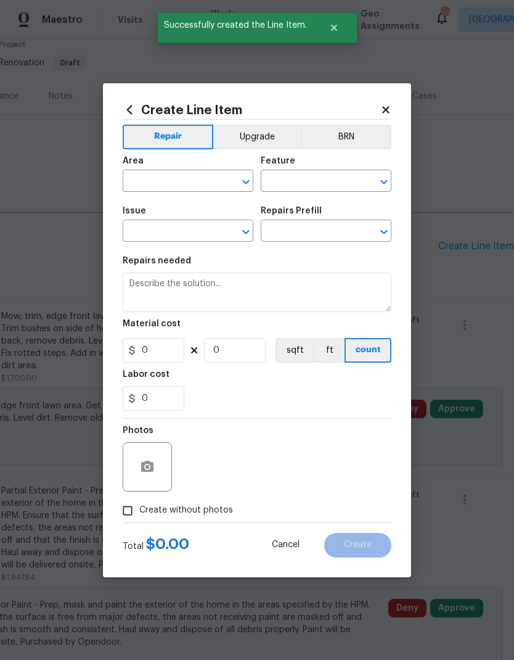
click at [159, 184] on input "text" at bounding box center [171, 182] width 96 height 19
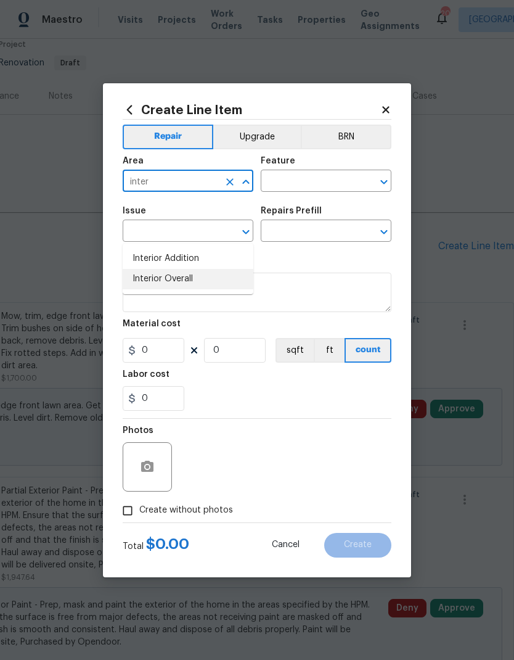
click at [192, 269] on li "Interior Overall" at bounding box center [188, 279] width 131 height 20
type input "Interior Overall"
click at [317, 180] on input "text" at bounding box center [309, 182] width 96 height 19
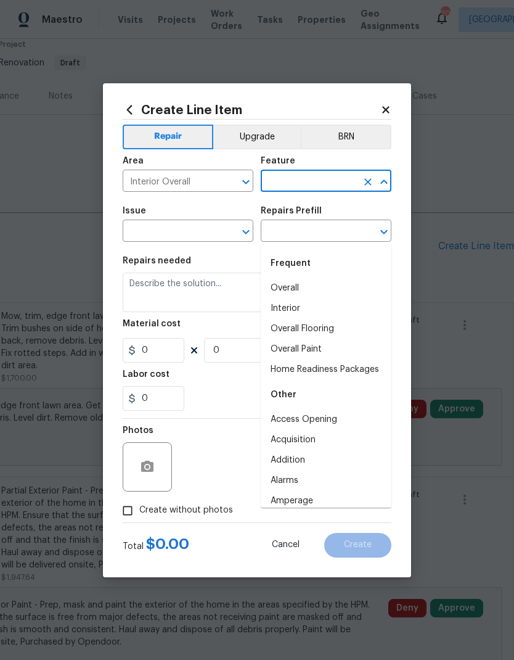
click at [301, 278] on li "Overall" at bounding box center [326, 288] width 131 height 20
type input "Overall"
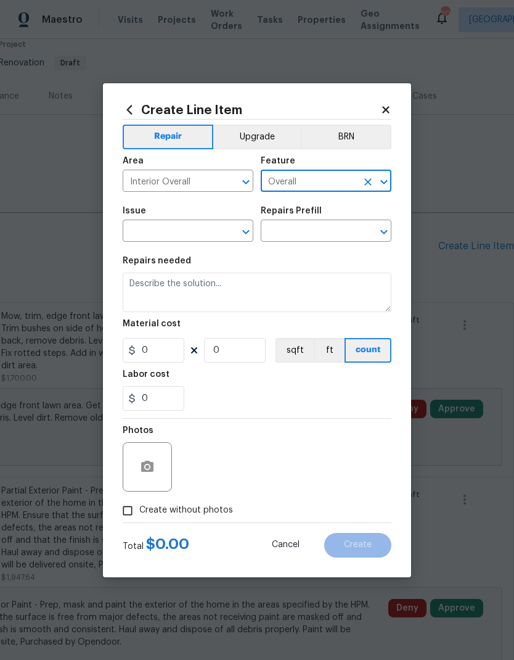
click at [195, 235] on input "text" at bounding box center [171, 232] width 96 height 19
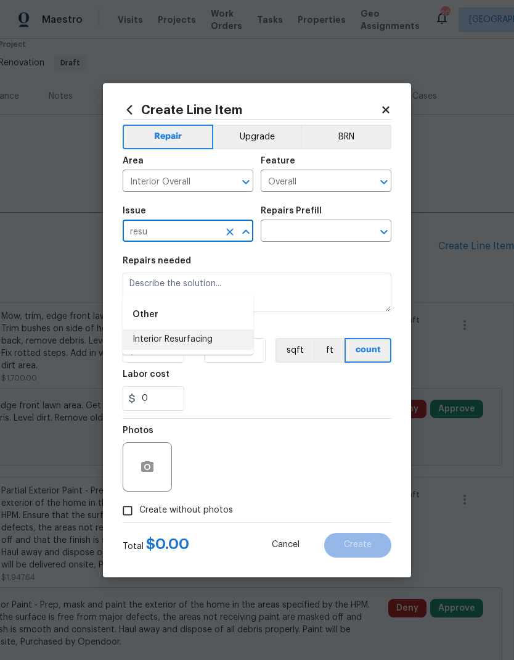
click at [194, 329] on li "Interior Resurfacing" at bounding box center [188, 339] width 131 height 20
type input "Interior Resurfacing"
click at [297, 232] on input "text" at bounding box center [309, 232] width 96 height 19
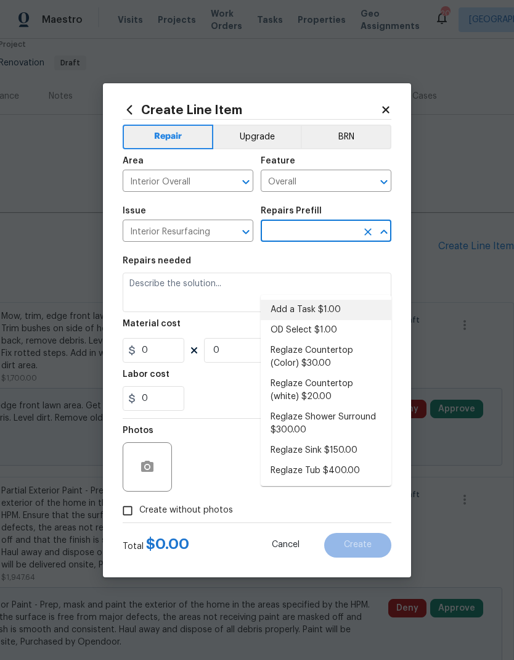
click at [325, 300] on li "Add a Task $1.00" at bounding box center [326, 310] width 131 height 20
type input "Add a Task $1.00"
type textarea "HPM to detail"
type input "1"
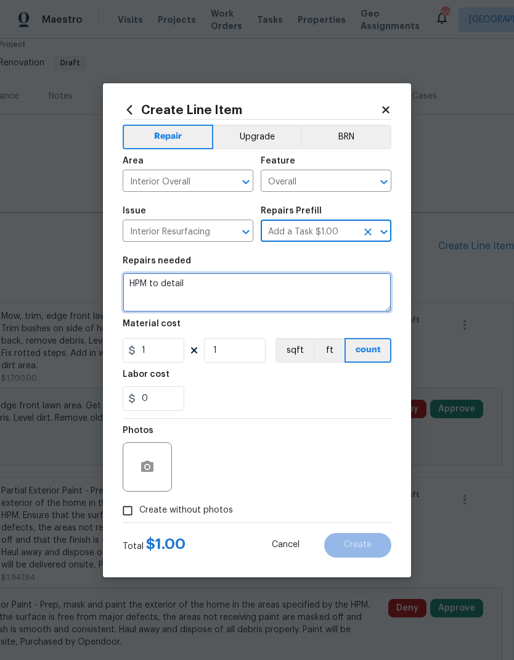
click at [236, 290] on textarea "HPM to detail" at bounding box center [257, 291] width 269 height 39
click at [181, 292] on textarea "HPM to detail" at bounding box center [257, 291] width 269 height 39
click at [181, 291] on textarea "HPM to detail" at bounding box center [257, 291] width 269 height 39
click at [227, 281] on textarea "HPM to detail" at bounding box center [257, 291] width 269 height 39
click at [227, 280] on textarea "HPM to detail" at bounding box center [257, 291] width 269 height 39
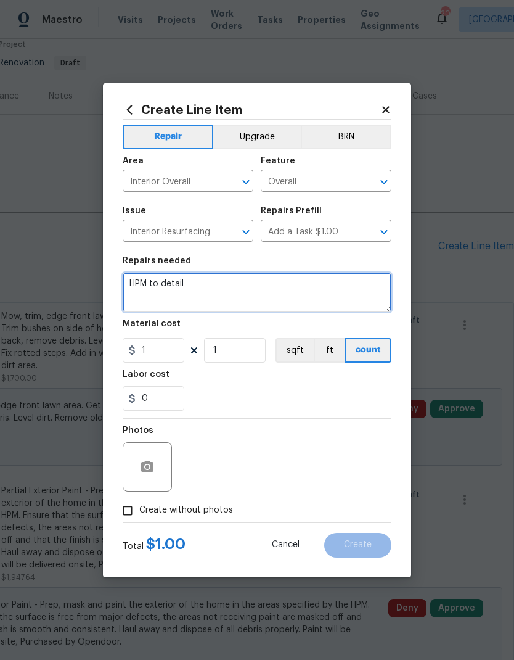
click at [224, 280] on textarea "HPM to detail" at bounding box center [257, 291] width 269 height 39
click at [211, 306] on textarea "Hi [PERSON_NAME], please: - finish all sinks in house to white. - finish both s…" at bounding box center [257, 291] width 269 height 39
click at [350, 301] on textarea "Hi [PERSON_NAME], please: - finish all sinks in house to white. - finish both s…" at bounding box center [257, 291] width 269 height 39
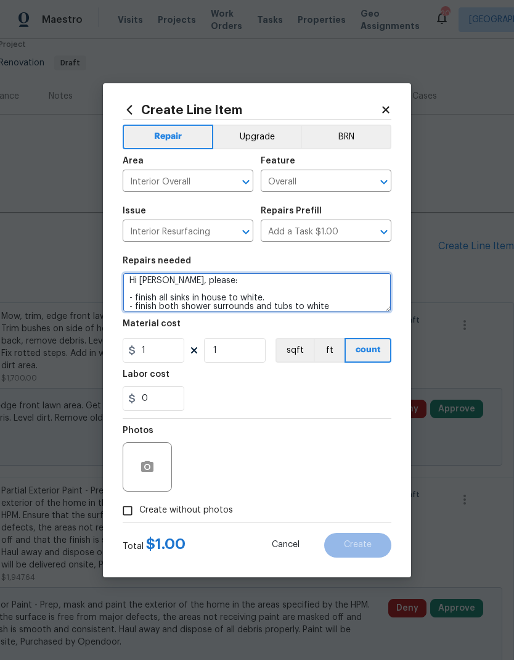
click at [344, 302] on textarea "Hi [PERSON_NAME], please: - finish all sinks in house to white. - finish both s…" at bounding box center [257, 291] width 269 height 39
click at [340, 306] on textarea "Hi [PERSON_NAME], please: - finish all sinks in house to white. - finish both s…" at bounding box center [257, 291] width 269 height 39
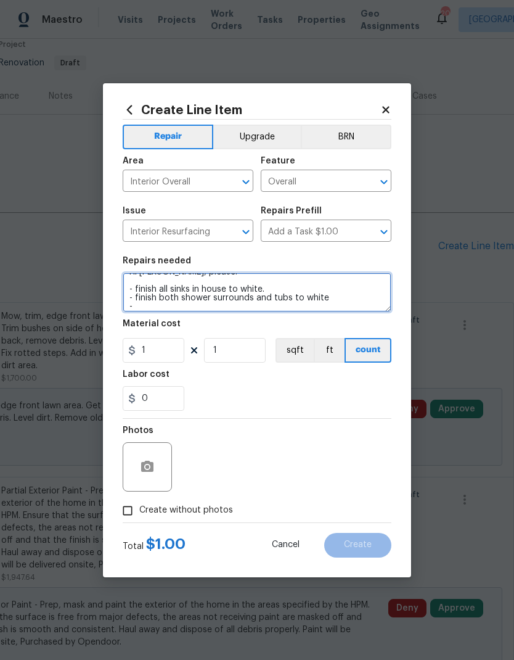
scroll to position [12, 0]
click at [221, 290] on textarea "Hi [PERSON_NAME], please: - finish all sinks in house to white. - finish both s…" at bounding box center [257, 291] width 269 height 39
click at [345, 305] on textarea "Hi [PERSON_NAME], please: - finish all sinks in house, kitchen and baths to whi…" at bounding box center [257, 291] width 269 height 39
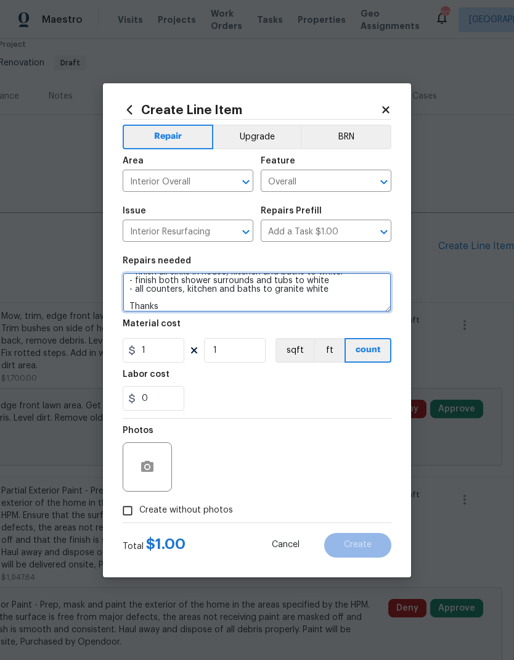
scroll to position [29, 0]
type textarea "Hi [PERSON_NAME], please: - finish all sinks in house, kitchen and baths to whi…"
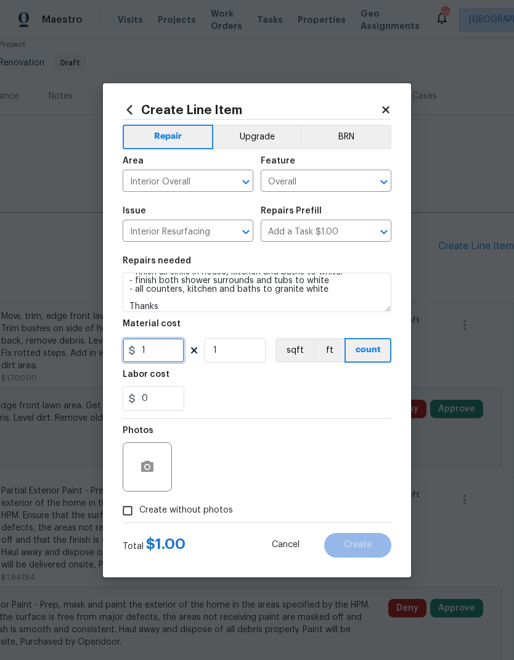
click at [149, 356] on input "1" at bounding box center [154, 350] width 62 height 25
type input "1500"
click at [319, 390] on div "0" at bounding box center [257, 398] width 269 height 25
click at [127, 512] on input "Create without photos" at bounding box center [127, 510] width 23 height 23
checkbox input "true"
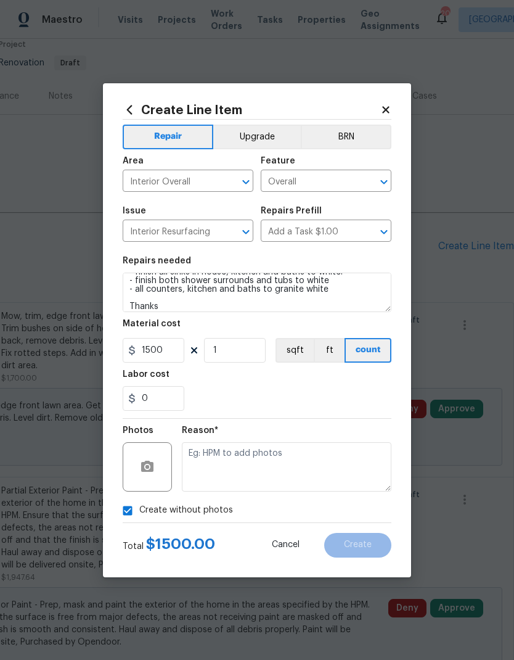
click at [330, 475] on textarea at bounding box center [287, 466] width 210 height 49
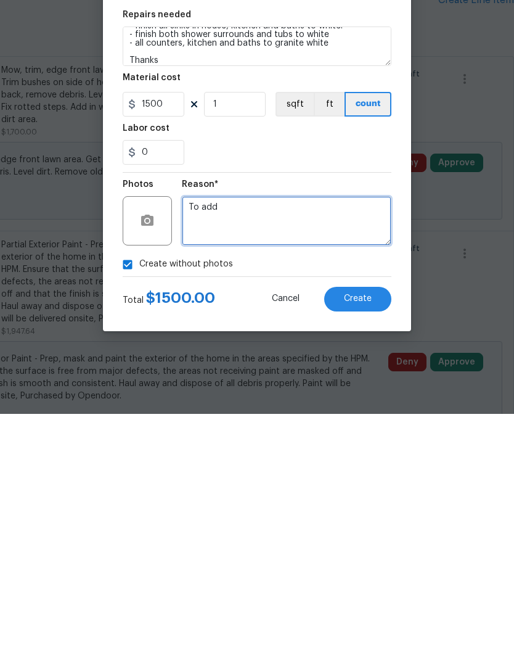
type textarea "To add"
click at [364, 540] on span "Create" at bounding box center [358, 544] width 28 height 9
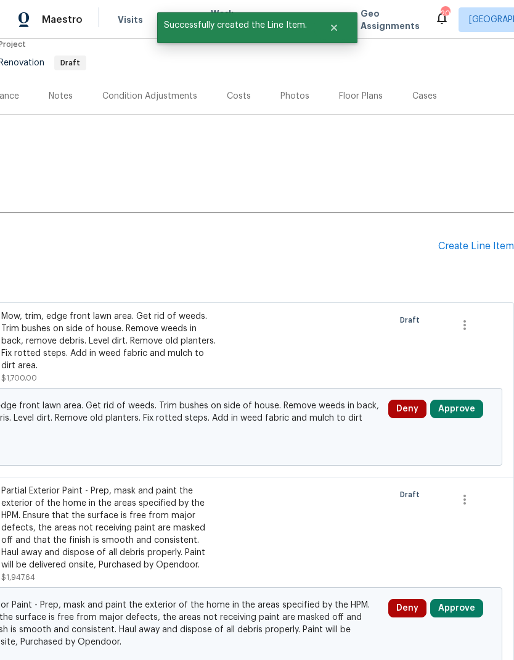
click at [475, 240] on div "Create Line Item" at bounding box center [476, 246] width 76 height 12
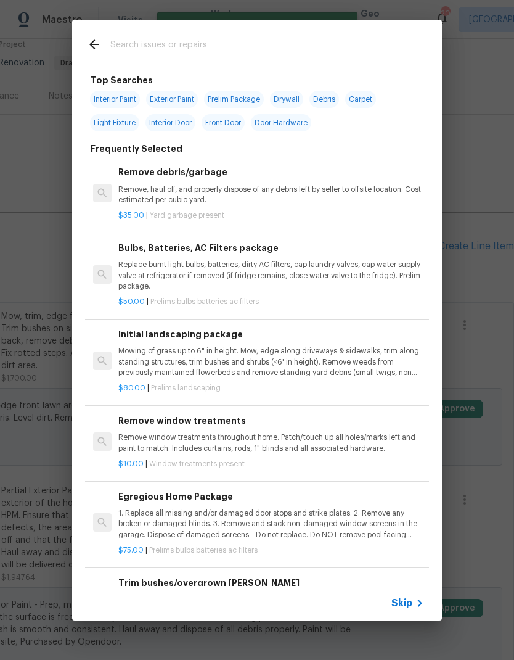
click at [408, 600] on span "Skip" at bounding box center [401, 603] width 21 height 12
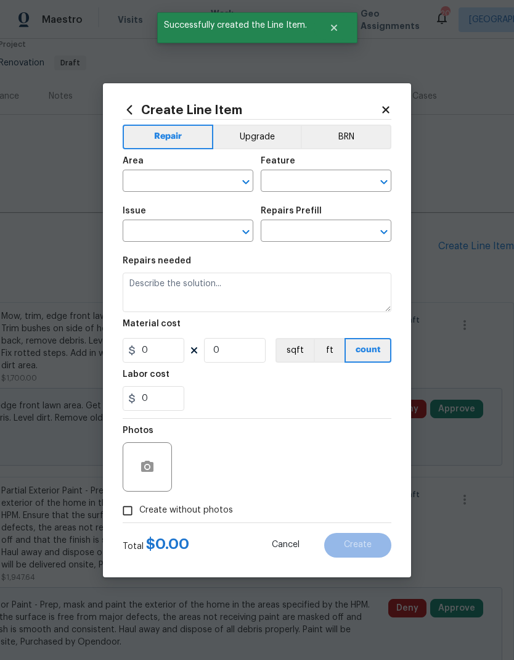
click at [158, 178] on input "text" at bounding box center [171, 182] width 96 height 19
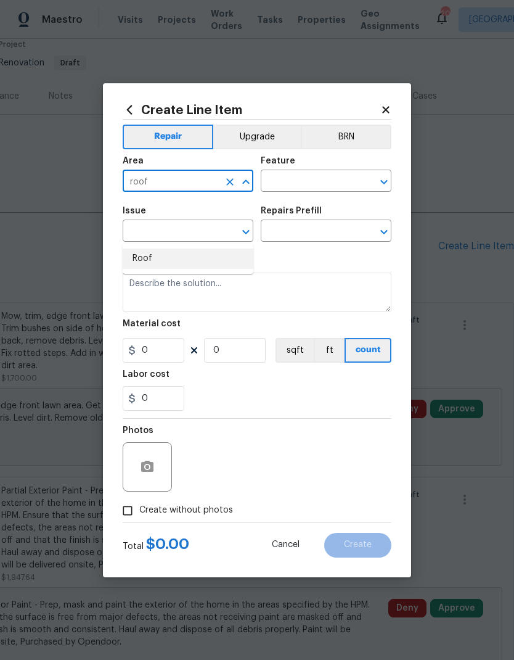
click at [139, 248] on li "Roof" at bounding box center [188, 258] width 131 height 20
type input "Roof"
click at [309, 180] on input "text" at bounding box center [309, 182] width 96 height 19
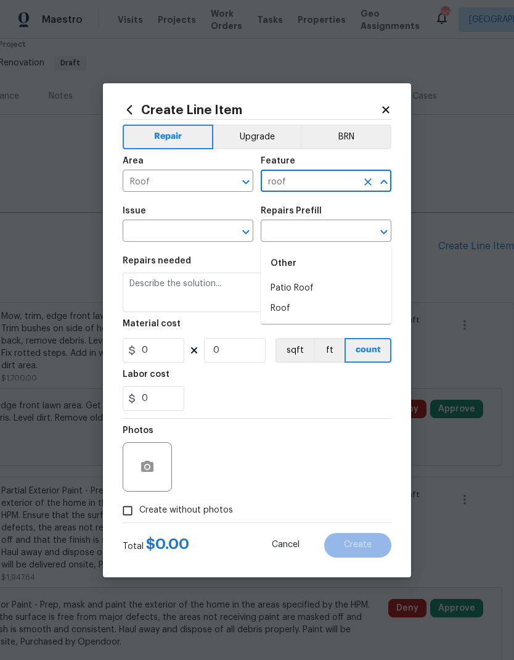
click at [302, 298] on li "Roof" at bounding box center [326, 308] width 131 height 20
type input "Roof"
click at [176, 228] on input "text" at bounding box center [171, 232] width 96 height 19
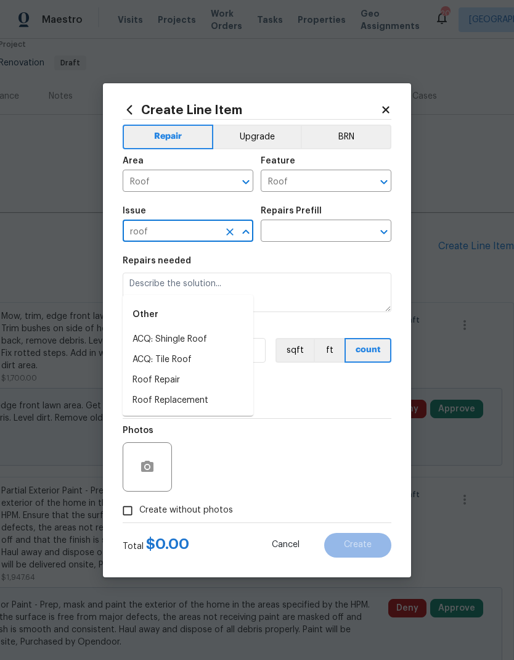
click at [186, 390] on li "Roof Replacement" at bounding box center [188, 400] width 131 height 20
type input "Roof Replacement"
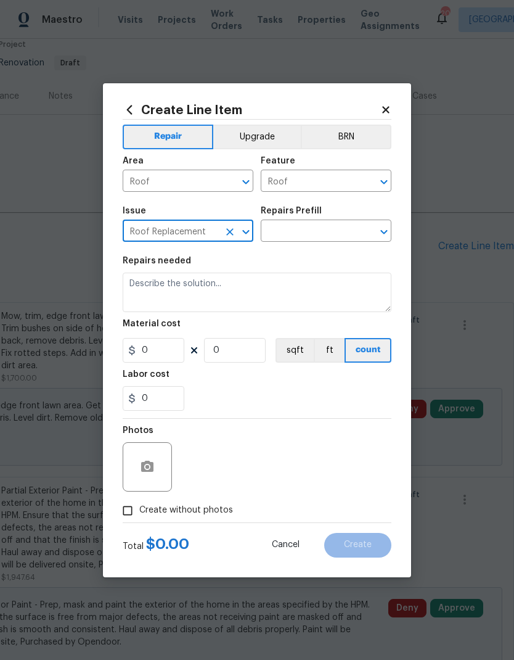
click at [319, 229] on input "text" at bounding box center [309, 232] width 96 height 19
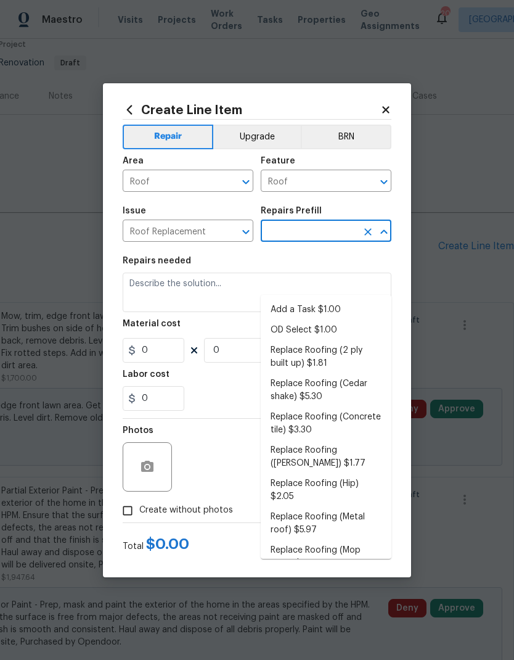
click at [323, 300] on li "Add a Task $1.00" at bounding box center [326, 310] width 131 height 20
type input "Add a Task $1.00"
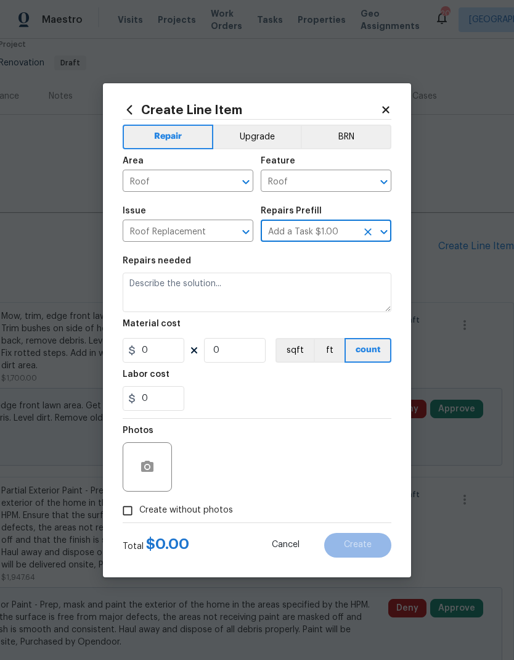
type input "[PERSON_NAME] and Trim"
type textarea "HPM to detail"
type input "1"
type input "Add a Task $1.00"
type input "1"
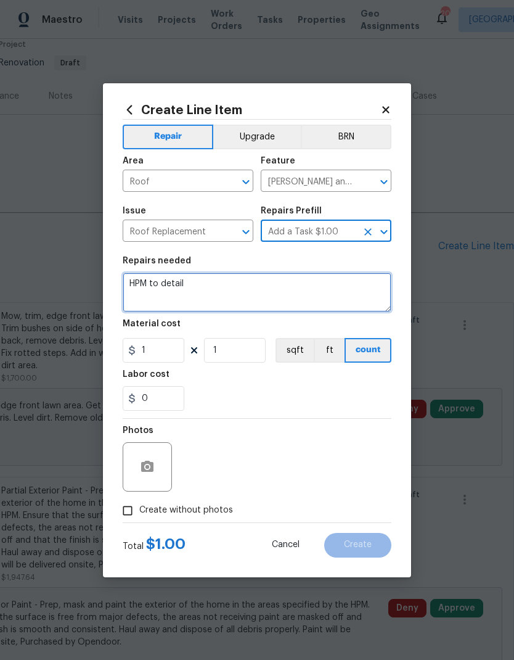
click at [219, 287] on textarea "HPM to detail" at bounding box center [257, 291] width 269 height 39
click at [215, 296] on textarea "HPM to detail" at bounding box center [257, 291] width 269 height 39
click at [215, 295] on textarea "HPM to detail" at bounding box center [257, 291] width 269 height 39
click at [211, 298] on textarea "HPM to detail" at bounding box center [257, 291] width 269 height 39
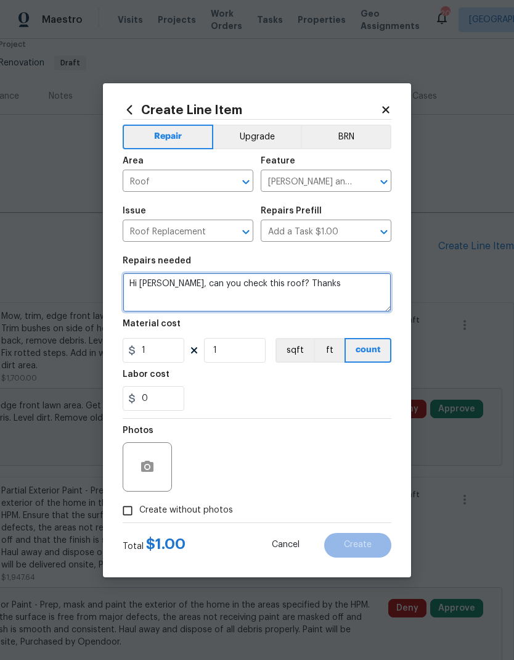
type textarea "Hi [PERSON_NAME], can you check this roof? Thanks"
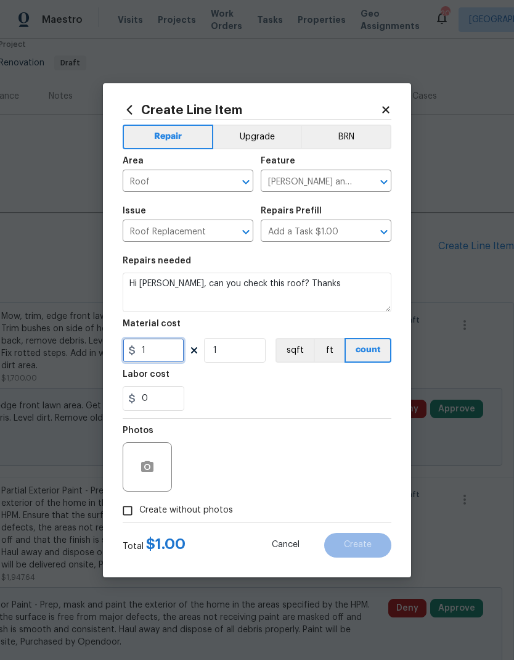
click at [166, 351] on input "1" at bounding box center [154, 350] width 62 height 25
click at [334, 385] on div "Labor cost" at bounding box center [257, 378] width 269 height 16
click at [179, 514] on span "Create without photos" at bounding box center [186, 510] width 94 height 13
click at [139, 514] on input "Create without photos" at bounding box center [127, 510] width 23 height 23
checkbox input "true"
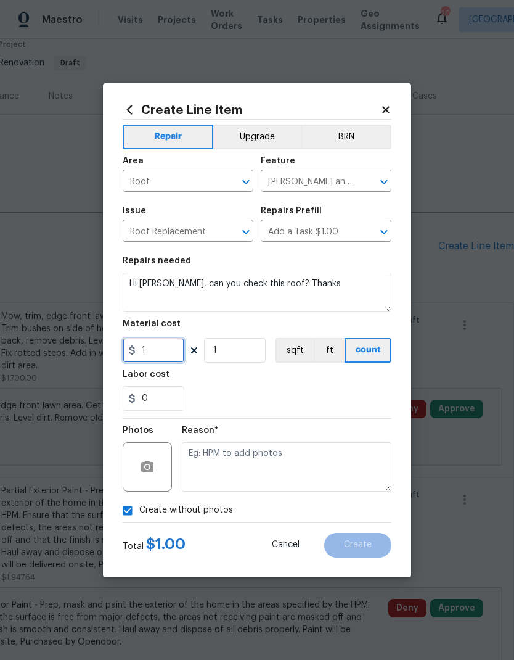
click at [168, 354] on input "1" at bounding box center [154, 350] width 62 height 25
type input "12000"
click at [310, 388] on div "0" at bounding box center [257, 398] width 269 height 25
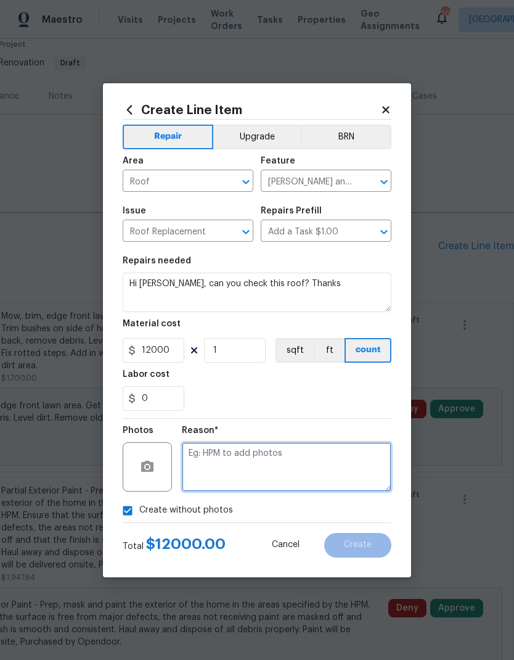
click at [333, 467] on textarea at bounding box center [287, 466] width 210 height 49
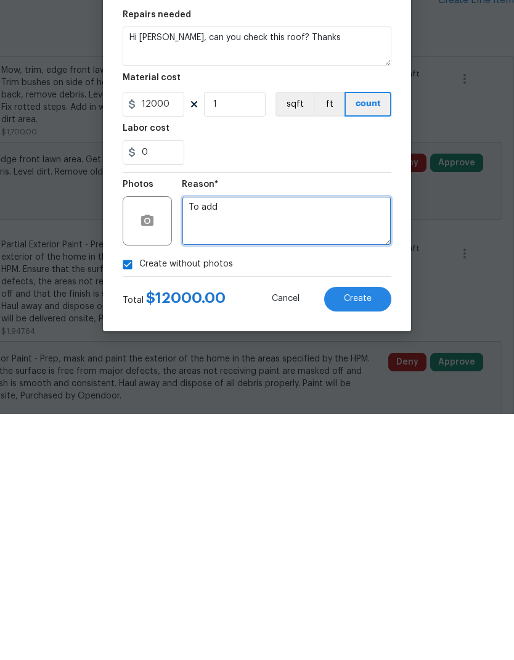
type textarea "To add"
click at [362, 540] on span "Create" at bounding box center [358, 544] width 28 height 9
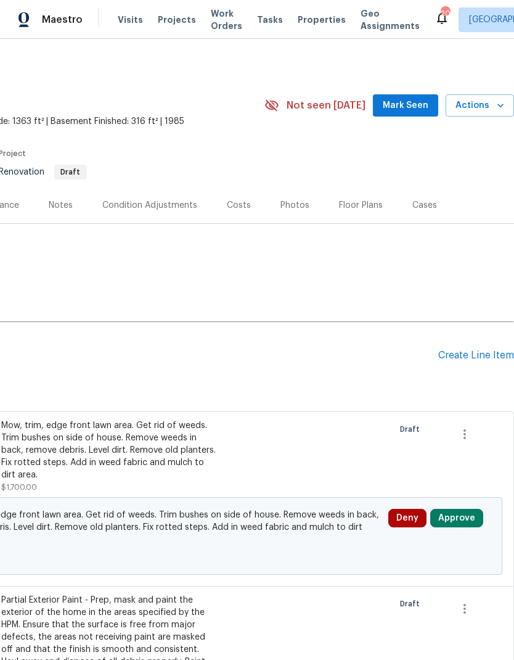
scroll to position [0, 182]
click at [463, 350] on div "Create Line Item" at bounding box center [476, 356] width 76 height 12
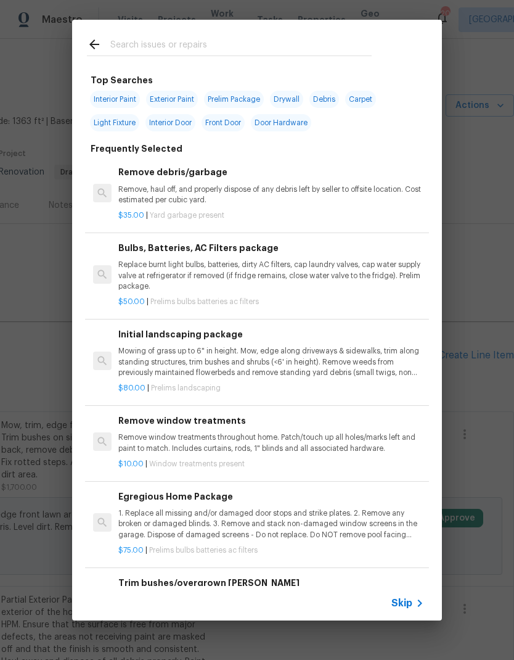
click at [412, 600] on icon at bounding box center [419, 603] width 15 height 15
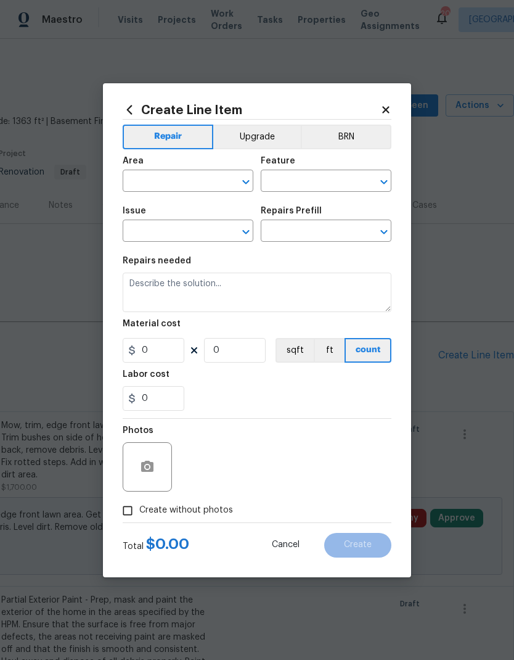
click at [166, 179] on input "text" at bounding box center [171, 182] width 96 height 19
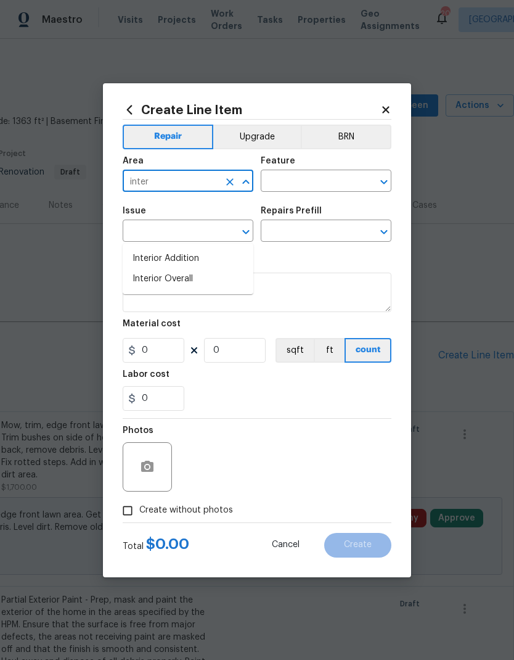
click at [175, 269] on li "Interior Overall" at bounding box center [188, 279] width 131 height 20
type input "Interior Overall"
click at [316, 181] on input "text" at bounding box center [309, 182] width 96 height 19
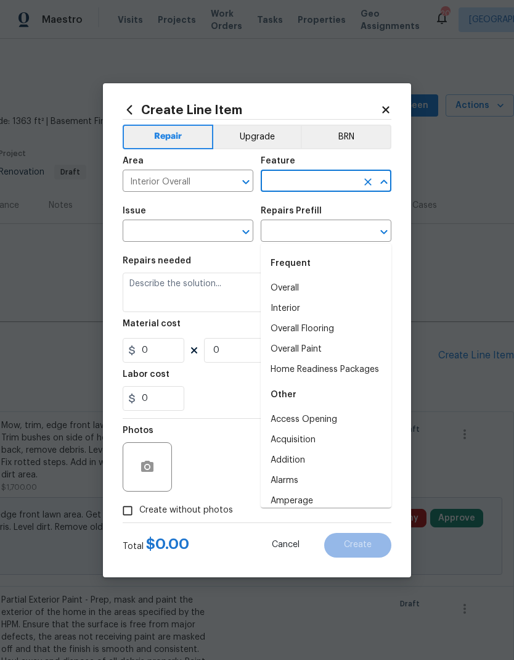
click at [299, 278] on li "Overall" at bounding box center [326, 288] width 131 height 20
type input "Overall"
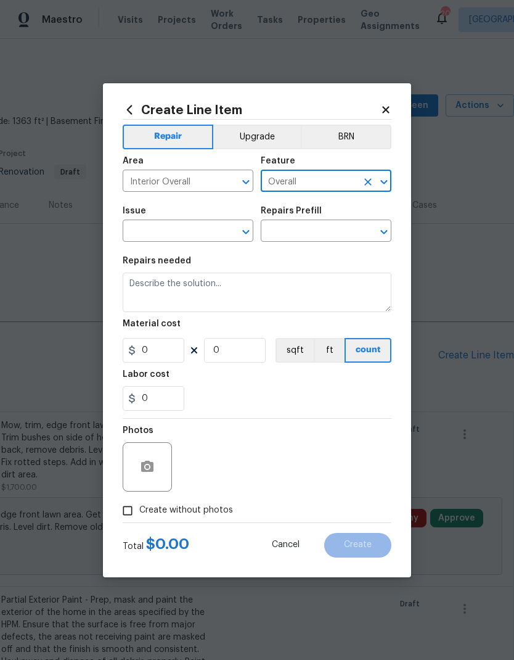
click at [199, 237] on input "text" at bounding box center [171, 232] width 96 height 19
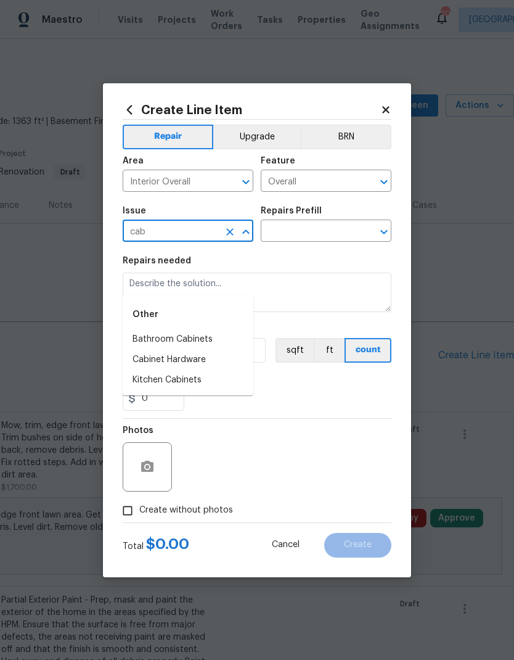
click at [160, 370] on li "Kitchen Cabinets" at bounding box center [188, 380] width 131 height 20
type input "Kitchen Cabinets"
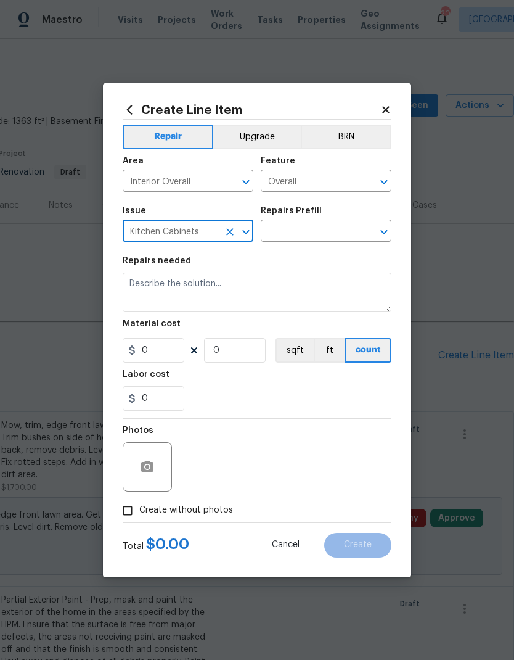
click at [320, 237] on input "text" at bounding box center [309, 232] width 96 height 19
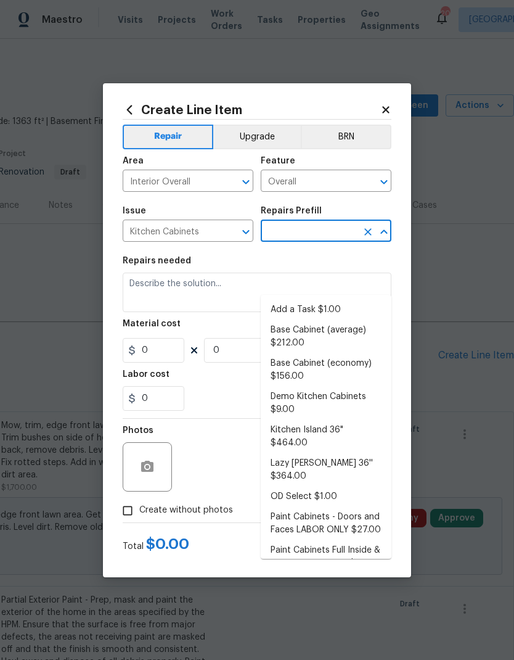
click at [324, 300] on li "Add a Task $1.00" at bounding box center [326, 310] width 131 height 20
type input "Add a Task $1.00"
type input "Cabinets"
type textarea "HPM to detail"
type input "1"
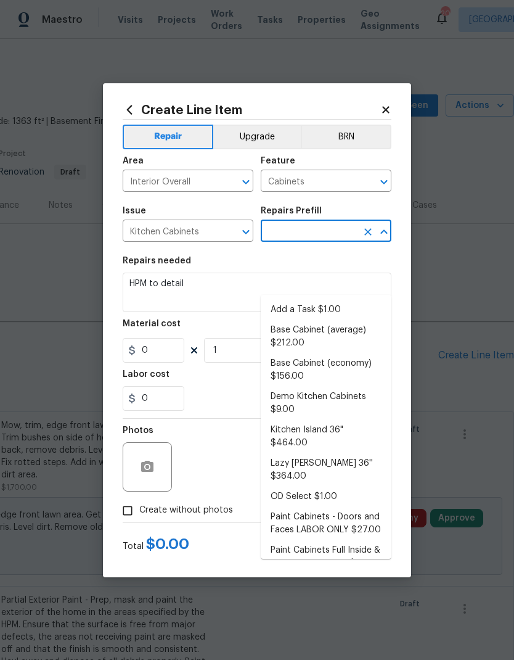
type input "Add a Task $1.00"
type input "1"
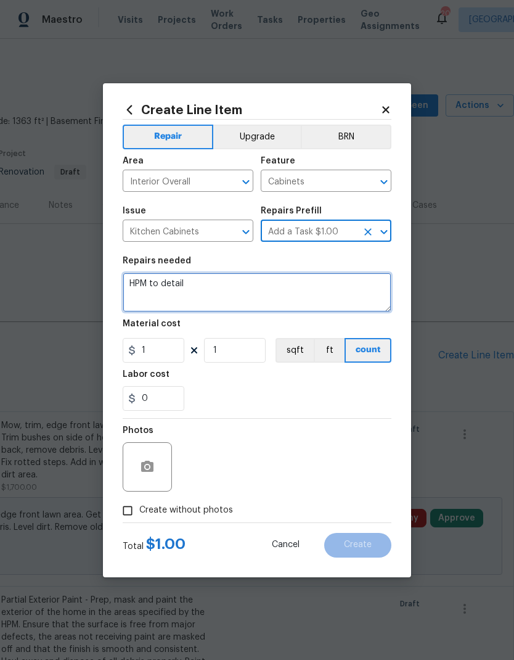
click at [206, 283] on textarea "HPM to detail" at bounding box center [257, 291] width 269 height 39
click at [179, 285] on textarea "HPM to detail" at bounding box center [257, 291] width 269 height 39
click at [178, 285] on textarea "HPM to detail" at bounding box center [257, 291] width 269 height 39
click at [185, 287] on textarea "HPM to detail" at bounding box center [257, 291] width 269 height 39
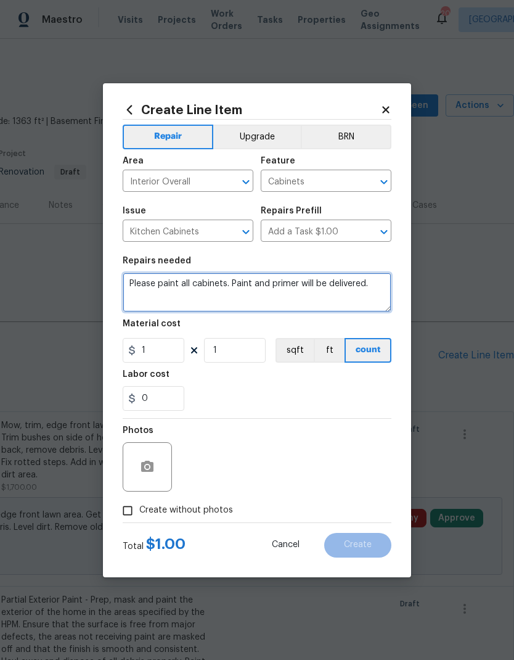
type textarea "Please paint all cabinets. Paint and primer will be delivered."
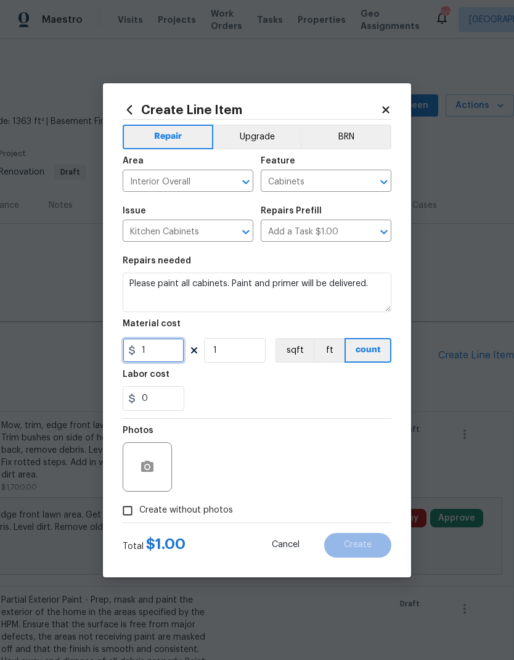
click at [156, 356] on input "1" at bounding box center [154, 350] width 62 height 25
type input "1700"
click at [283, 387] on div "0" at bounding box center [257, 398] width 269 height 25
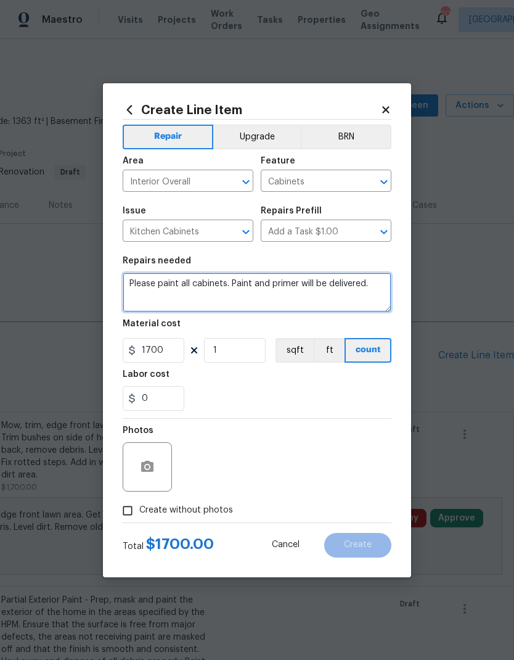
click at [226, 284] on textarea "Please paint all cabinets. Paint and primer will be delivered." at bounding box center [257, 291] width 269 height 39
type textarea "Please paint all cabinets. Kitchen and baths. Paint and primer will be delivere…"
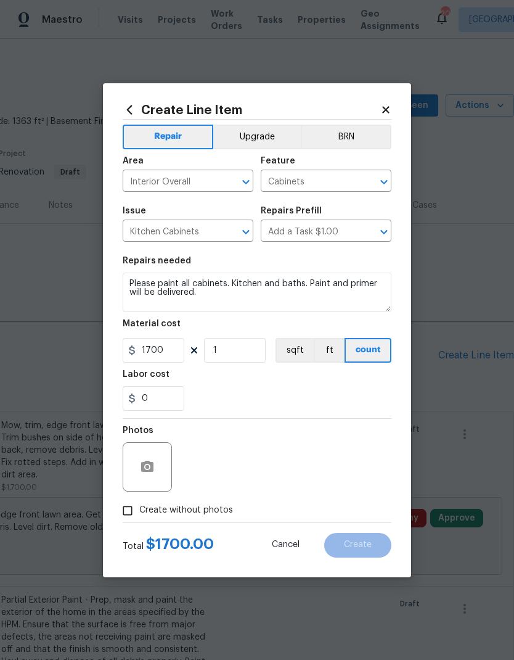
click at [275, 383] on div "Labor cost" at bounding box center [257, 378] width 269 height 16
click at [126, 504] on input "Create without photos" at bounding box center [127, 510] width 23 height 23
checkbox input "true"
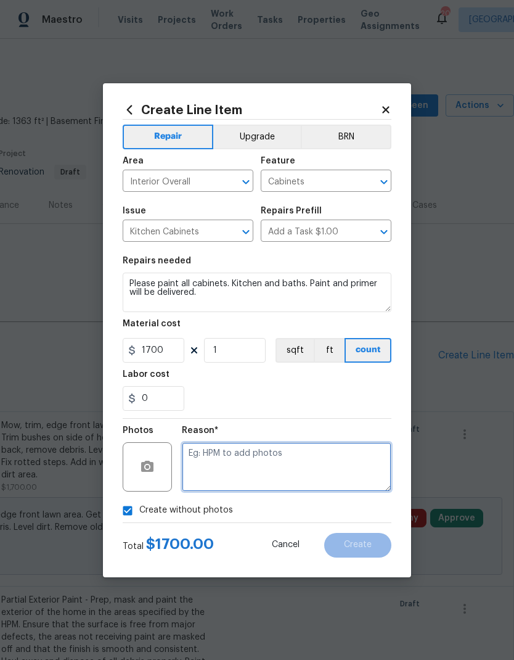
click at [303, 468] on textarea at bounding box center [287, 466] width 210 height 49
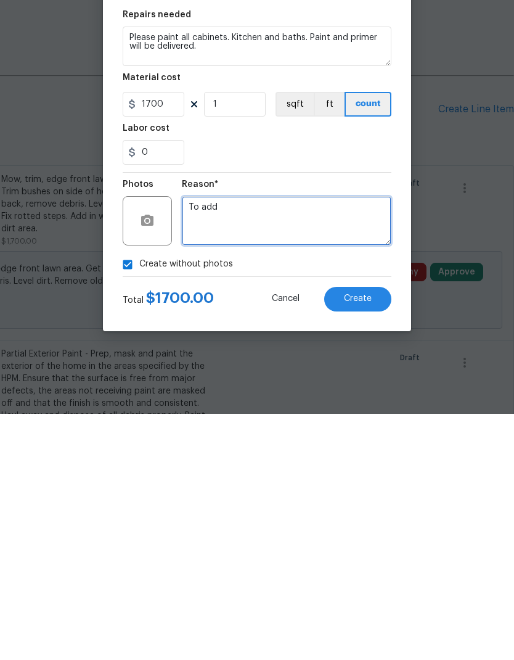
type textarea "To add"
click at [372, 533] on button "Create" at bounding box center [357, 545] width 67 height 25
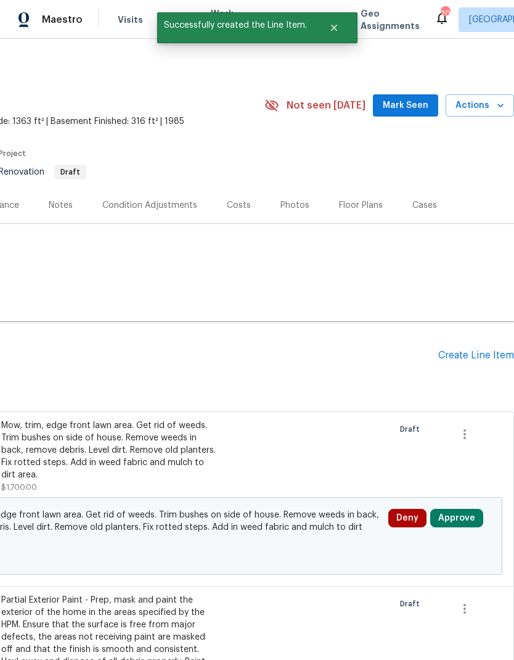
click at [466, 350] on div "Create Line Item" at bounding box center [476, 356] width 76 height 12
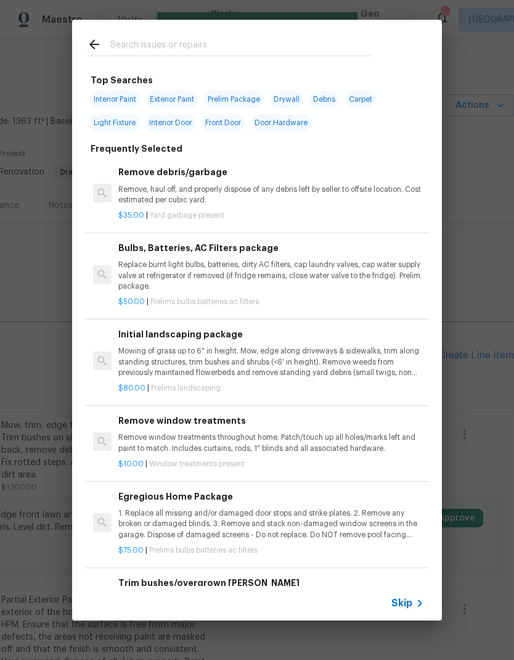
click at [415, 597] on icon at bounding box center [419, 603] width 15 height 15
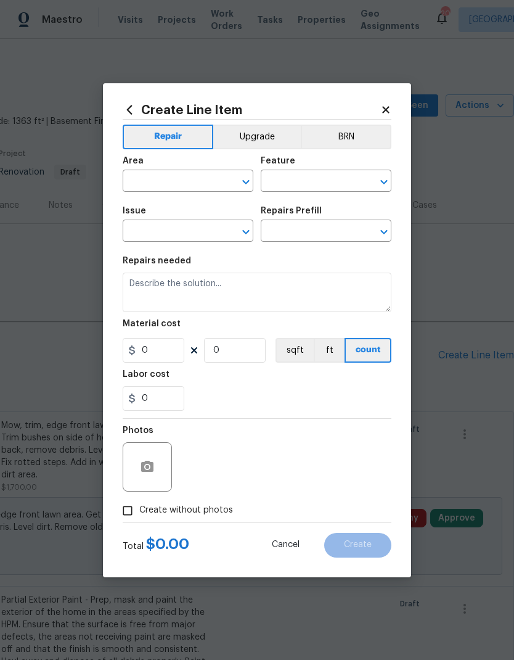
click at [178, 184] on input "text" at bounding box center [171, 182] width 96 height 19
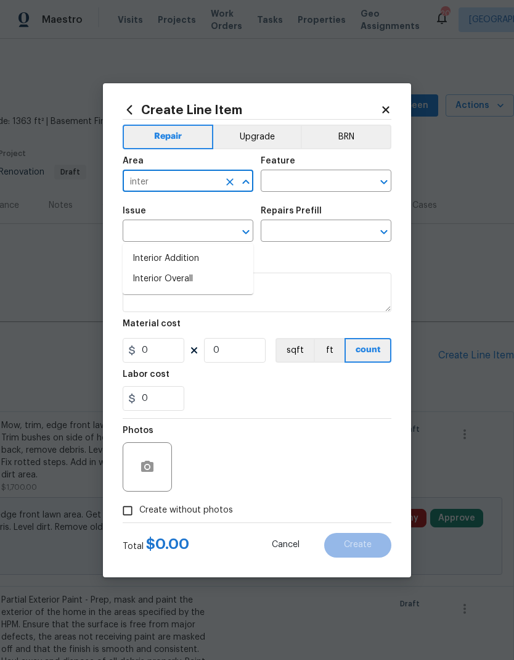
click at [189, 269] on li "Interior Overall" at bounding box center [188, 279] width 131 height 20
type input "Interior Overall"
click at [327, 181] on input "text" at bounding box center [309, 182] width 96 height 19
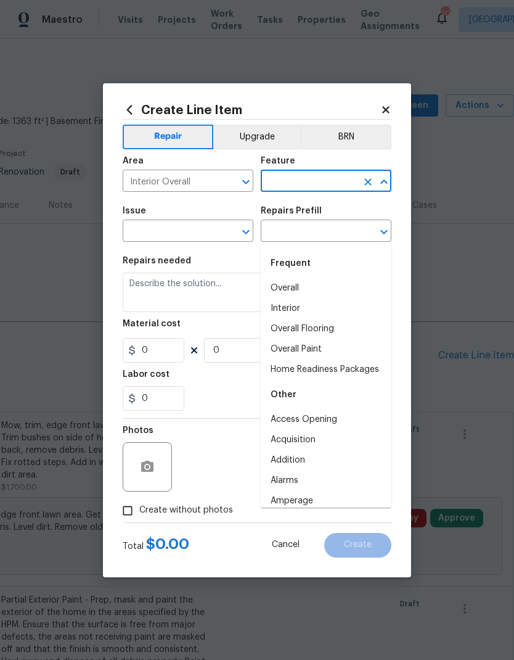
click at [244, 126] on button "Upgrade" at bounding box center [257, 137] width 88 height 25
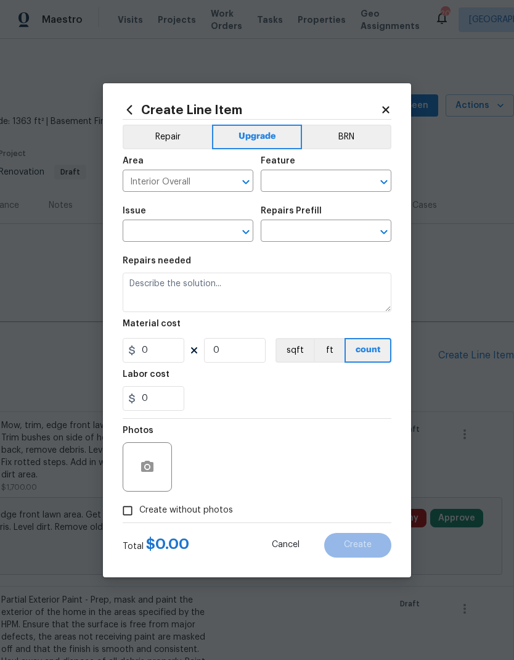
click at [285, 187] on input "text" at bounding box center [309, 182] width 96 height 19
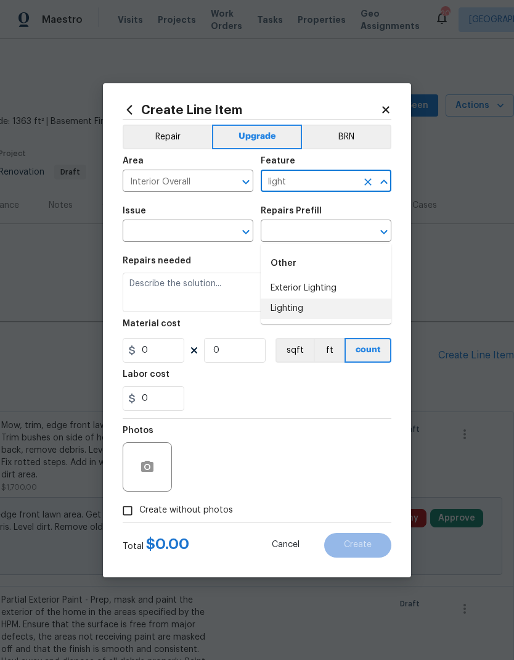
click at [303, 298] on li "Lighting" at bounding box center [326, 308] width 131 height 20
type input "Lighting"
click at [194, 234] on input "text" at bounding box center [171, 232] width 96 height 19
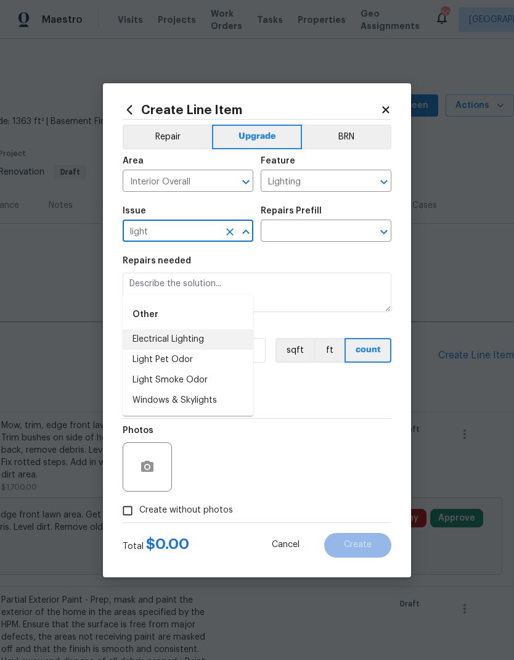
click at [197, 329] on li "Electrical Lighting" at bounding box center [188, 339] width 131 height 20
type input "Electrical Lighting"
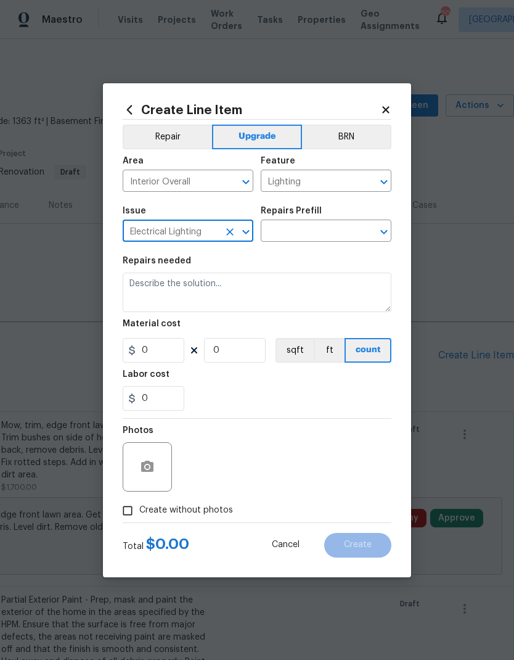
click at [317, 231] on input "text" at bounding box center [309, 232] width 96 height 19
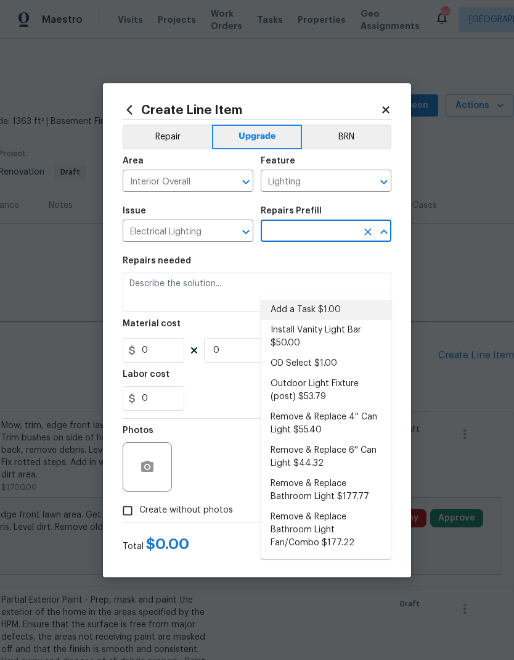
click at [334, 300] on li "Add a Task $1.00" at bounding box center [326, 310] width 131 height 20
type input "Add a Task $1.00"
type textarea "HPM to detail"
type input "1"
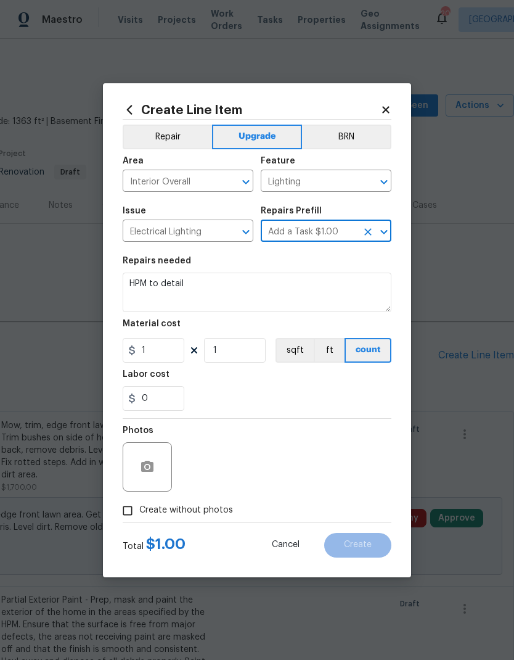
click at [219, 288] on textarea "HPM to detail" at bounding box center [257, 291] width 269 height 39
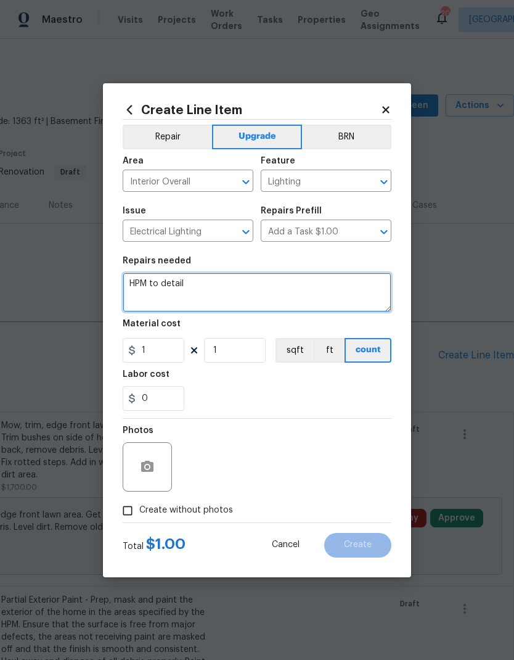
click at [184, 289] on textarea "HPM to detail" at bounding box center [257, 291] width 269 height 39
click at [178, 300] on textarea "HPM to detail" at bounding box center [257, 291] width 269 height 39
type textarea "H"
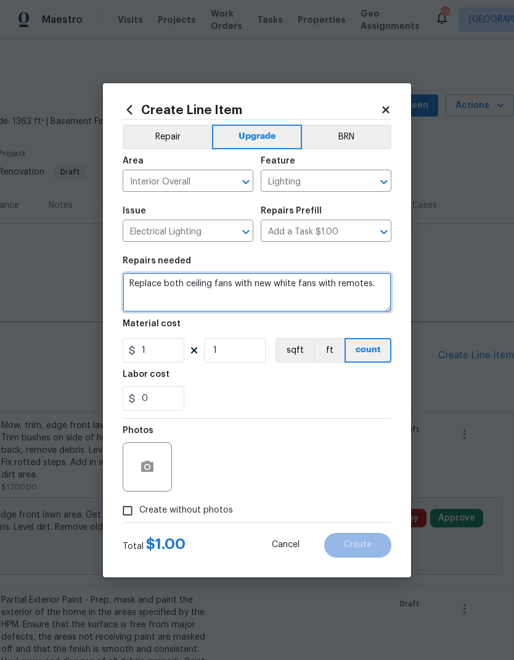
type textarea "Replace both ceiling fans with new white fans with remotes."
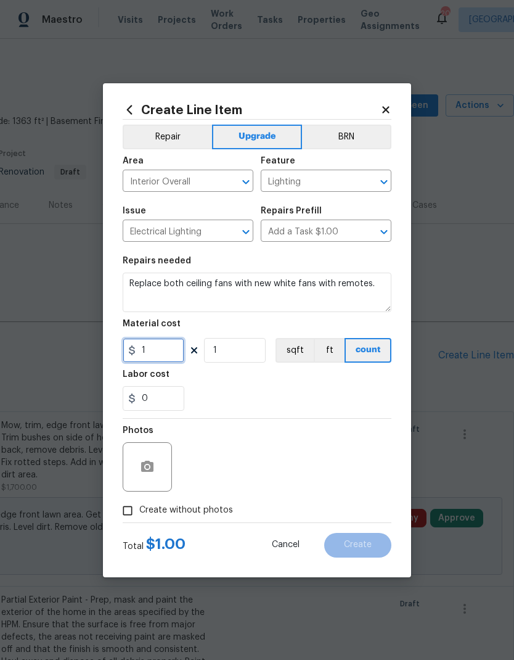
click at [152, 358] on input "1" at bounding box center [154, 350] width 62 height 25
type input "200"
click at [243, 358] on input "1" at bounding box center [235, 350] width 62 height 25
type input "2"
click at [310, 396] on div "0" at bounding box center [257, 398] width 269 height 25
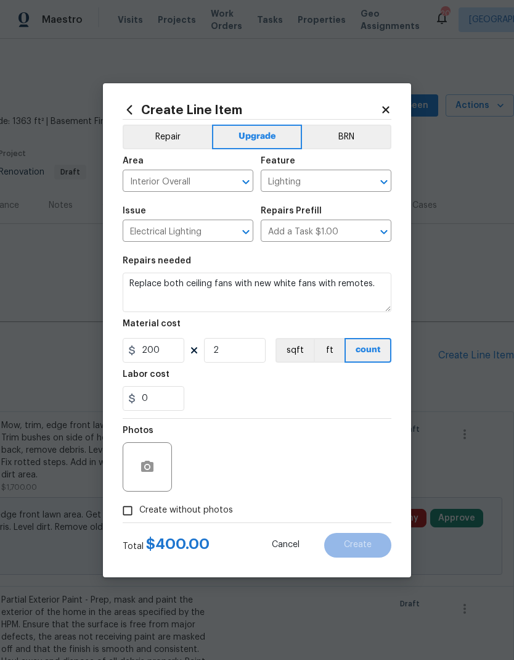
click at [126, 513] on input "Create without photos" at bounding box center [127, 510] width 23 height 23
checkbox input "true"
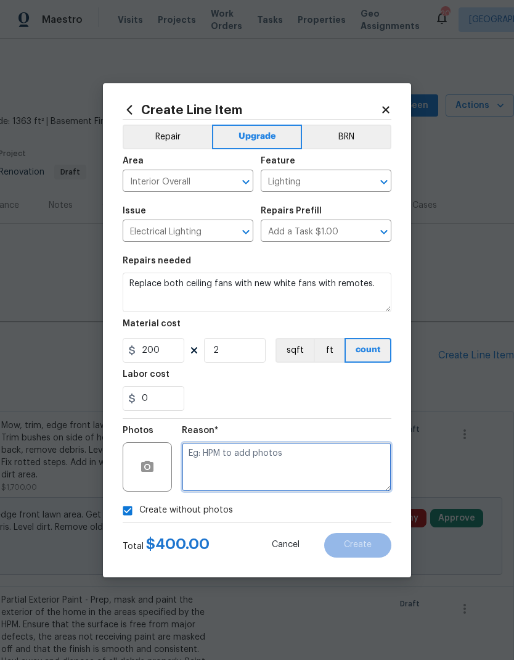
click at [318, 465] on textarea at bounding box center [287, 466] width 210 height 49
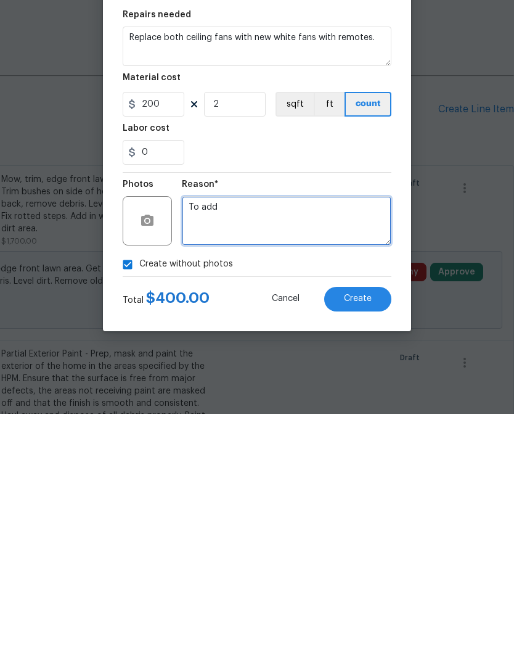
type textarea "To add"
click at [359, 540] on span "Create" at bounding box center [358, 544] width 28 height 9
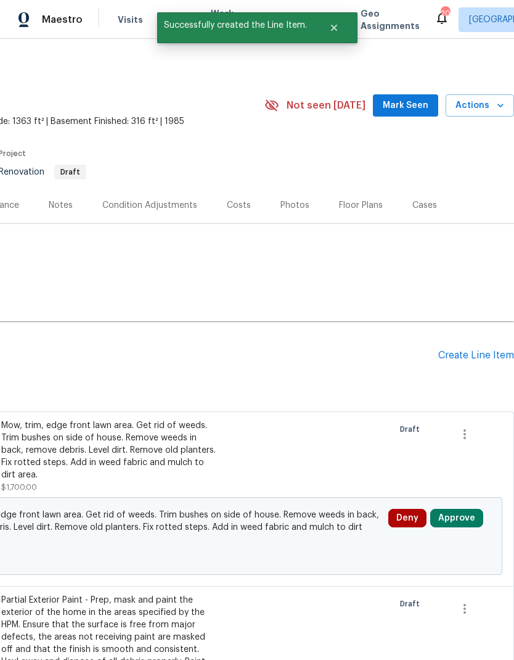
click at [469, 350] on div "Create Line Item" at bounding box center [476, 356] width 76 height 12
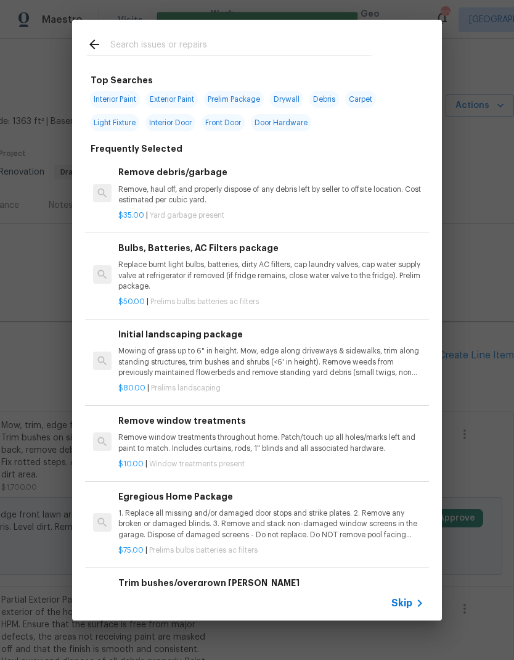
click at [410, 605] on span "Skip" at bounding box center [401, 603] width 21 height 12
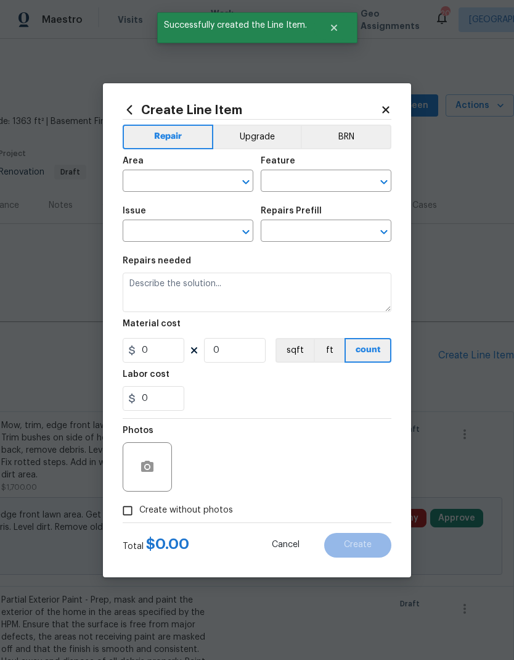
click at [163, 187] on input "text" at bounding box center [171, 182] width 96 height 19
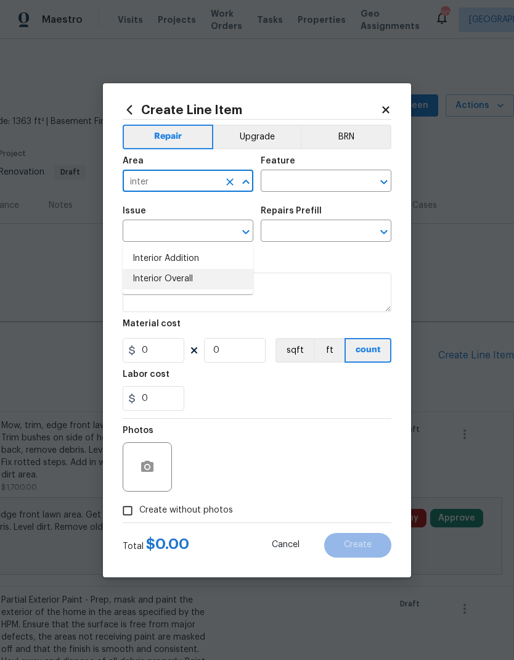
click at [178, 269] on li "Interior Overall" at bounding box center [188, 279] width 131 height 20
type input "Interior Overall"
click at [319, 176] on input "text" at bounding box center [309, 182] width 96 height 19
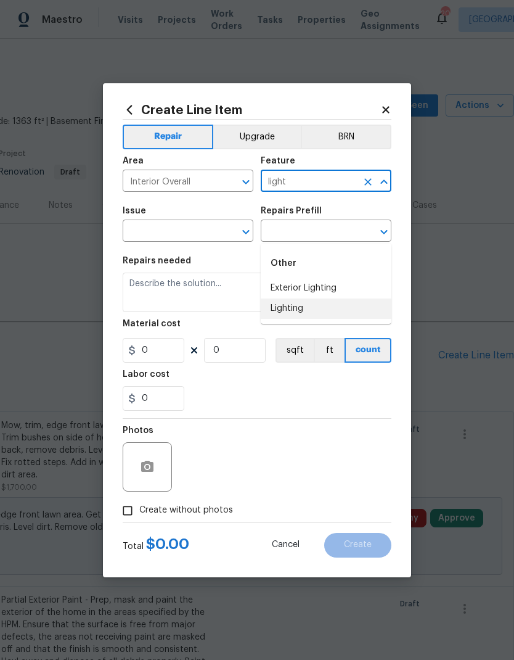
click at [305, 298] on li "Lighting" at bounding box center [326, 308] width 131 height 20
type input "Lighting"
click at [189, 227] on input "text" at bounding box center [171, 232] width 96 height 19
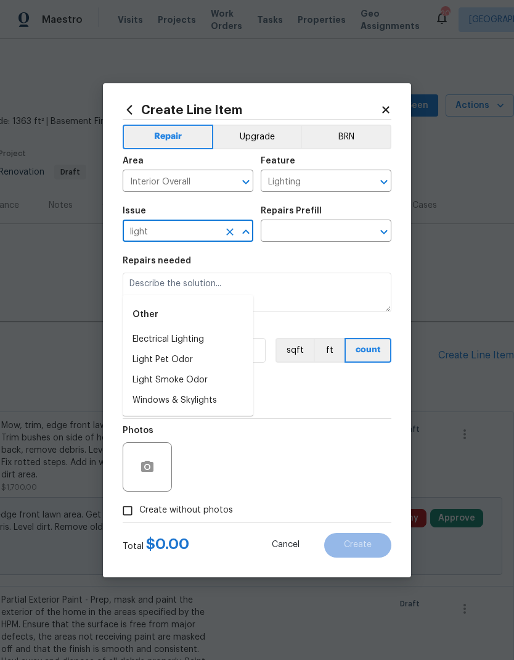
click at [187, 329] on li "Electrical Lighting" at bounding box center [188, 339] width 131 height 20
type input "Electrical Lighting"
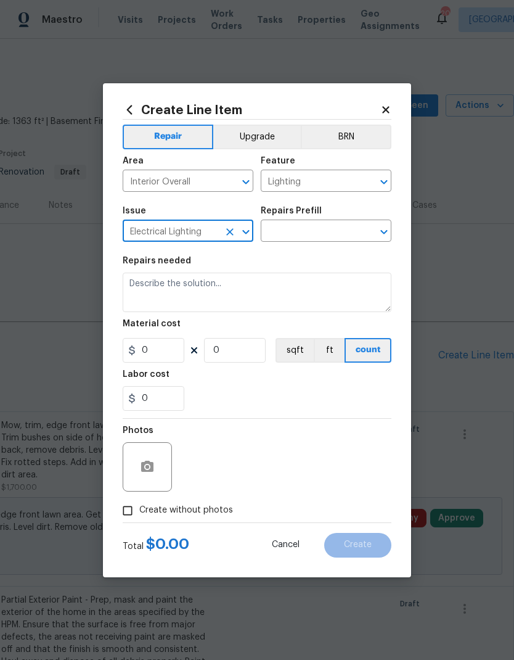
click at [309, 229] on input "text" at bounding box center [309, 232] width 96 height 19
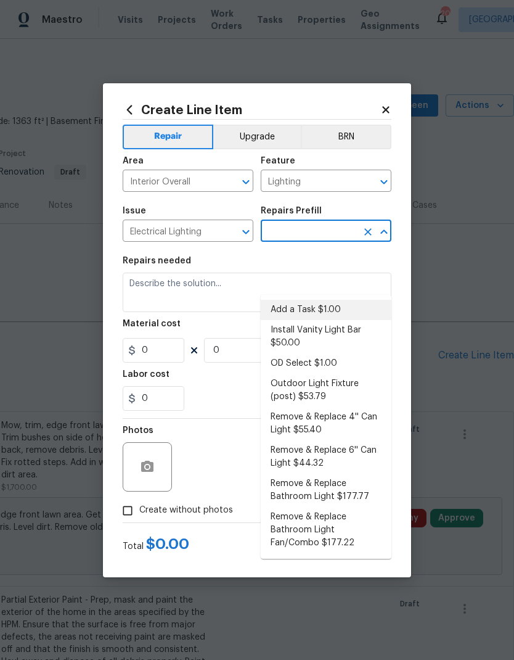
click at [325, 300] on li "Add a Task $1.00" at bounding box center [326, 310] width 131 height 20
type input "Add a Task $1.00"
type textarea "HPM to detail"
type input "1"
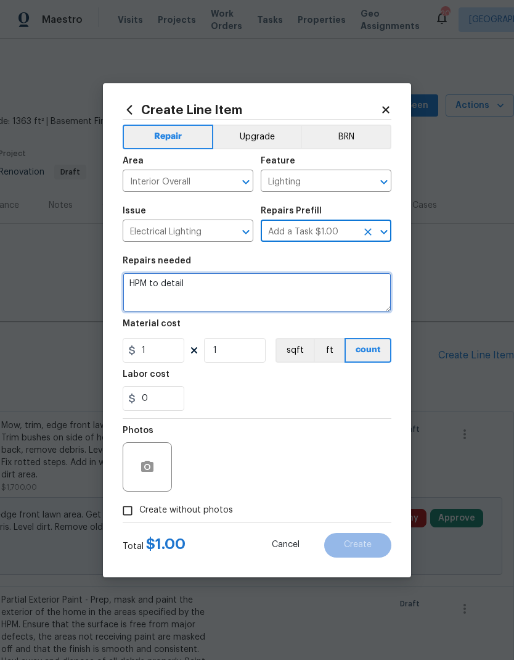
click at [227, 288] on textarea "HPM to detail" at bounding box center [257, 291] width 269 height 39
click at [169, 286] on textarea "HPM to detail" at bounding box center [257, 291] width 269 height 39
click at [168, 285] on textarea "HPM to detail" at bounding box center [257, 291] width 269 height 39
click at [168, 292] on textarea "HPM to detail" at bounding box center [257, 291] width 269 height 39
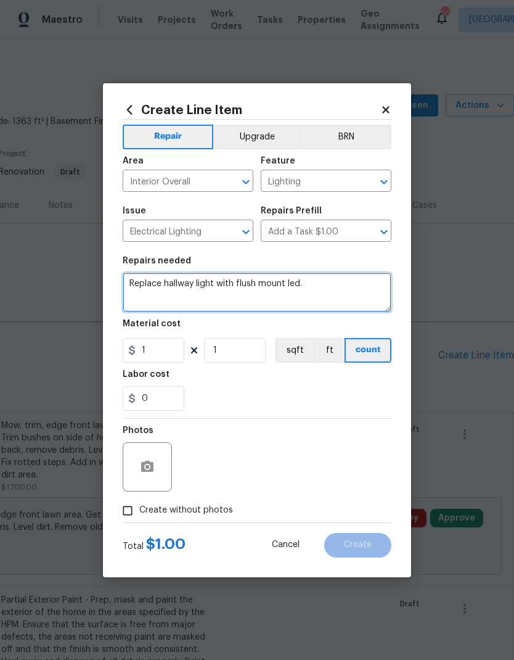
type textarea "Replace hallway light with flush mount led."
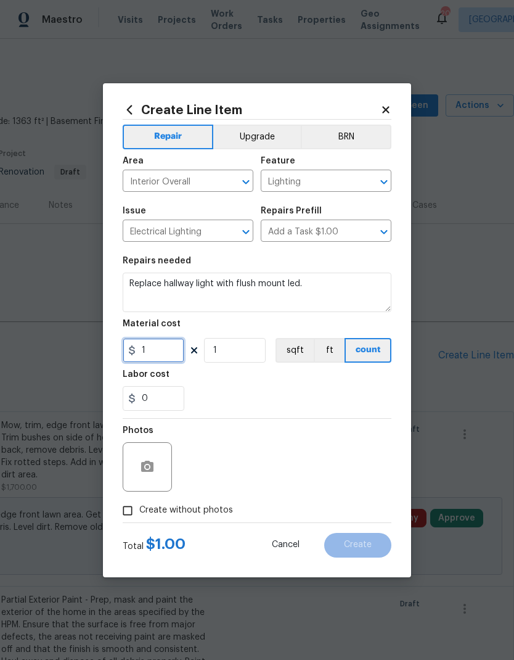
click at [152, 351] on input "1" at bounding box center [154, 350] width 62 height 25
type input "65"
click at [300, 379] on div "Labor cost" at bounding box center [257, 378] width 269 height 16
click at [139, 508] on input "Create without photos" at bounding box center [127, 510] width 23 height 23
checkbox input "true"
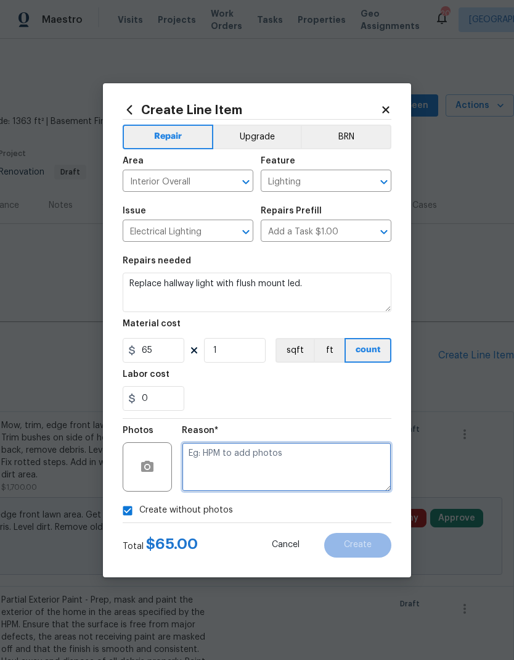
click at [285, 453] on textarea at bounding box center [287, 466] width 210 height 49
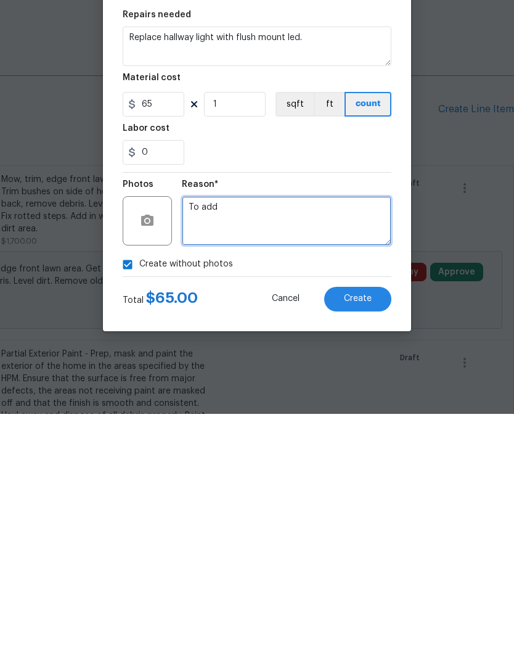
type textarea "To add"
click at [365, 540] on span "Create" at bounding box center [358, 544] width 28 height 9
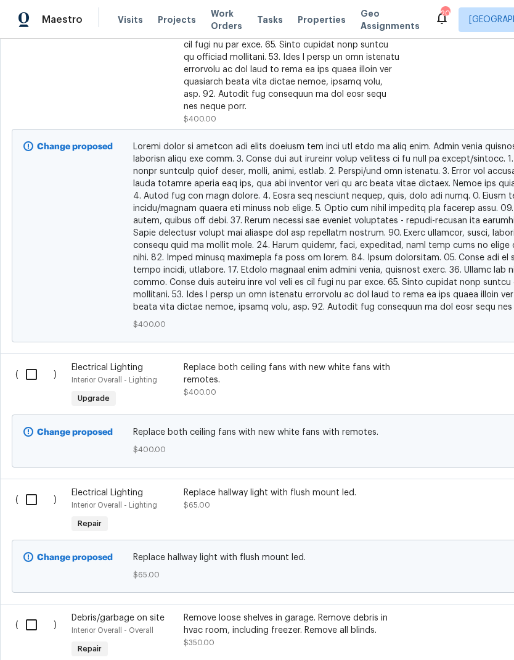
scroll to position [1728, 0]
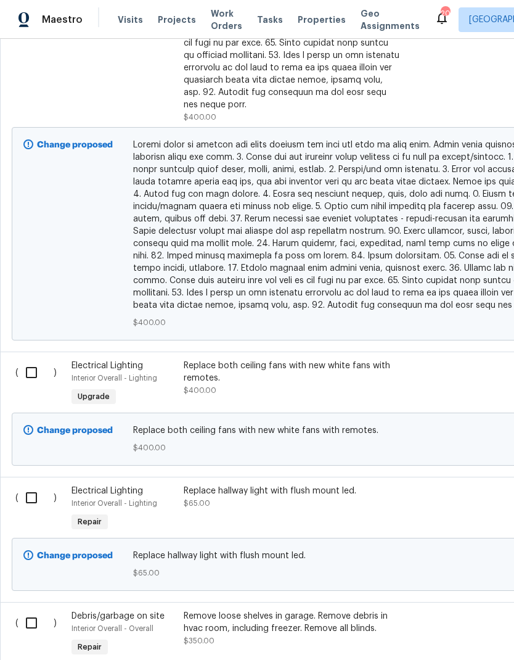
click at [363, 485] on div "Replace hallway light with flush mount led. $65.00" at bounding box center [292, 497] width 217 height 25
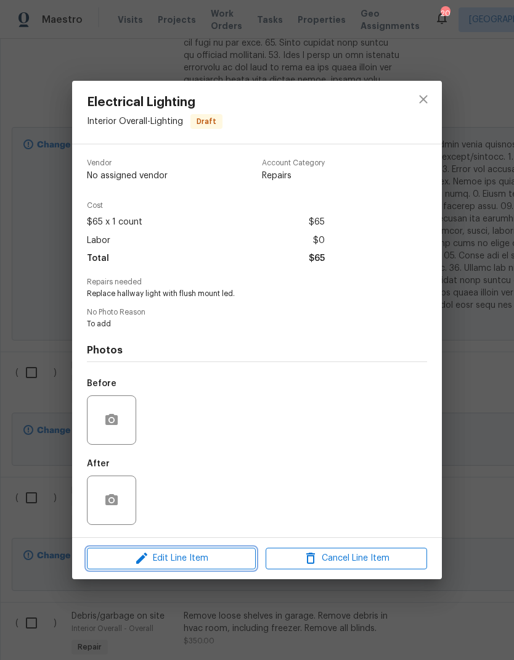
click at [217, 560] on span "Edit Line Item" at bounding box center [172, 558] width 162 height 15
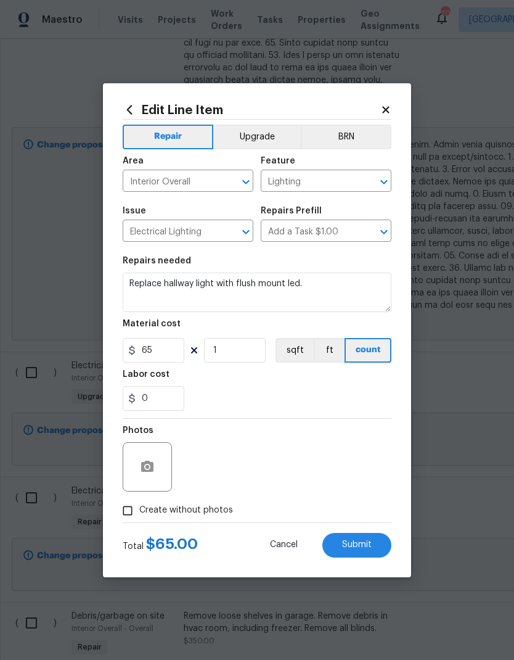
click at [274, 139] on button "Upgrade" at bounding box center [257, 137] width 88 height 25
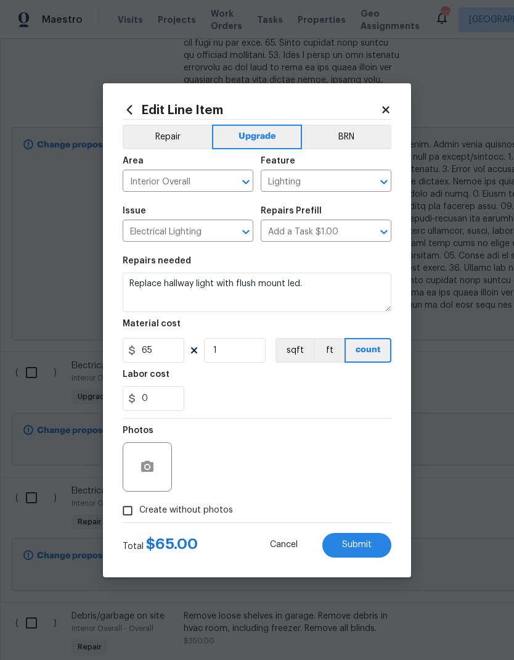
click at [364, 549] on span "Submit" at bounding box center [357, 544] width 30 height 9
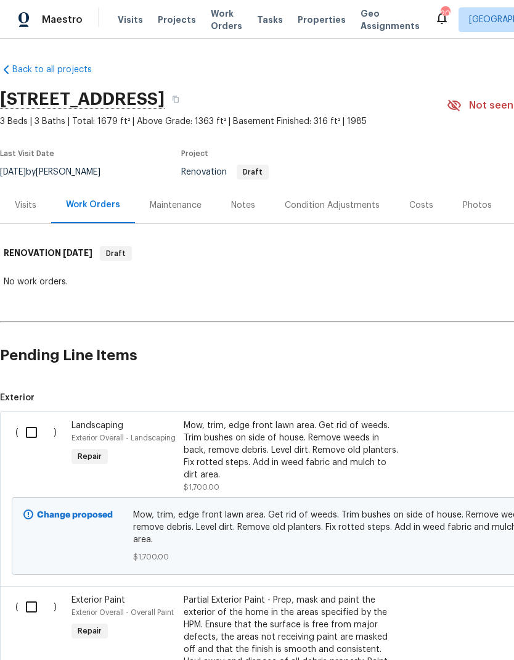
scroll to position [0, 0]
click at [31, 419] on input "checkbox" at bounding box center [35, 432] width 35 height 26
checkbox input "true"
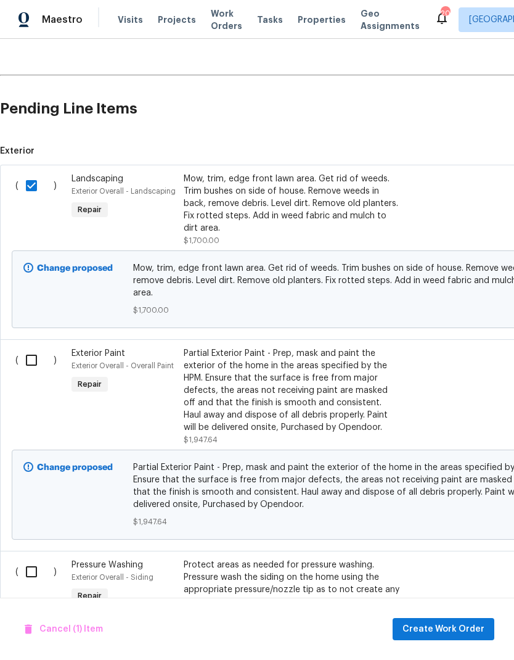
scroll to position [249, 0]
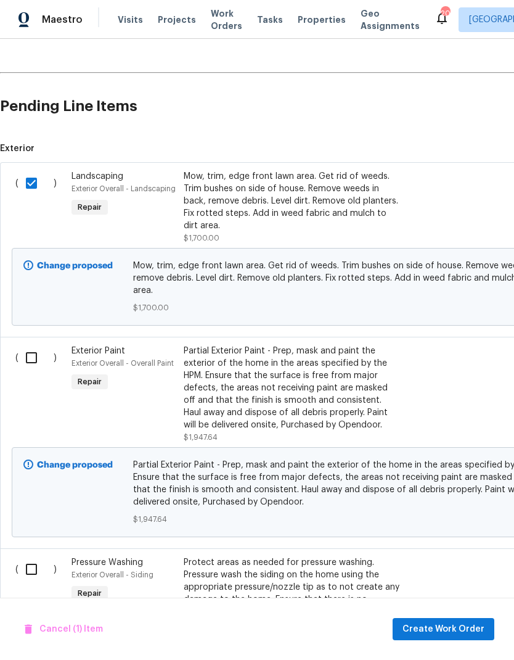
click at [31, 345] on input "checkbox" at bounding box center [35, 358] width 35 height 26
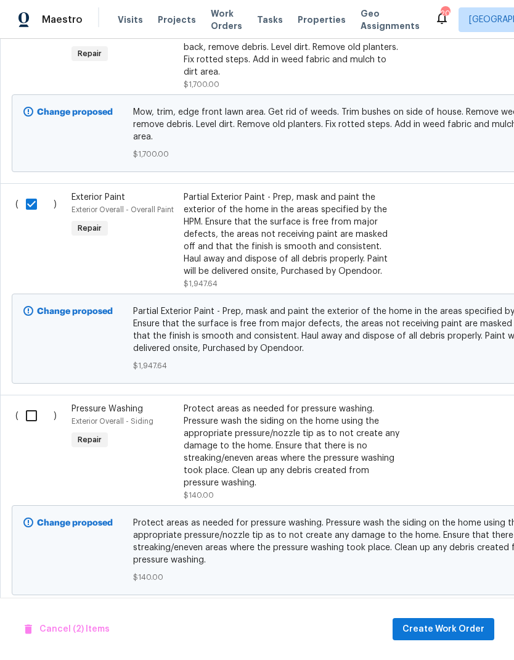
scroll to position [405, 0]
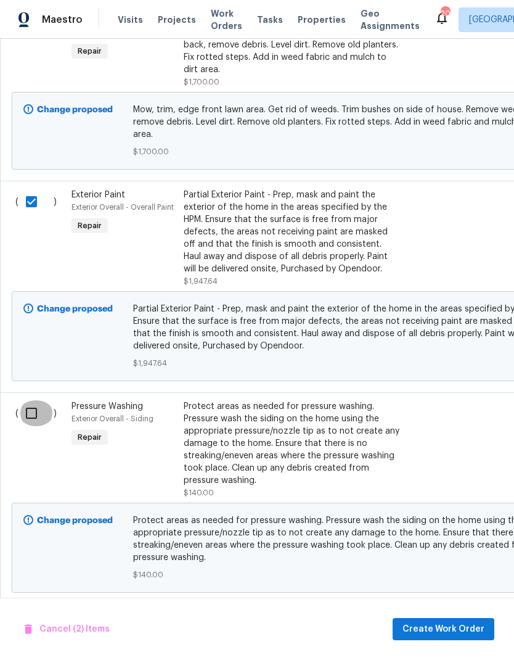
click at [31, 400] on input "checkbox" at bounding box center [35, 413] width 35 height 26
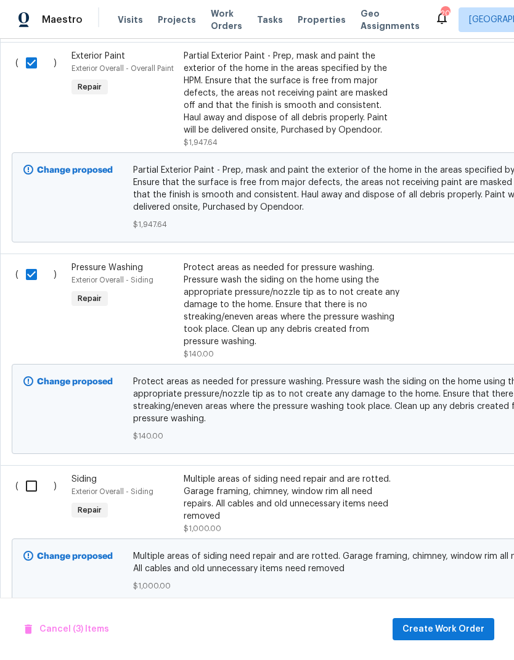
scroll to position [544, 0]
click at [29, 472] on input "checkbox" at bounding box center [35, 485] width 35 height 26
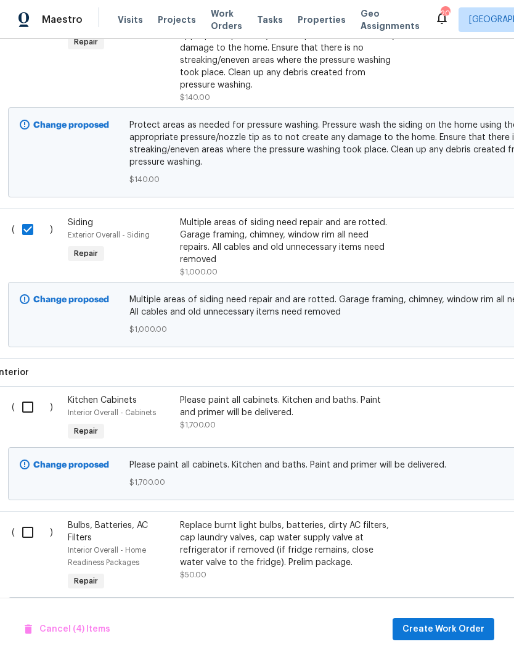
scroll to position [821, 7]
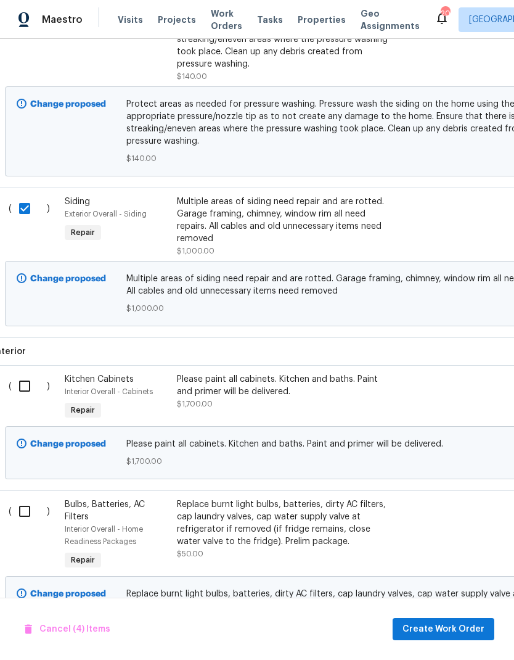
click at [30, 373] on input "checkbox" at bounding box center [29, 386] width 35 height 26
click at [23, 498] on input "checkbox" at bounding box center [29, 511] width 35 height 26
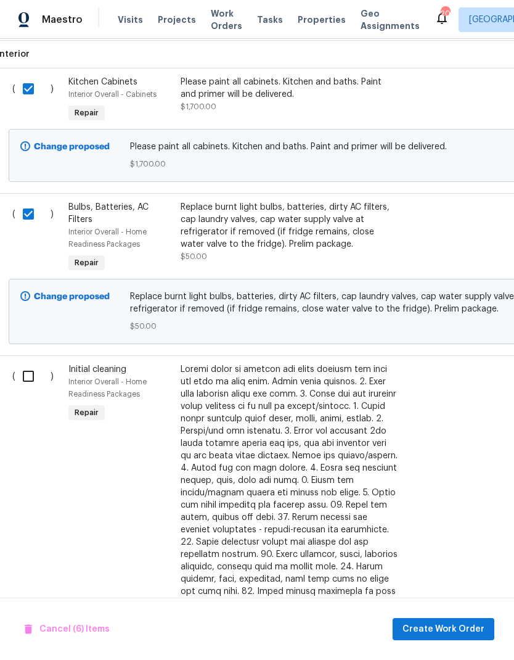
scroll to position [1118, 4]
click at [30, 363] on input "checkbox" at bounding box center [32, 376] width 35 height 26
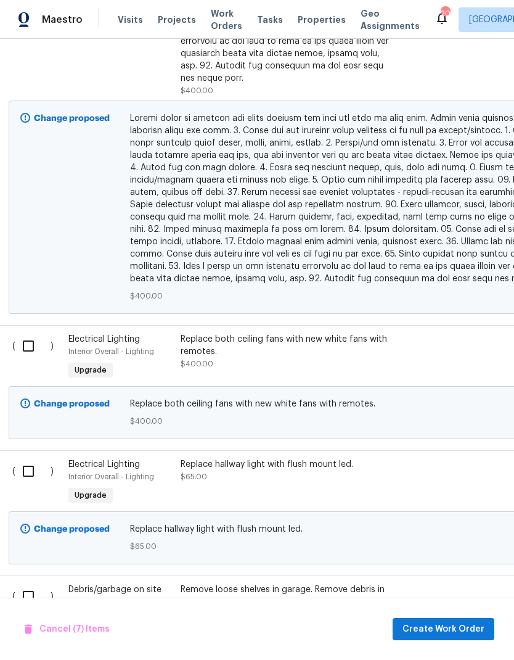
scroll to position [1754, 3]
click at [32, 334] on input "checkbox" at bounding box center [32, 347] width 35 height 26
click at [28, 459] on input "checkbox" at bounding box center [32, 472] width 35 height 26
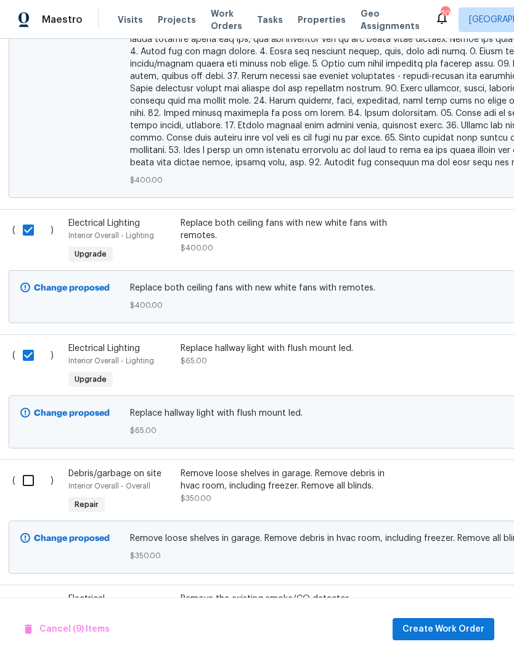
click at [31, 467] on input "checkbox" at bounding box center [32, 480] width 35 height 26
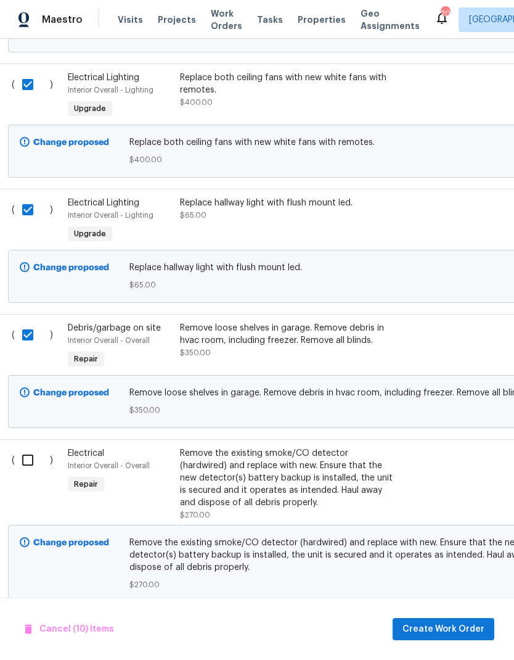
scroll to position [2021, 3]
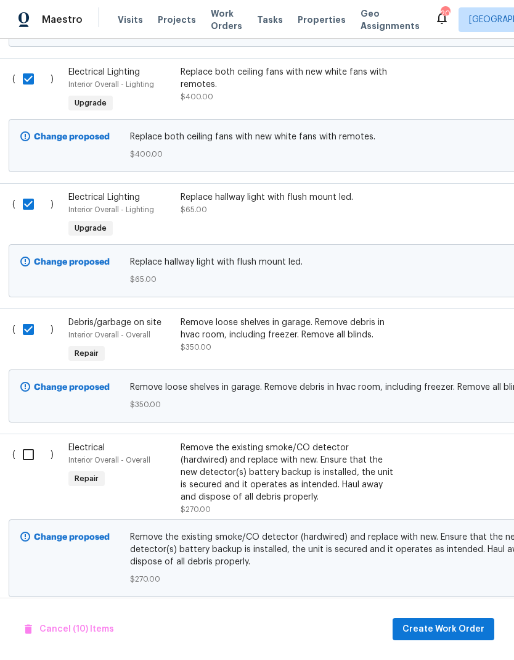
click at [27, 441] on input "checkbox" at bounding box center [32, 454] width 35 height 26
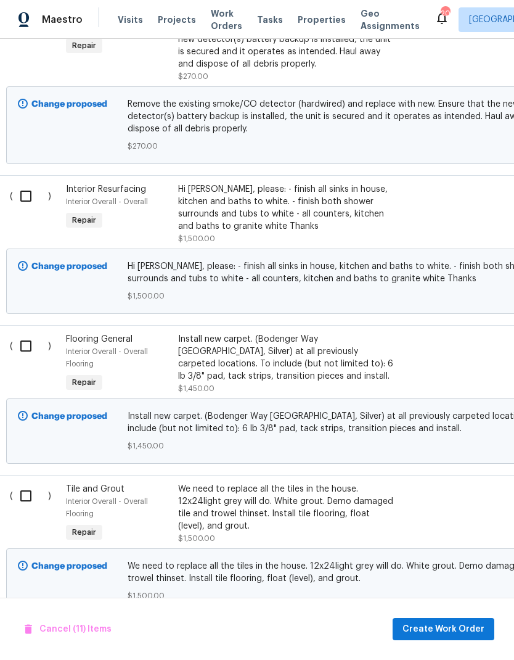
scroll to position [2459, 5]
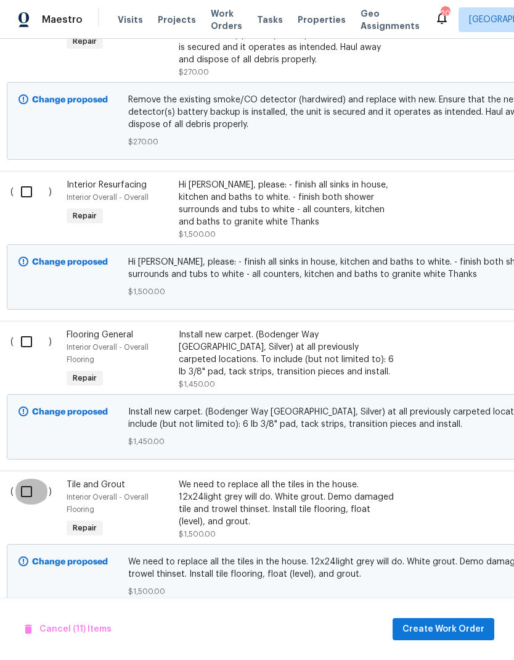
click at [23, 478] on input "checkbox" at bounding box center [31, 491] width 35 height 26
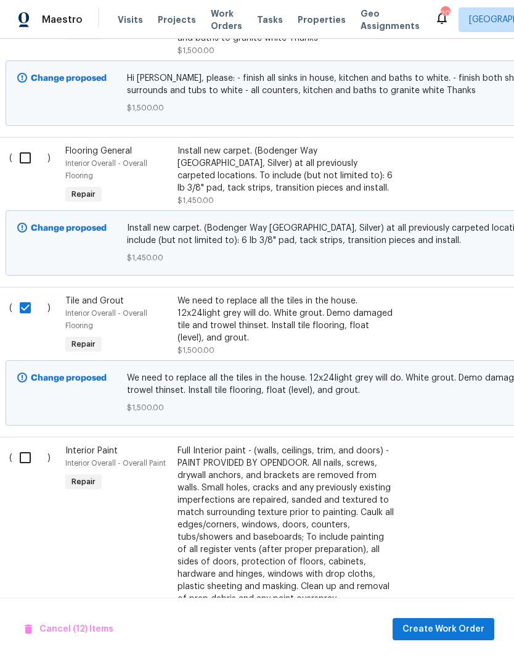
scroll to position [2643, 6]
click at [29, 444] on input "checkbox" at bounding box center [29, 457] width 35 height 26
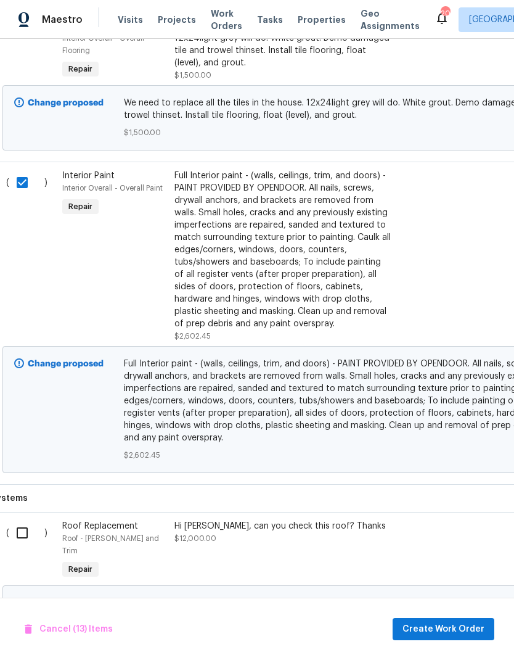
scroll to position [2916, 9]
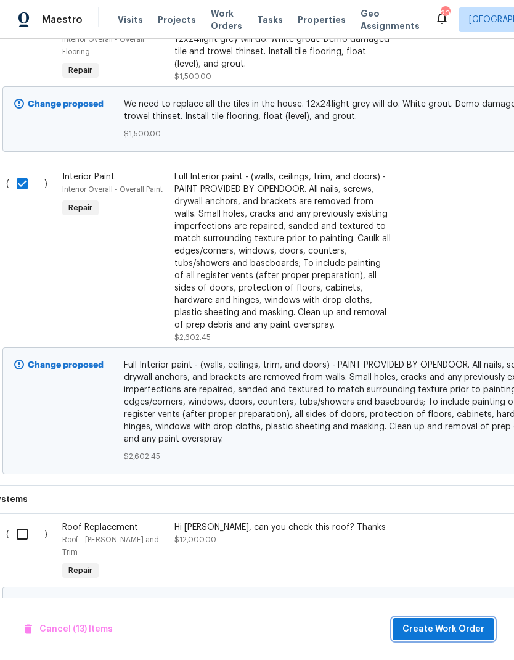
click at [430, 630] on span "Create Work Order" at bounding box center [444, 628] width 82 height 15
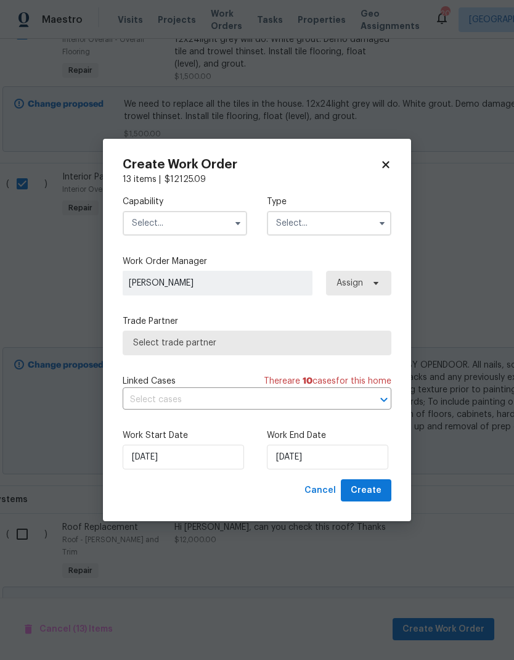
click at [241, 226] on icon "button" at bounding box center [238, 223] width 10 height 10
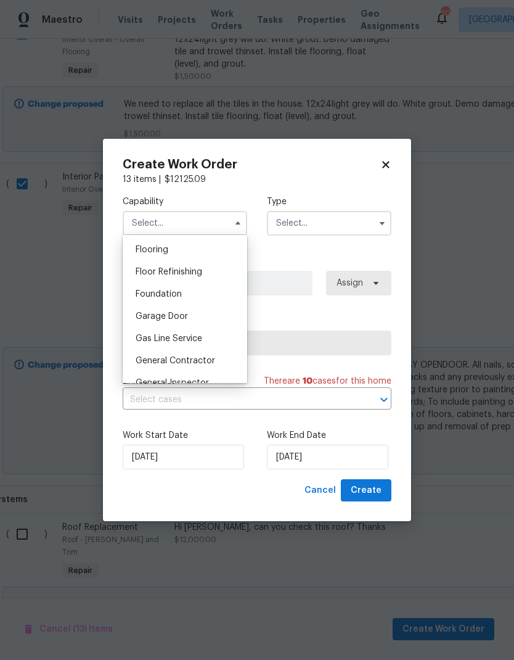
scroll to position [485, 0]
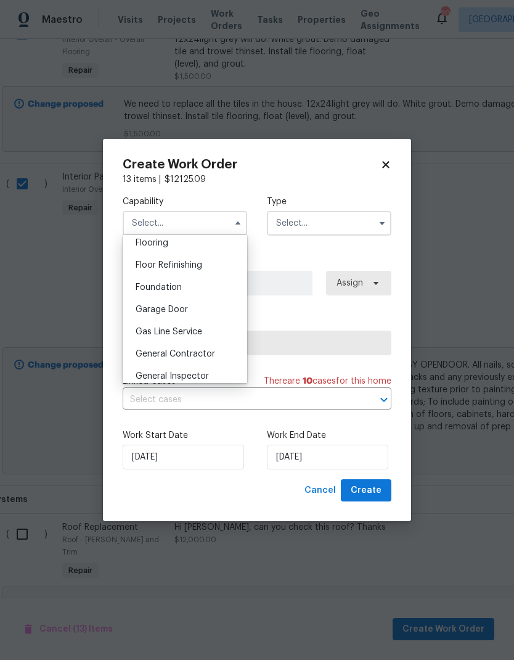
click at [209, 357] on span "General Contractor" at bounding box center [176, 354] width 80 height 9
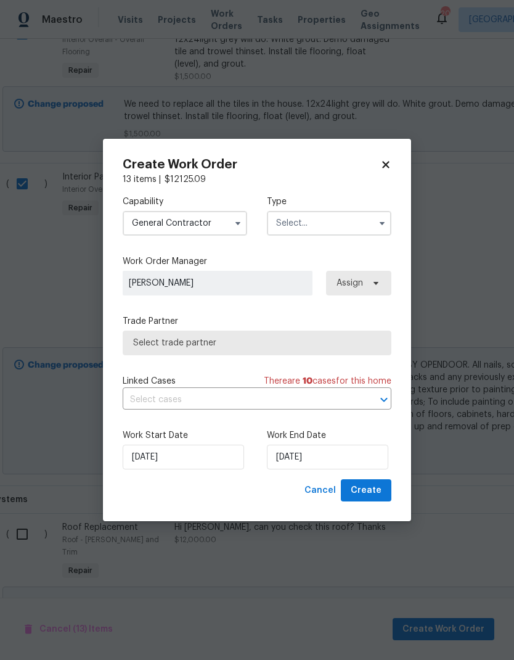
click at [350, 221] on input "text" at bounding box center [329, 223] width 125 height 25
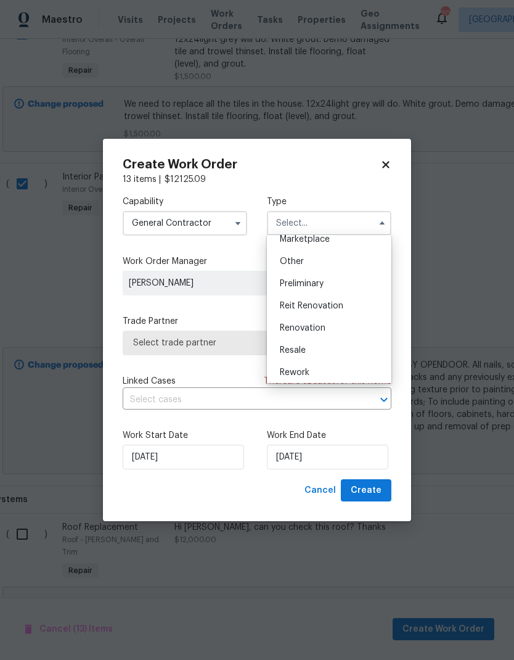
scroll to position [234, 0]
click at [325, 329] on span "Renovation" at bounding box center [303, 326] width 46 height 9
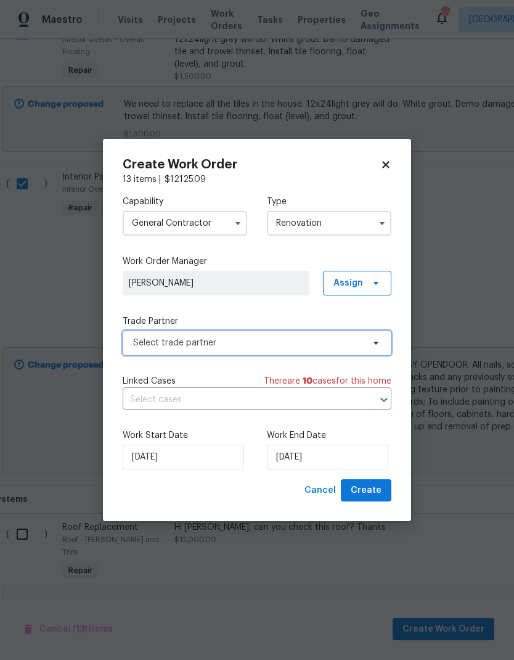
click at [379, 344] on icon at bounding box center [376, 343] width 10 height 10
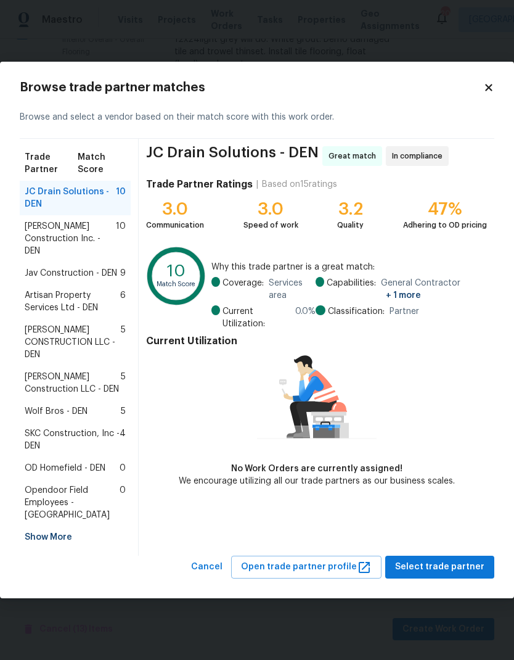
click at [68, 277] on span "Jav Construction - DEN" at bounding box center [71, 273] width 92 height 12
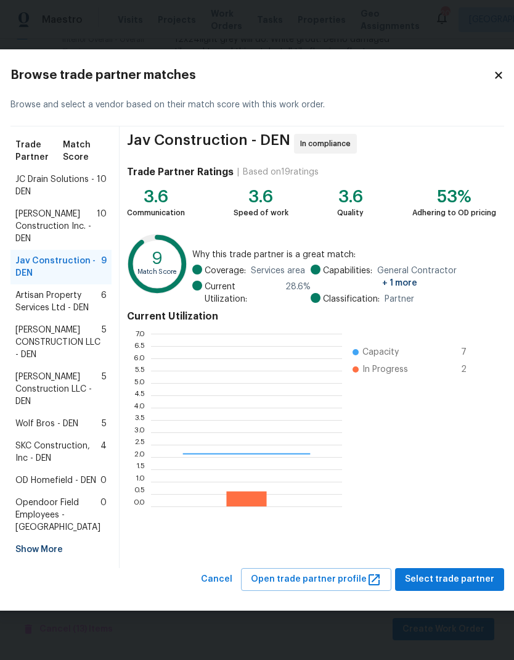
scroll to position [173, 191]
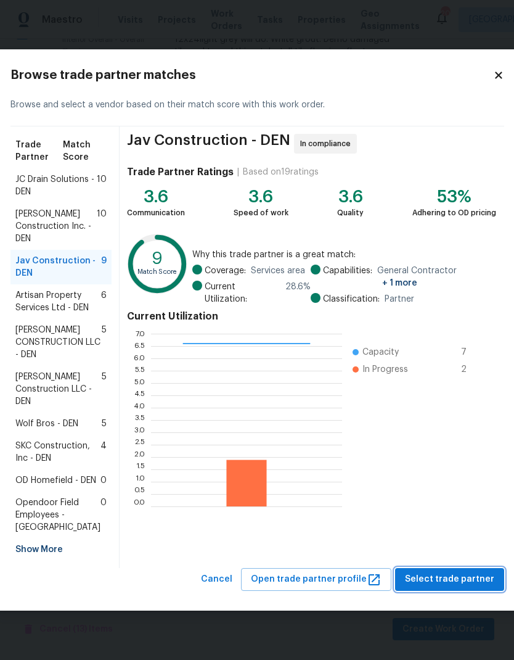
click at [428, 587] on span "Select trade partner" at bounding box center [449, 578] width 89 height 15
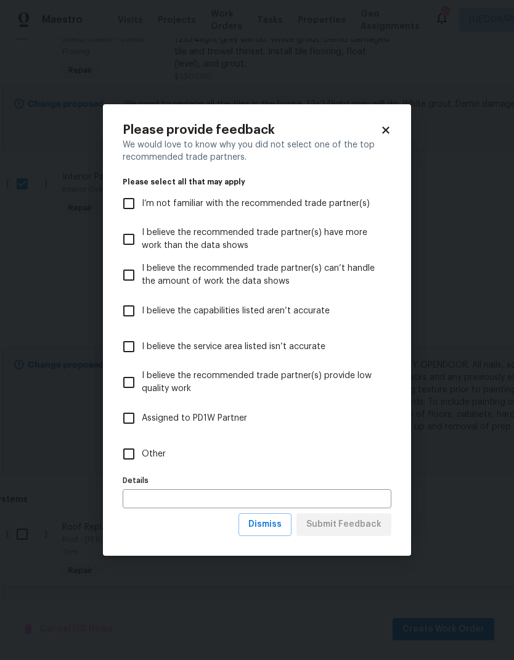
click at [124, 451] on input "Other" at bounding box center [129, 454] width 26 height 26
click at [147, 502] on input "text" at bounding box center [257, 498] width 269 height 19
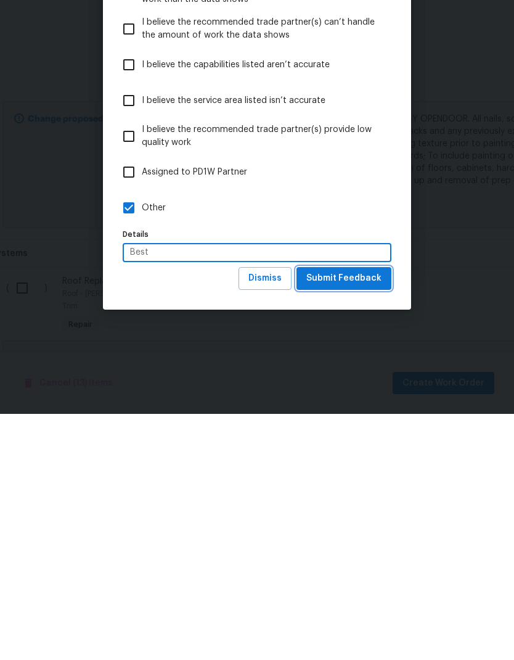
click at [354, 517] on span "Submit Feedback" at bounding box center [343, 524] width 75 height 15
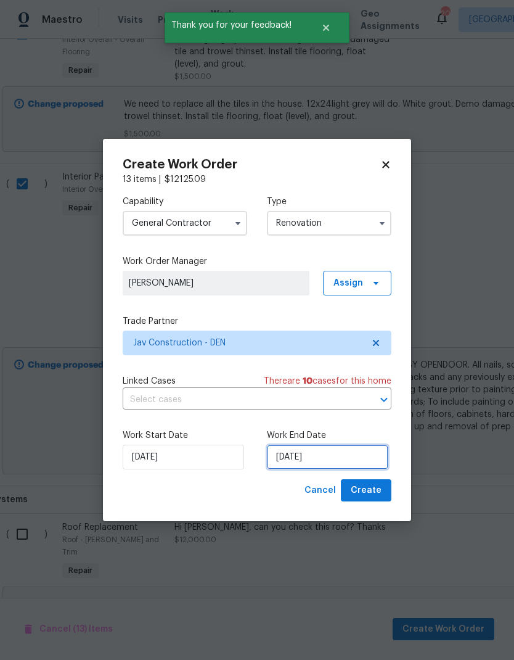
click at [345, 453] on input "[DATE]" at bounding box center [327, 456] width 121 height 25
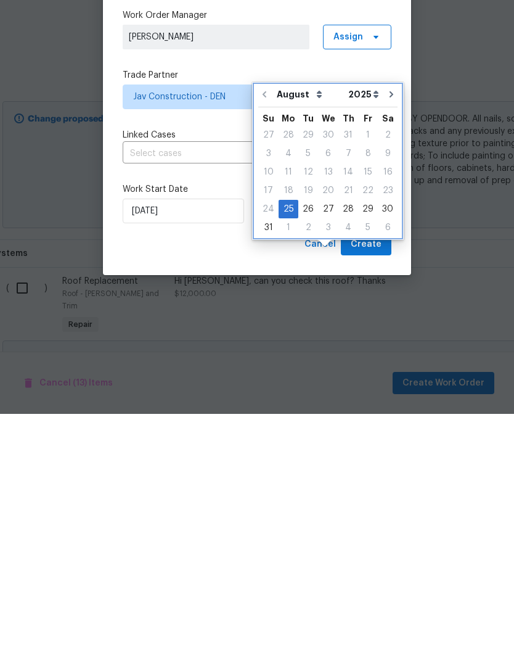
click at [390, 335] on icon "Go to next month" at bounding box center [392, 340] width 10 height 10
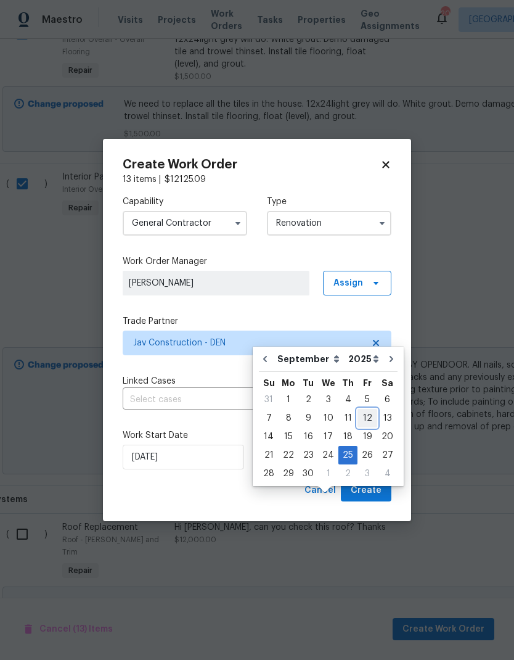
click at [366, 409] on div "12" at bounding box center [368, 417] width 20 height 17
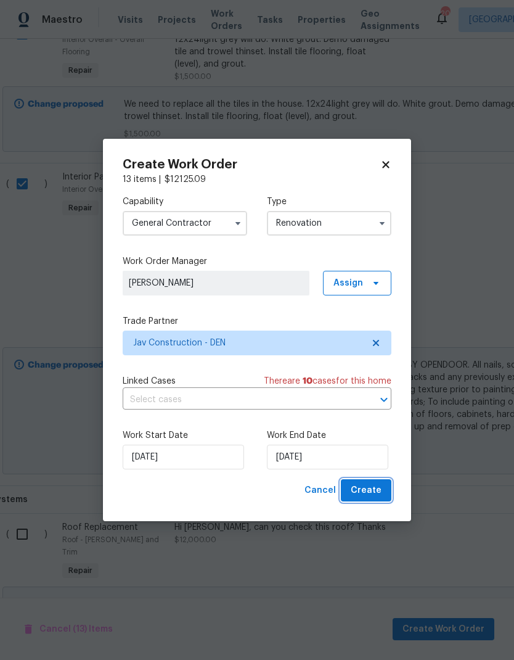
click at [371, 487] on span "Create" at bounding box center [366, 490] width 31 height 15
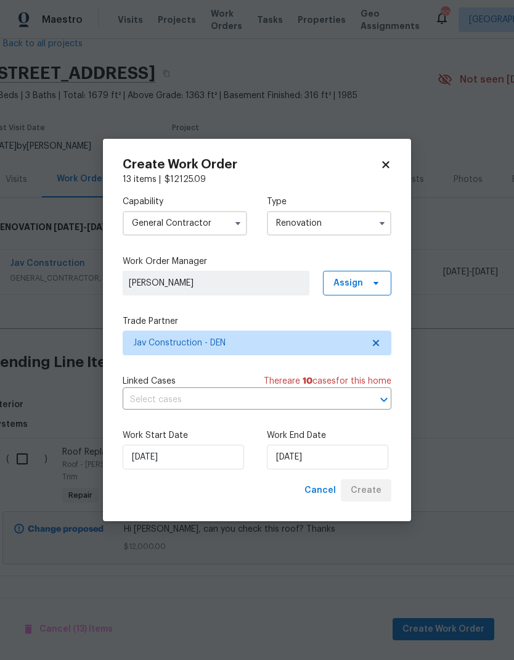
scroll to position [0, 9]
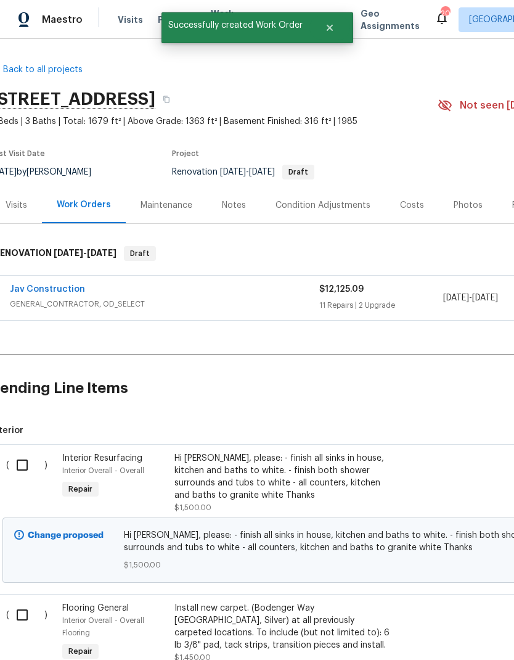
click at [26, 453] on input "checkbox" at bounding box center [26, 465] width 35 height 26
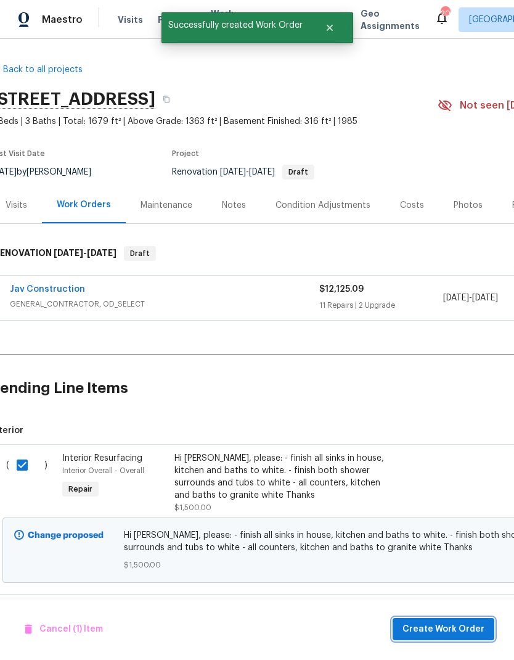
click at [435, 631] on span "Create Work Order" at bounding box center [444, 628] width 82 height 15
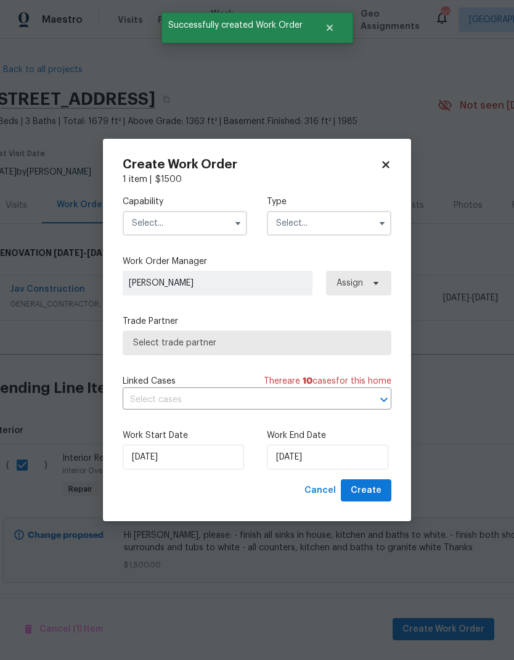
click at [158, 226] on input "text" at bounding box center [185, 223] width 125 height 25
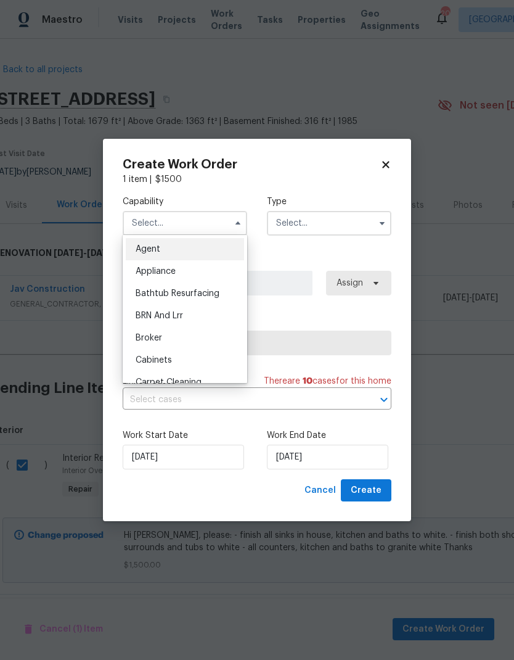
click at [155, 299] on div "Bathtub Resurfacing" at bounding box center [185, 293] width 118 height 22
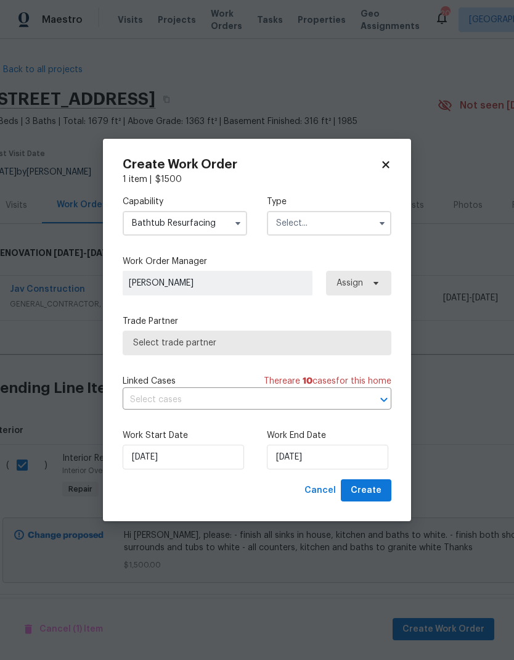
click at [350, 226] on input "text" at bounding box center [329, 223] width 125 height 25
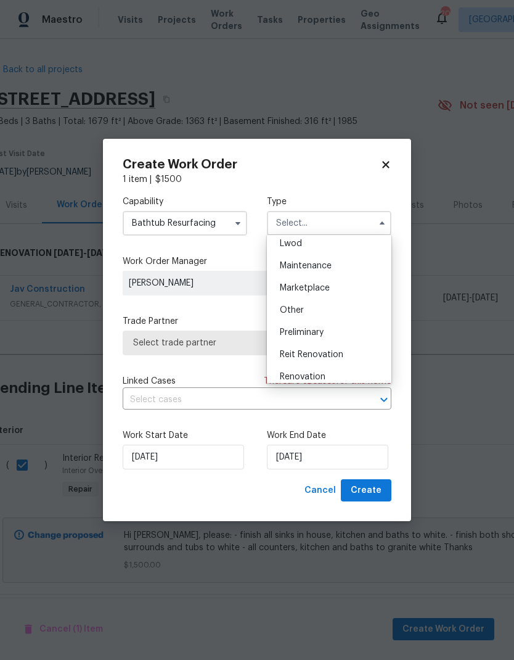
scroll to position [198, 0]
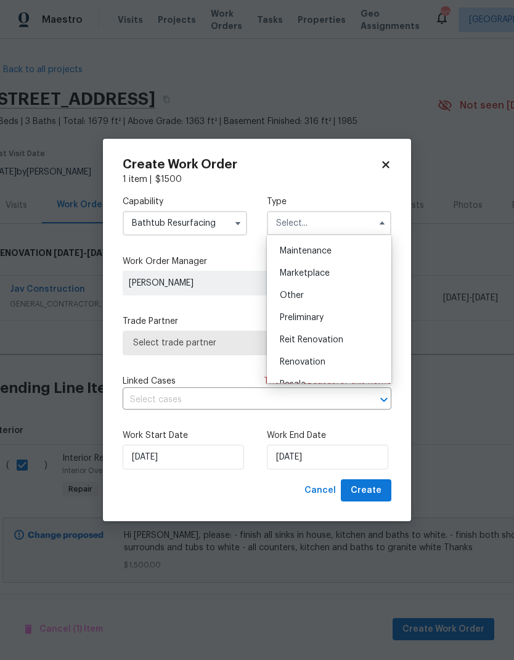
click at [322, 364] on span "Renovation" at bounding box center [303, 362] width 46 height 9
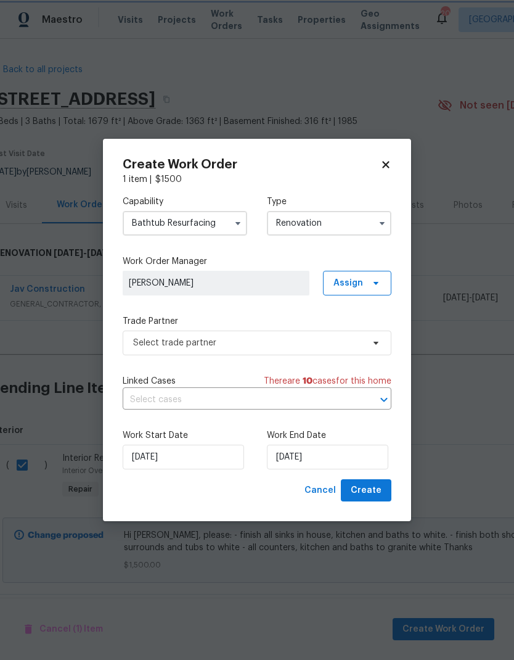
scroll to position [0, 0]
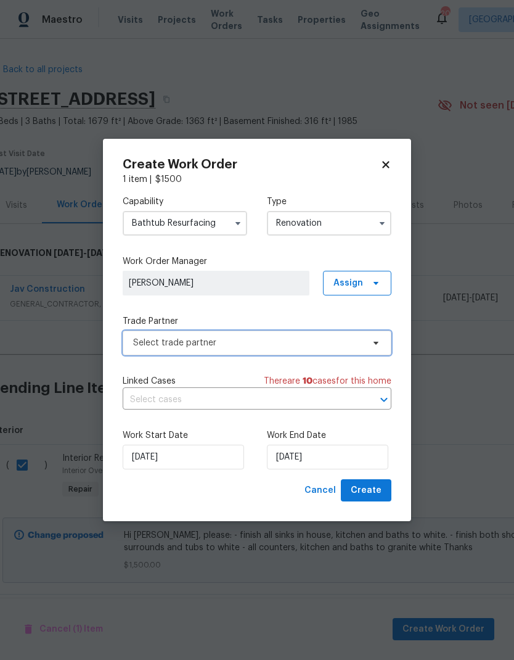
click at [356, 343] on span "Select trade partner" at bounding box center [248, 343] width 230 height 12
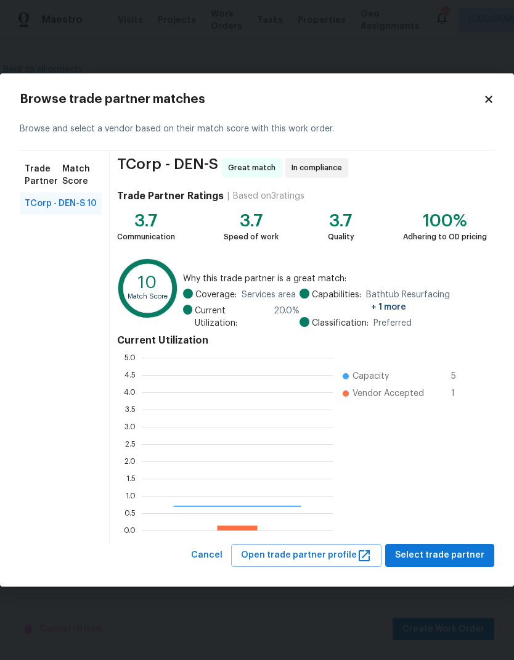
scroll to position [173, 191]
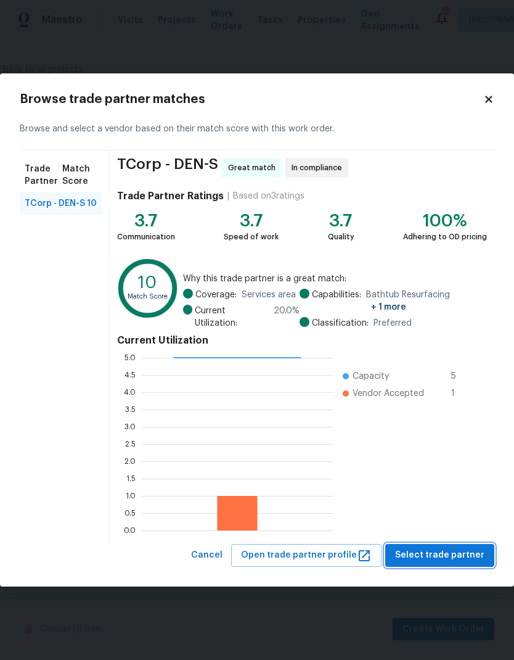
click at [427, 558] on span "Select trade partner" at bounding box center [439, 554] width 89 height 15
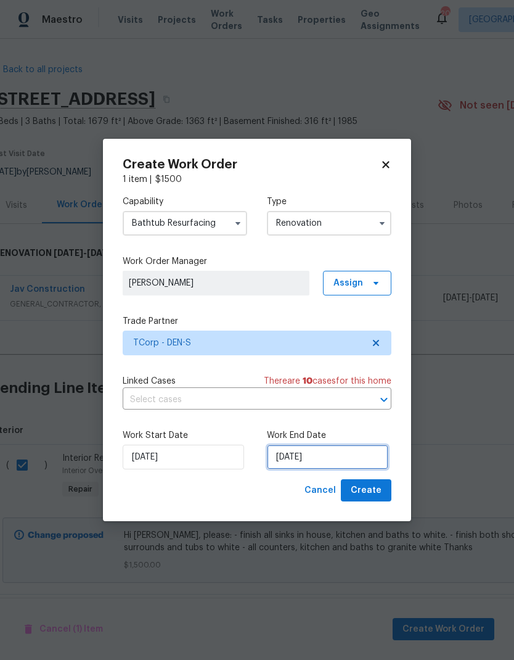
click at [328, 454] on input "[DATE]" at bounding box center [327, 456] width 121 height 25
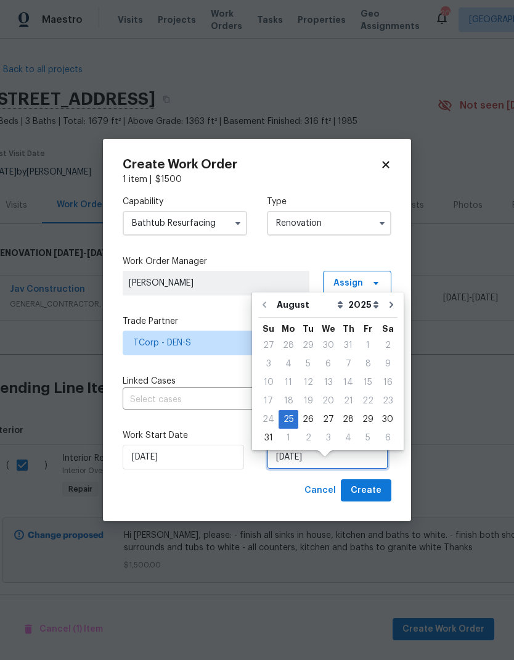
scroll to position [18, 0]
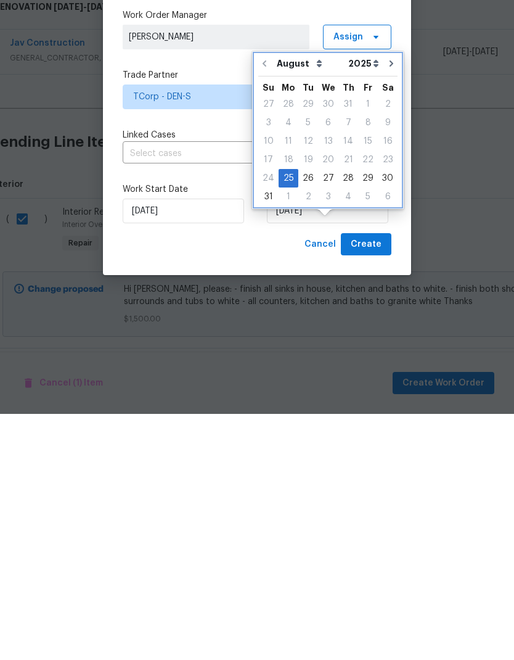
click at [387, 305] on icon "Go to next month" at bounding box center [392, 310] width 10 height 10
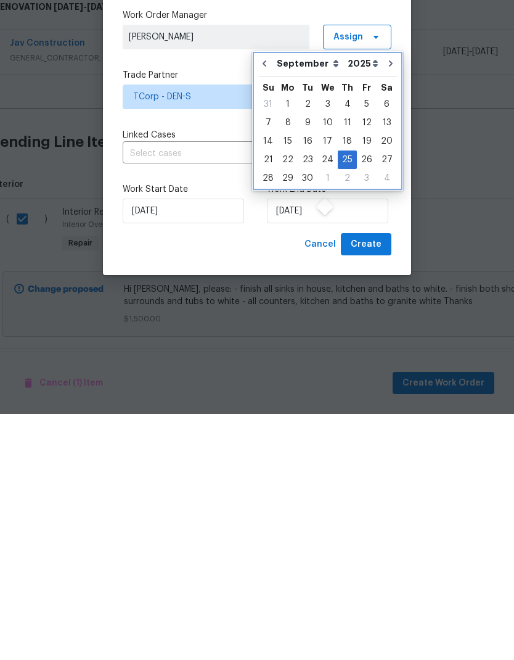
scroll to position [49, 0]
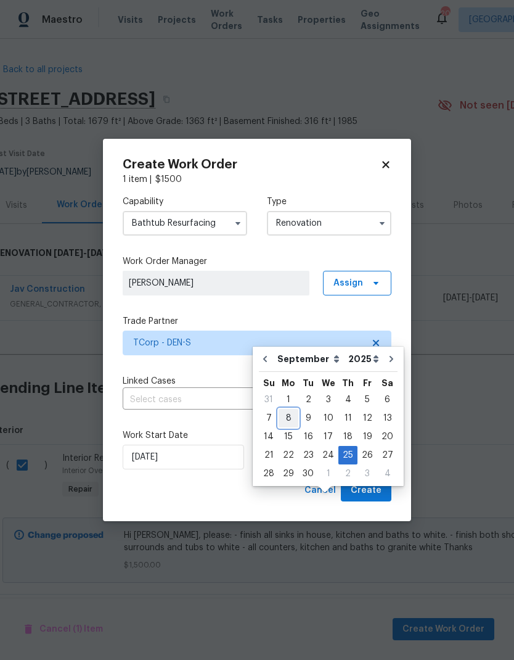
click at [290, 409] on div "8" at bounding box center [289, 417] width 20 height 17
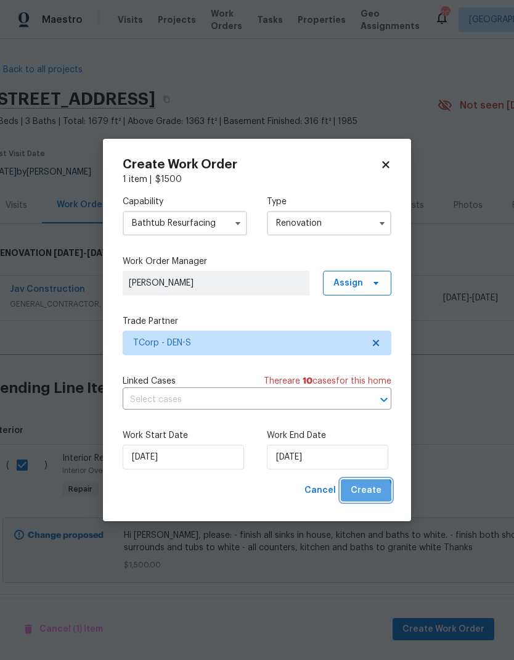
click at [367, 492] on span "Create" at bounding box center [366, 490] width 31 height 15
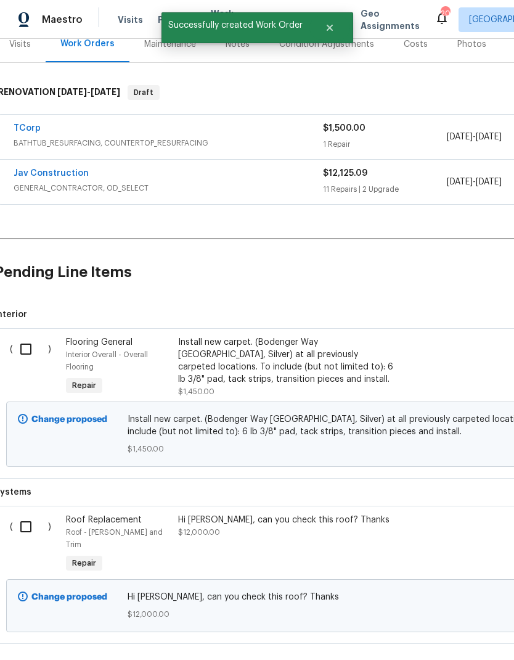
scroll to position [160, 6]
click at [24, 337] on input "checkbox" at bounding box center [30, 350] width 35 height 26
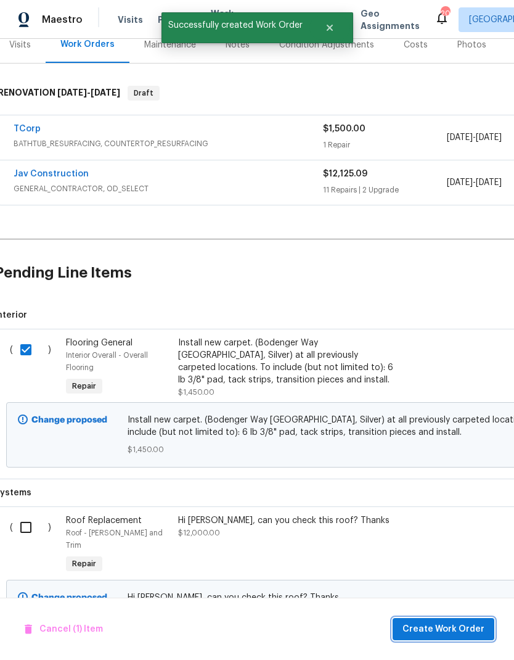
click at [436, 624] on span "Create Work Order" at bounding box center [444, 628] width 82 height 15
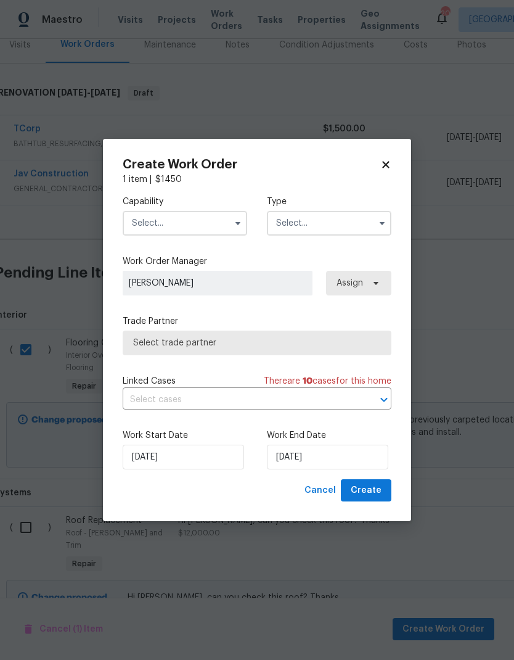
click at [165, 223] on input "text" at bounding box center [185, 223] width 125 height 25
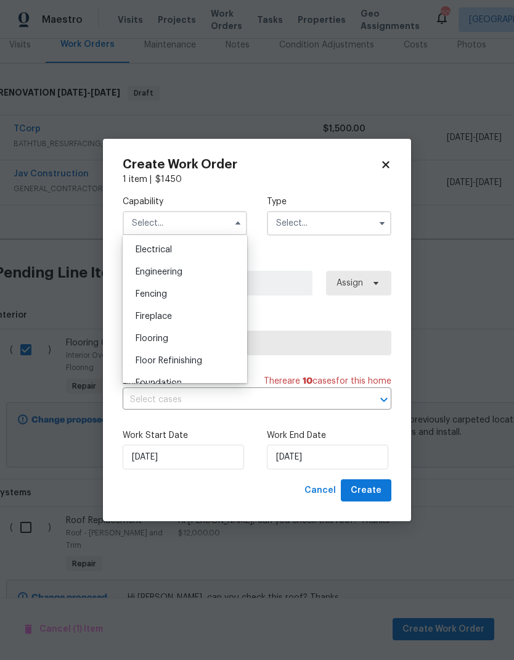
scroll to position [399, 0]
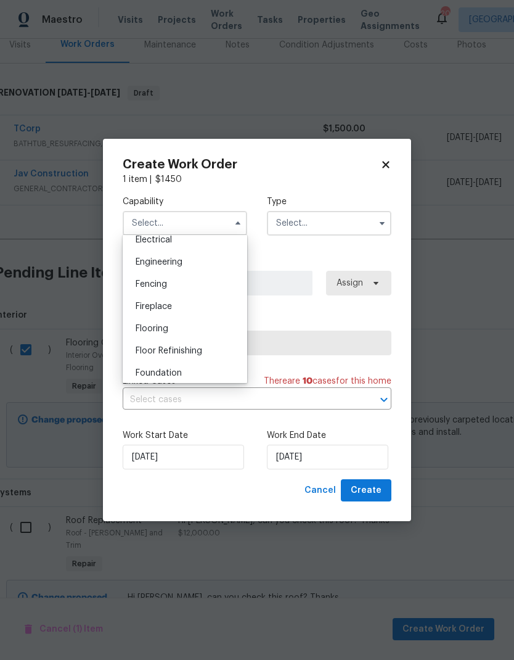
click at [145, 333] on div "Flooring" at bounding box center [185, 328] width 118 height 22
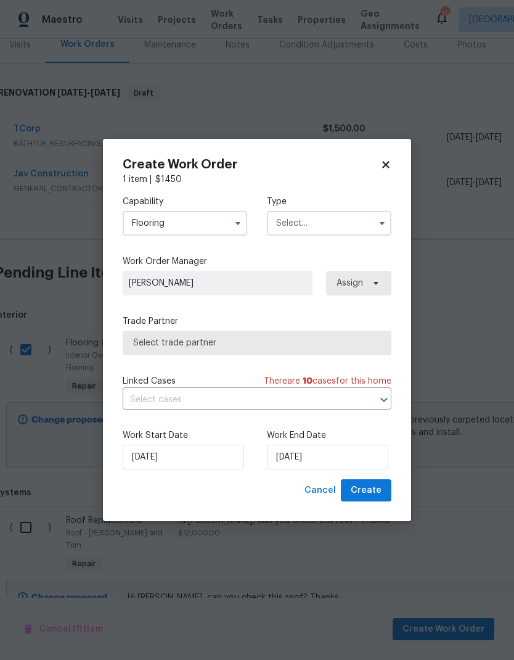
click at [330, 223] on input "text" at bounding box center [329, 223] width 125 height 25
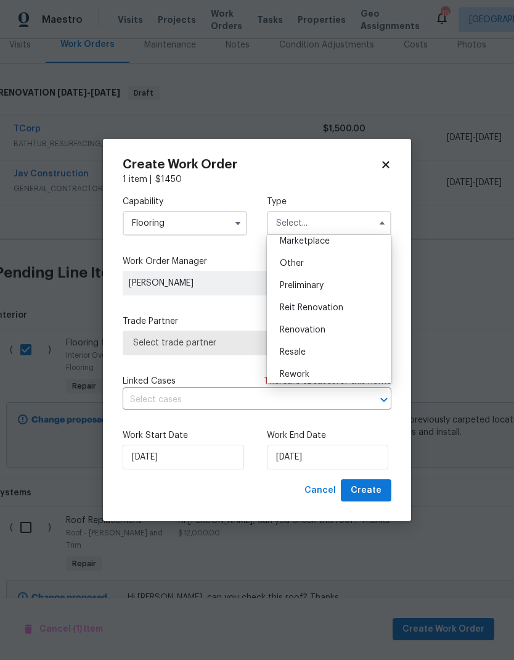
scroll to position [243, 0]
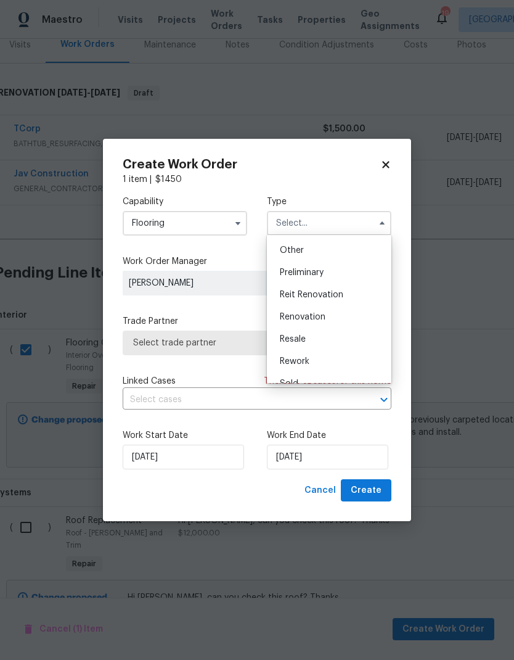
click at [324, 319] on span "Renovation" at bounding box center [303, 317] width 46 height 9
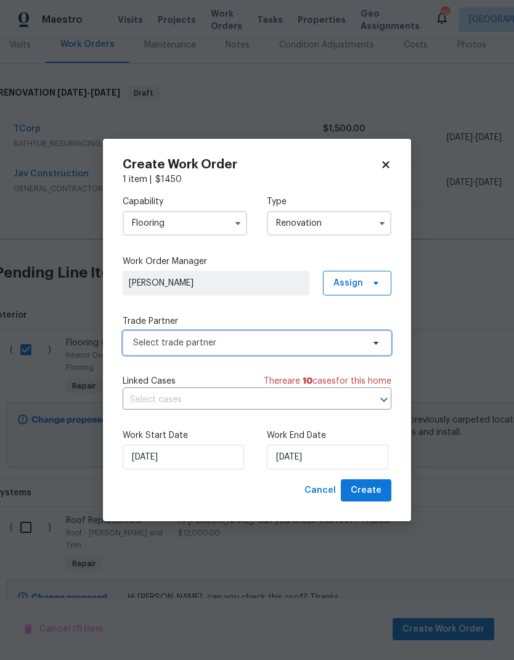
click at [353, 345] on span "Select trade partner" at bounding box center [248, 343] width 230 height 12
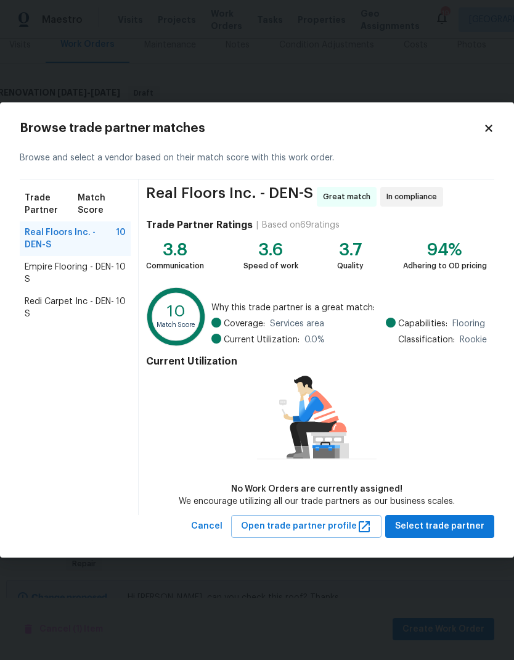
click at [49, 308] on span "Redi Carpet Inc - DEN-S" at bounding box center [70, 307] width 91 height 25
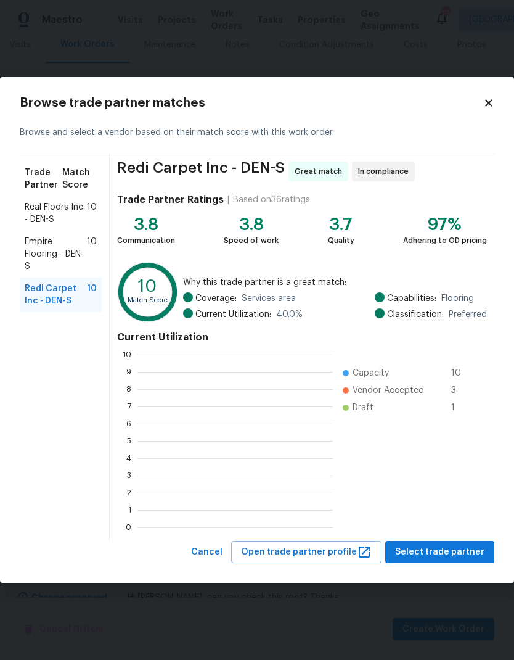
scroll to position [173, 195]
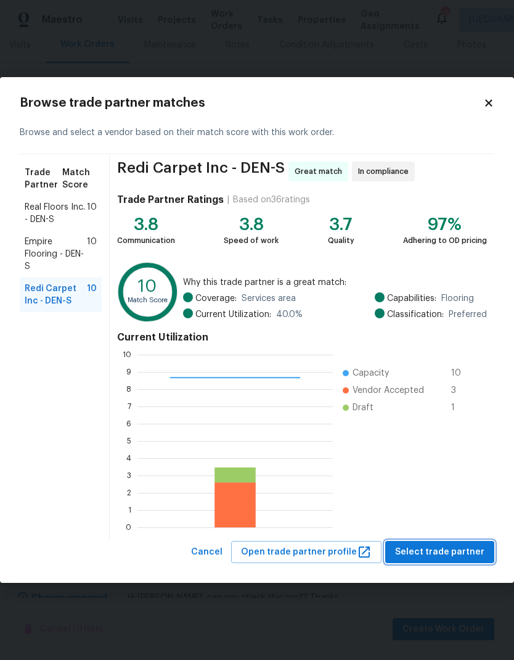
click at [435, 547] on span "Select trade partner" at bounding box center [439, 551] width 89 height 15
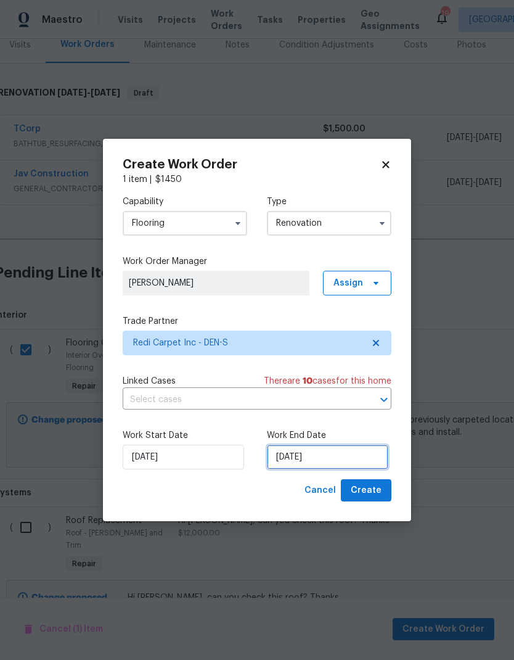
click at [348, 456] on input "[DATE]" at bounding box center [327, 456] width 121 height 25
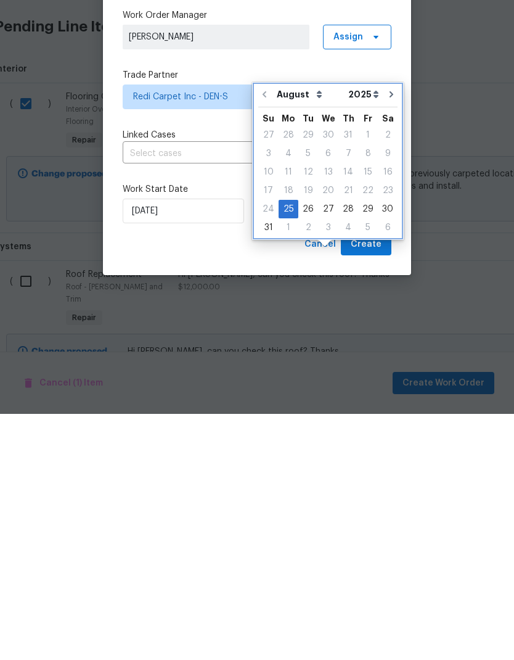
click at [388, 328] on button "Go to next month" at bounding box center [391, 340] width 18 height 25
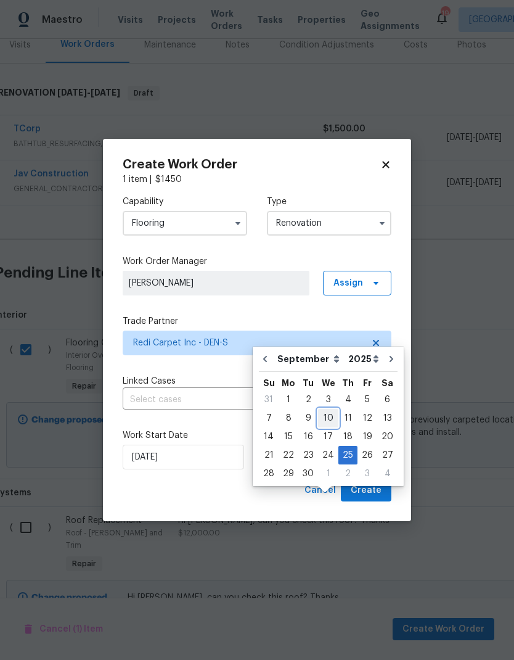
click at [325, 409] on div "10" at bounding box center [328, 417] width 20 height 17
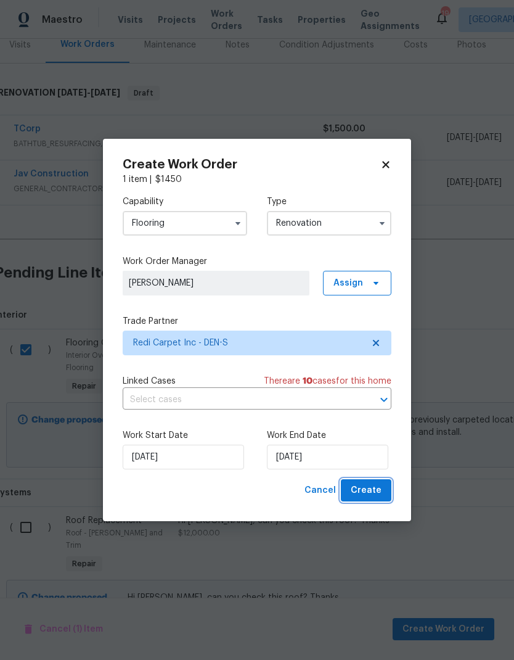
click at [364, 489] on span "Create" at bounding box center [366, 490] width 31 height 15
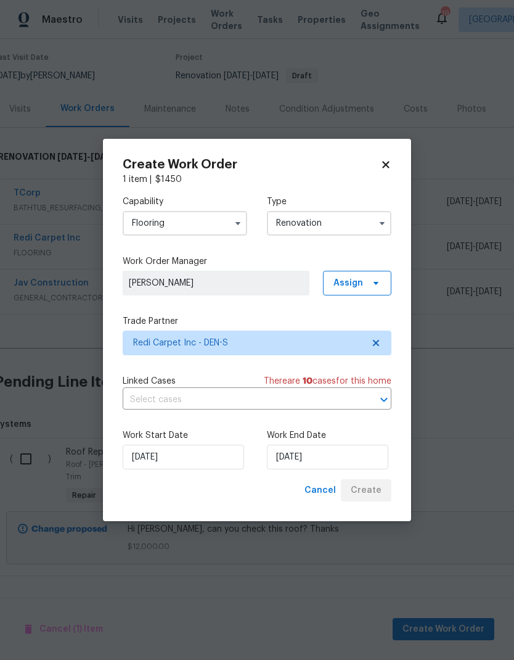
scroll to position [35, 6]
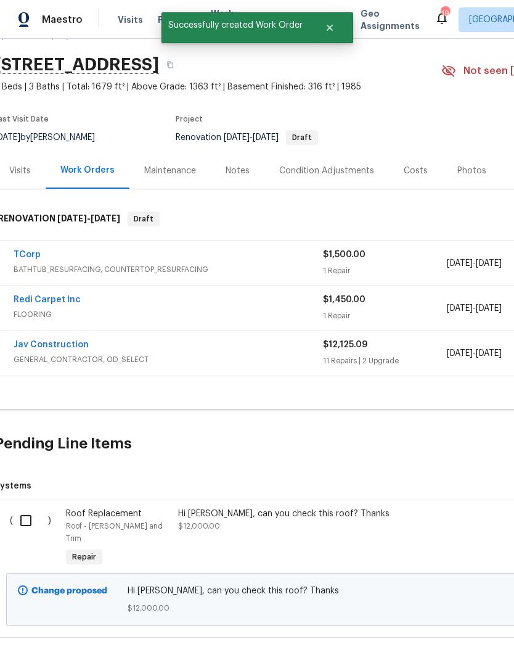
click at [28, 507] on input "checkbox" at bounding box center [30, 520] width 35 height 26
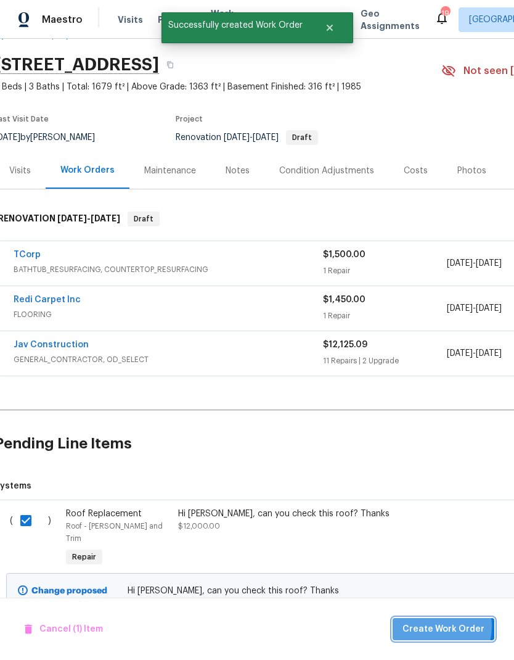
click at [435, 627] on span "Create Work Order" at bounding box center [444, 628] width 82 height 15
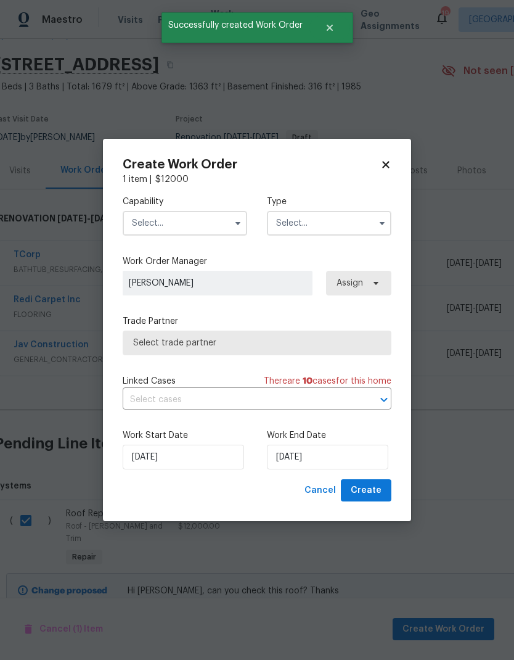
click at [158, 229] on input "text" at bounding box center [185, 223] width 125 height 25
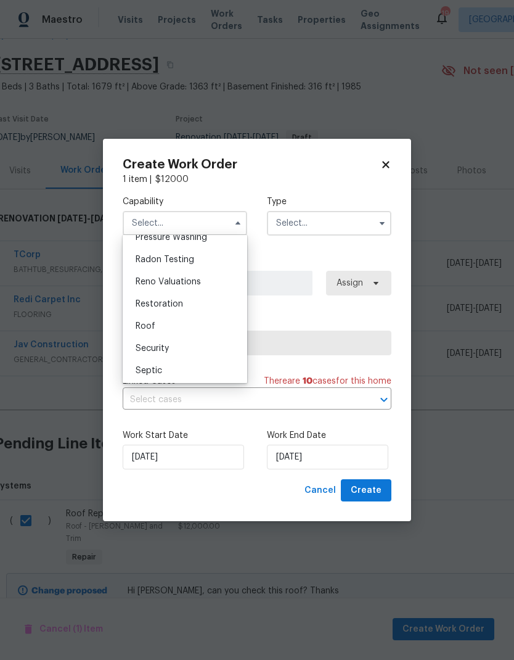
scroll to position [1203, 0]
click at [141, 297] on div "Roof" at bounding box center [185, 303] width 118 height 22
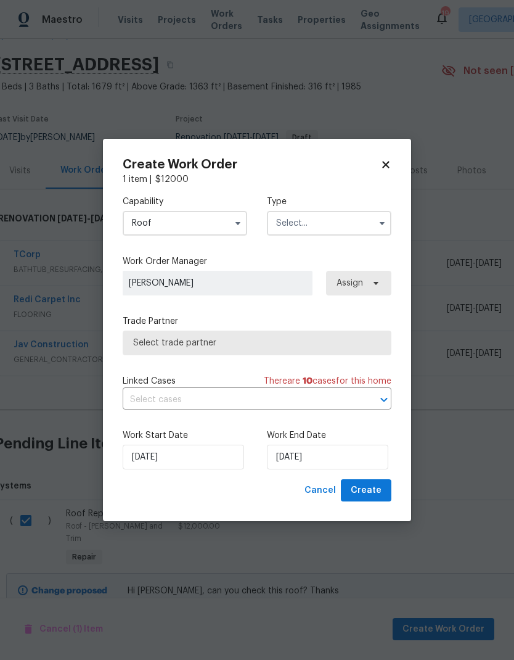
click at [329, 215] on input "text" at bounding box center [329, 223] width 125 height 25
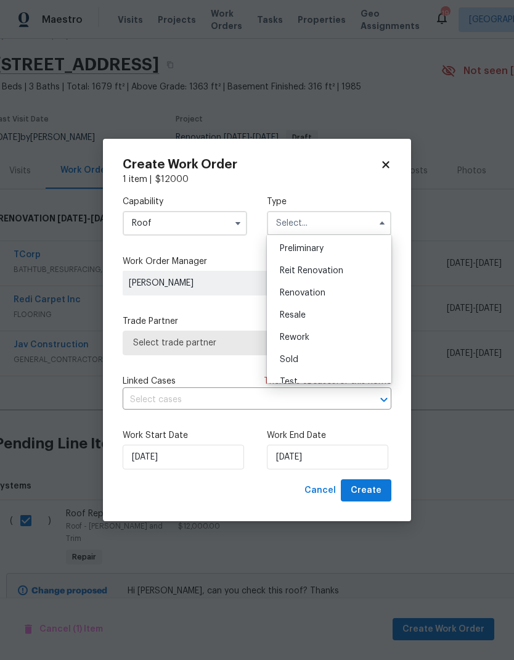
scroll to position [263, 0]
click at [329, 298] on div "Renovation" at bounding box center [329, 297] width 118 height 22
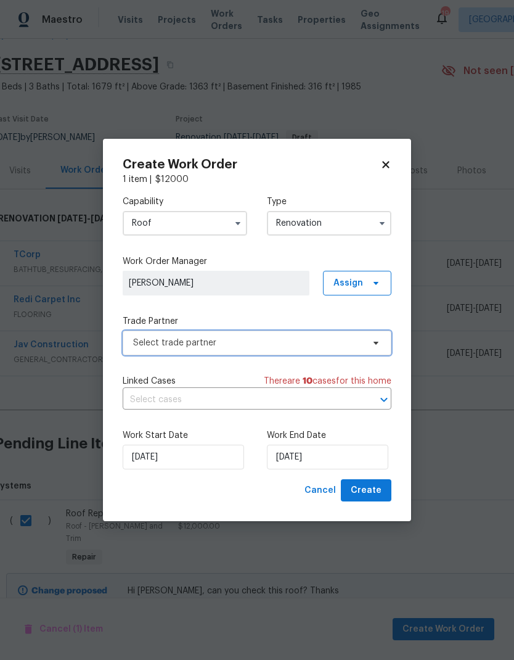
click at [365, 343] on span "Select trade partner" at bounding box center [257, 342] width 269 height 25
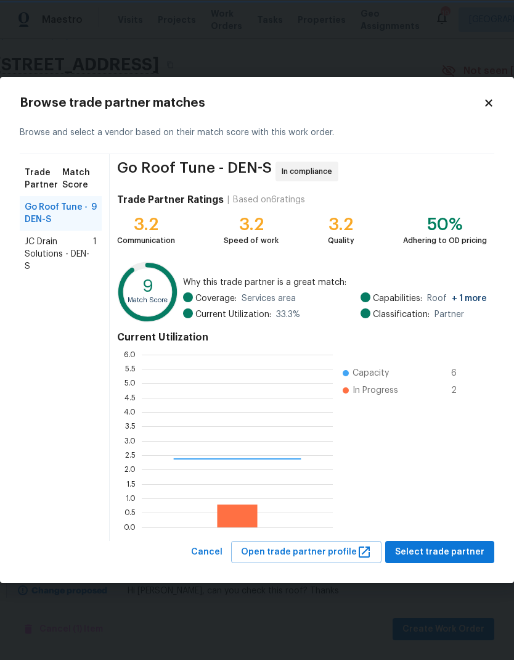
scroll to position [173, 191]
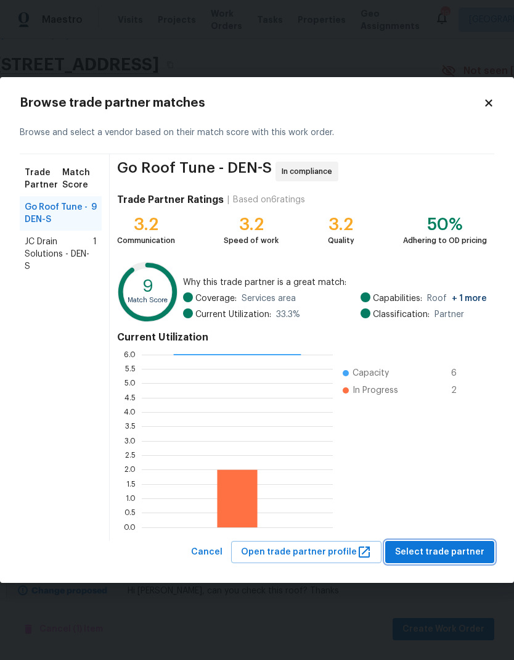
click at [419, 550] on span "Select trade partner" at bounding box center [439, 551] width 89 height 15
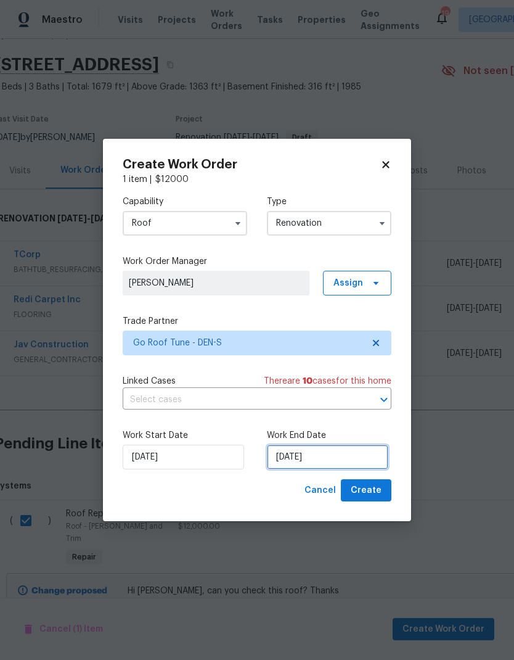
click at [348, 456] on input "[DATE]" at bounding box center [327, 456] width 121 height 25
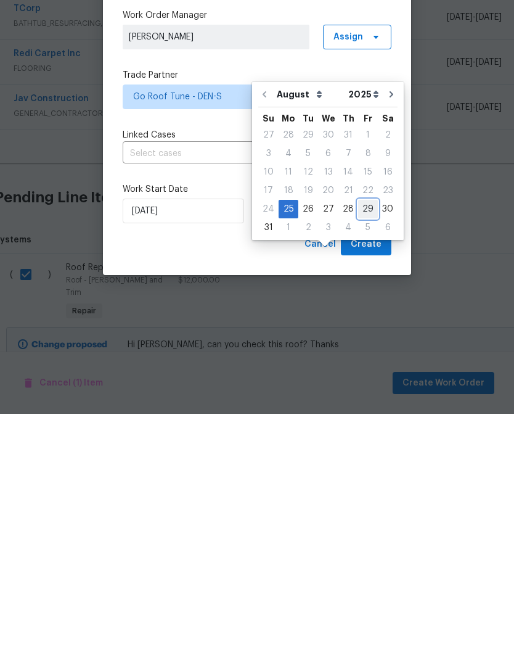
click at [366, 446] on div "29" at bounding box center [368, 454] width 20 height 17
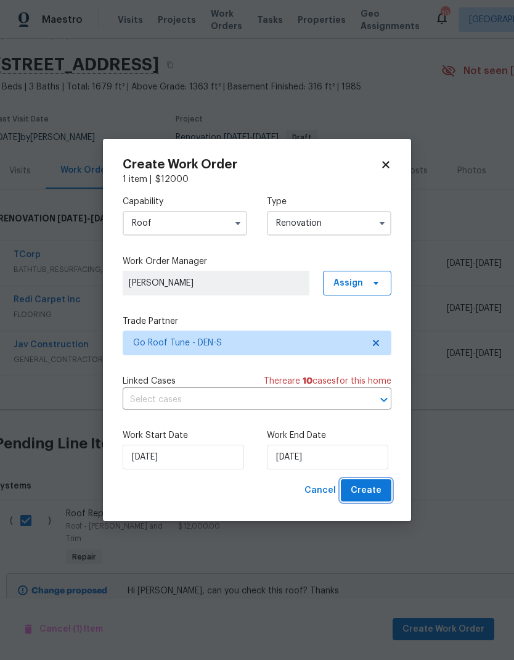
click at [367, 489] on span "Create" at bounding box center [366, 490] width 31 height 15
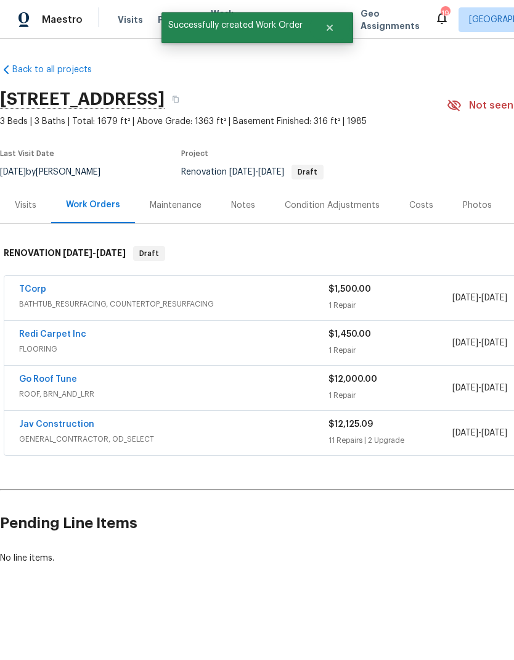
scroll to position [0, 0]
click at [417, 207] on div "Costs" at bounding box center [421, 205] width 24 height 12
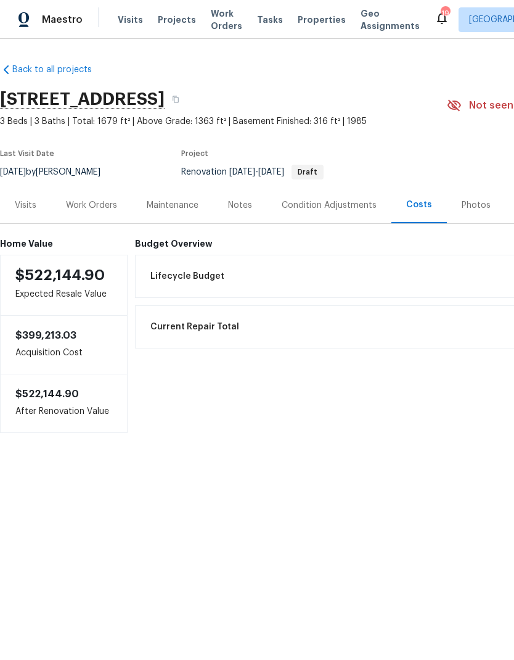
click at [89, 203] on div "Work Orders" at bounding box center [91, 205] width 51 height 12
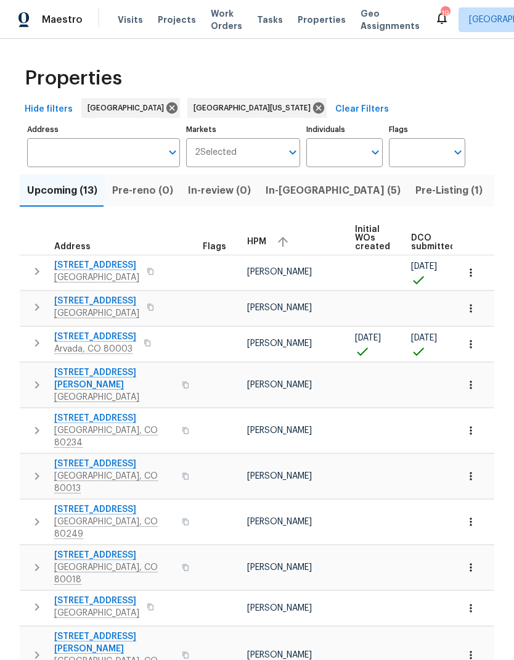
click at [474, 343] on icon "button" at bounding box center [471, 344] width 12 height 12
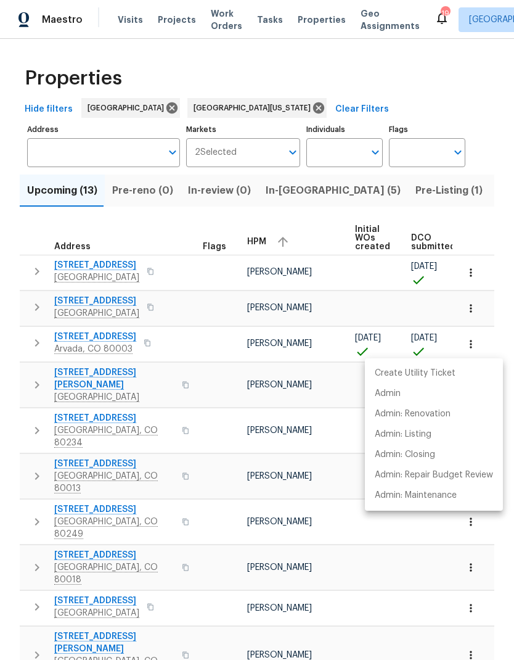
click at [86, 338] on div at bounding box center [257, 330] width 514 height 660
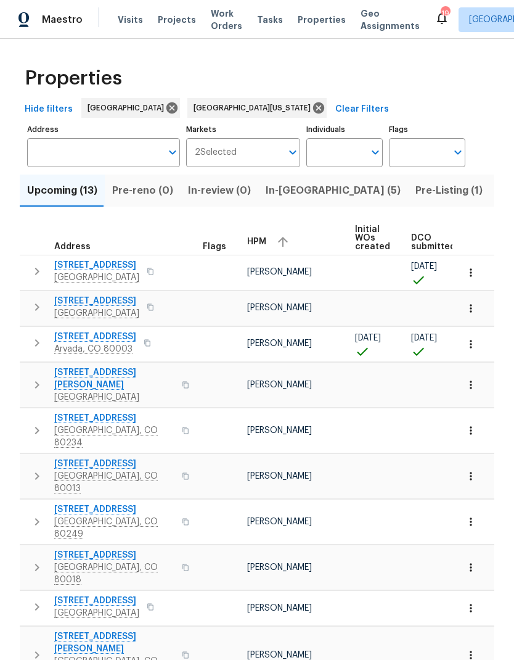
click at [92, 337] on span "[STREET_ADDRESS]" at bounding box center [95, 336] width 82 height 12
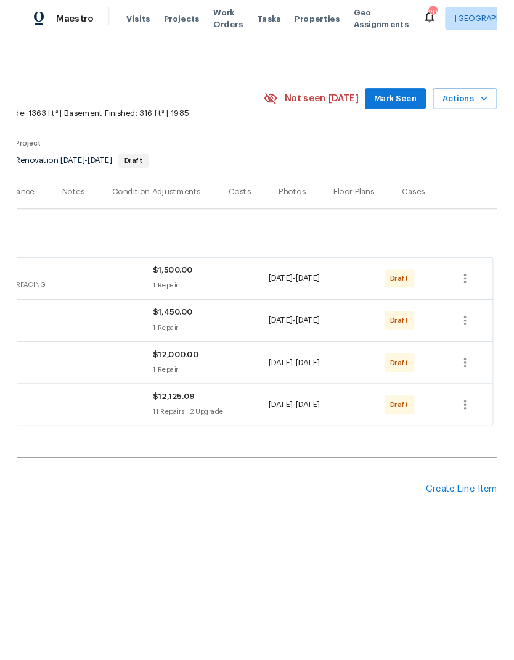
scroll to position [0, 182]
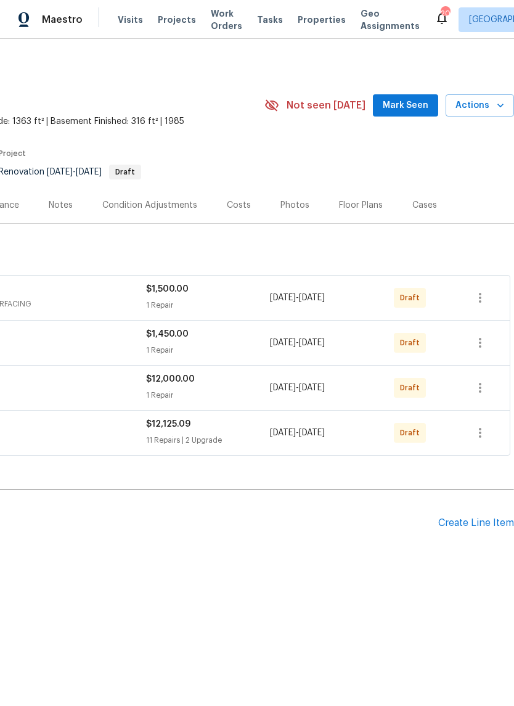
click at [491, 112] on span "Actions" at bounding box center [480, 105] width 49 height 15
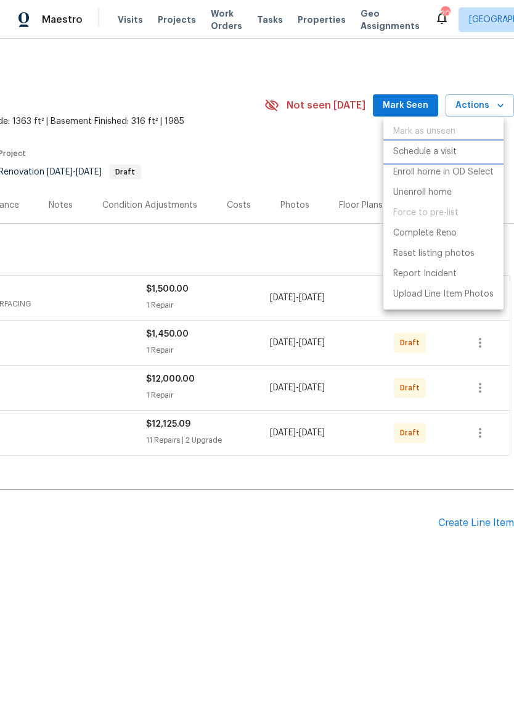
click at [441, 154] on p "Schedule a visit" at bounding box center [424, 151] width 63 height 13
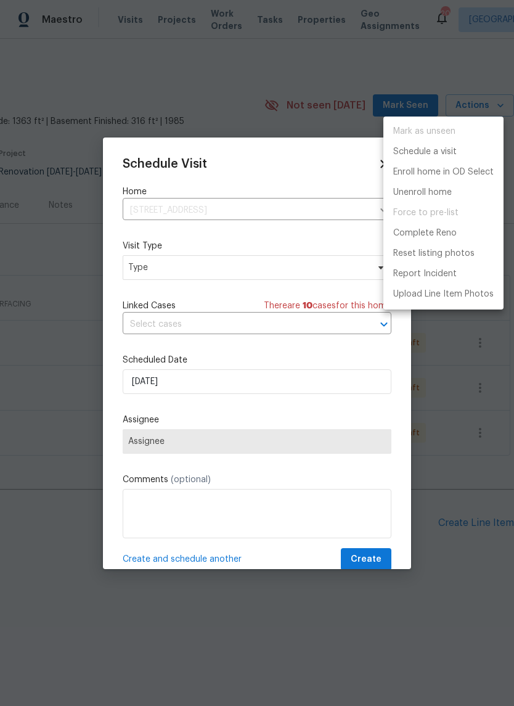
click at [241, 270] on div at bounding box center [257, 353] width 514 height 706
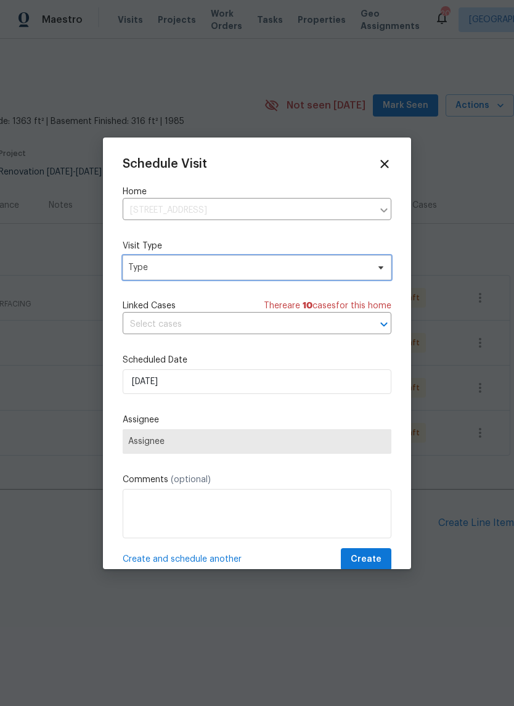
click at [261, 269] on span "Type" at bounding box center [248, 267] width 240 height 12
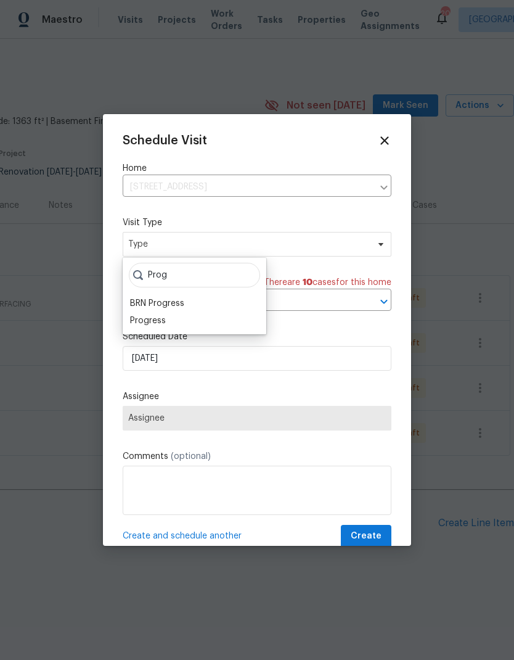
type input "Prog"
click at [163, 322] on div "Progress" at bounding box center [148, 320] width 36 height 12
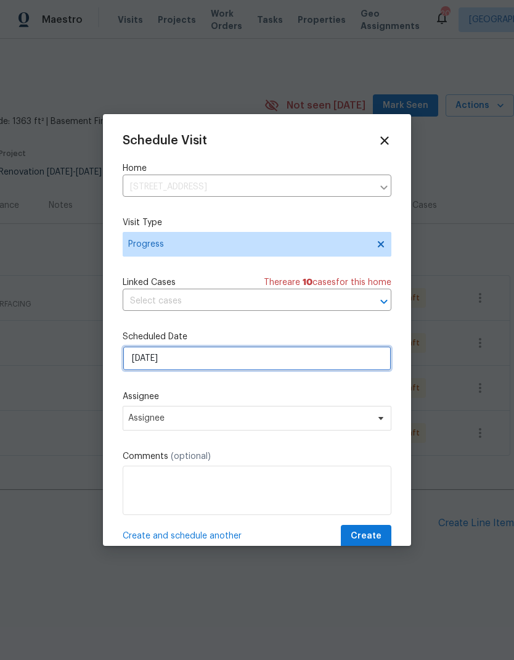
click at [222, 365] on input "[DATE]" at bounding box center [257, 358] width 269 height 25
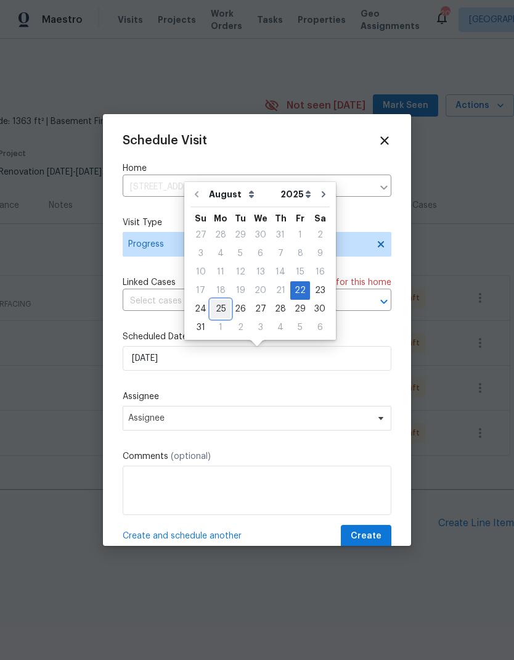
click at [223, 311] on div "25" at bounding box center [221, 308] width 20 height 17
type input "[DATE]"
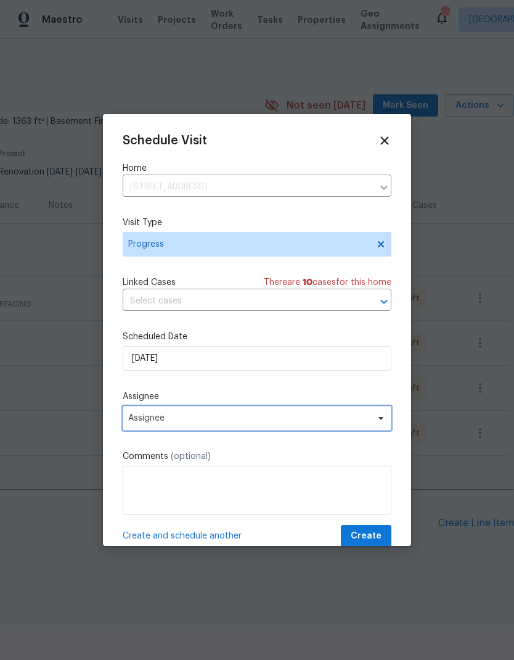
click at [282, 423] on span "Assignee" at bounding box center [249, 418] width 242 height 10
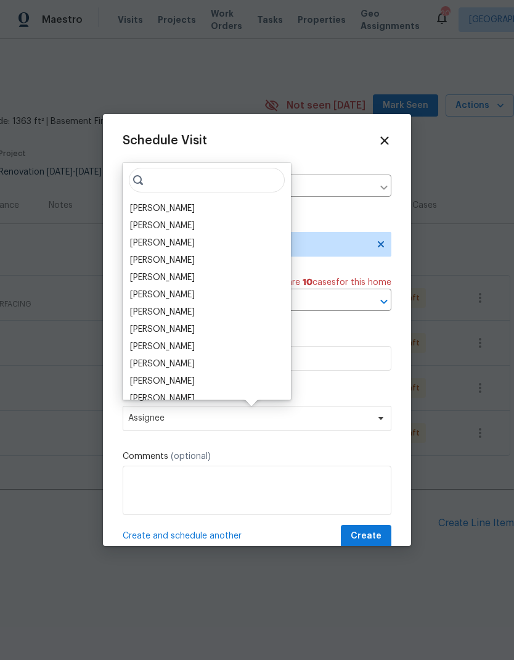
click at [187, 208] on div "[PERSON_NAME]" at bounding box center [162, 208] width 65 height 12
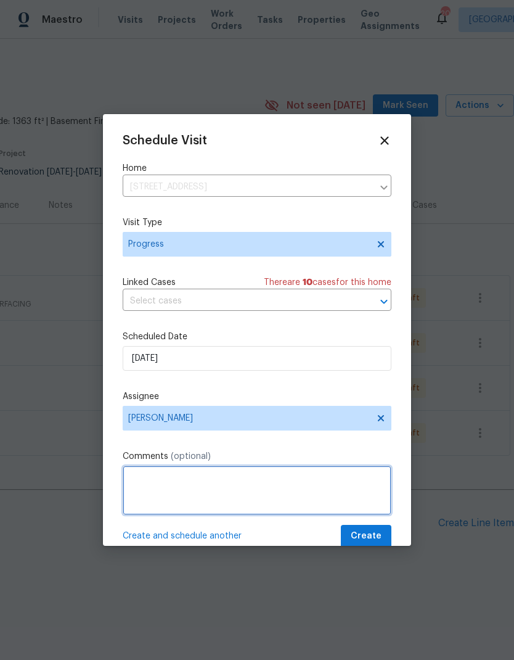
click at [273, 490] on textarea at bounding box center [257, 489] width 269 height 49
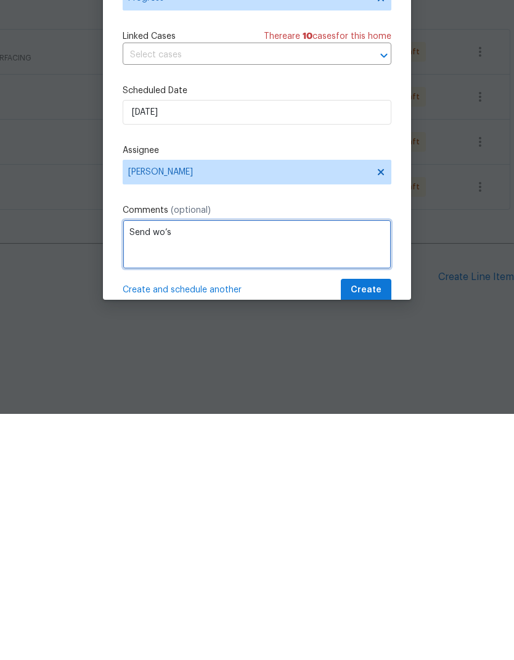
type textarea "Send wo’s"
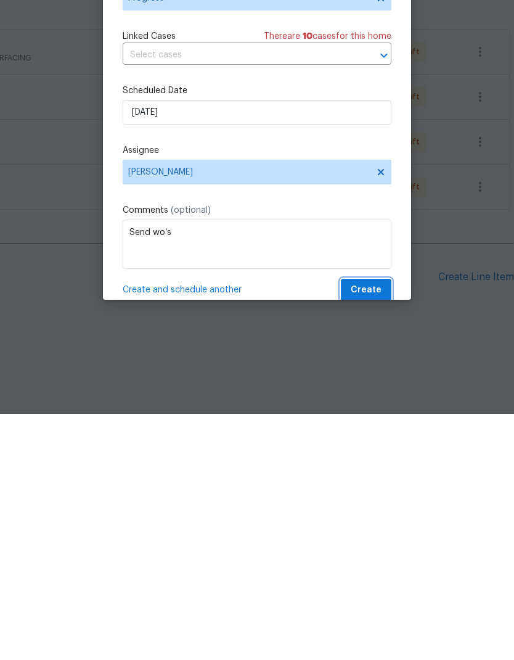
click at [373, 528] on span "Create" at bounding box center [366, 535] width 31 height 15
